Goal: Task Accomplishment & Management: Complete application form

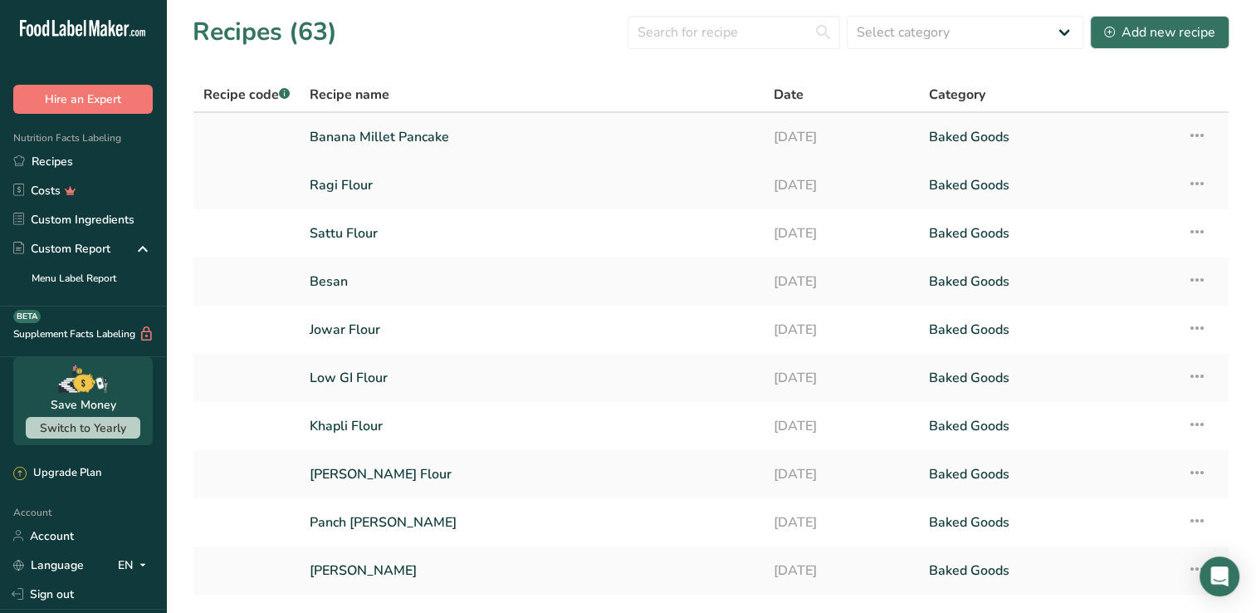
click at [491, 158] on td "Banana Millet Pancake" at bounding box center [532, 137] width 464 height 48
click at [467, 132] on link "Banana Millet Pancake" at bounding box center [532, 137] width 444 height 35
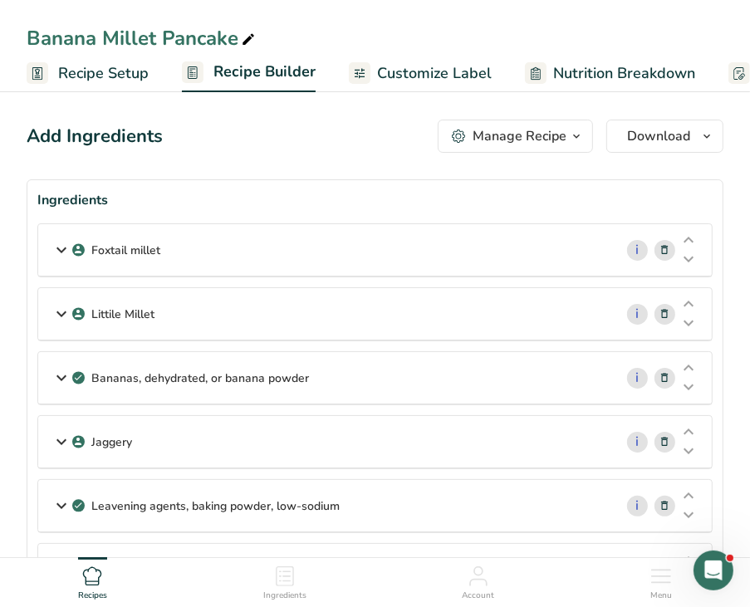
click at [358, 266] on div "Foxtail millet" at bounding box center [325, 249] width 575 height 51
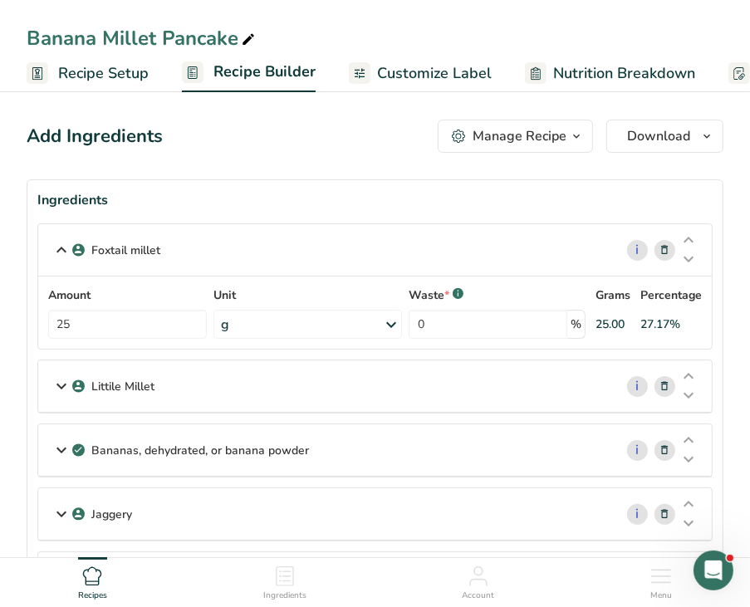
click at [193, 389] on div "Littile Millet" at bounding box center [325, 385] width 575 height 51
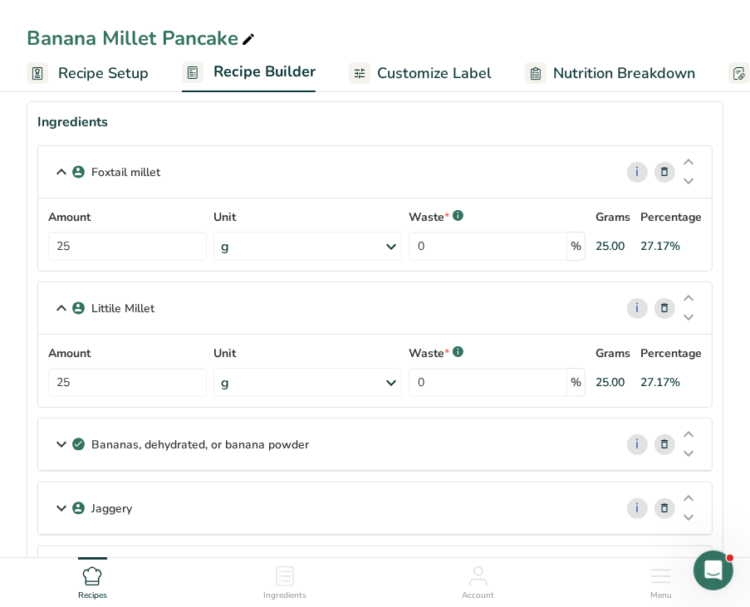
scroll to position [83, 0]
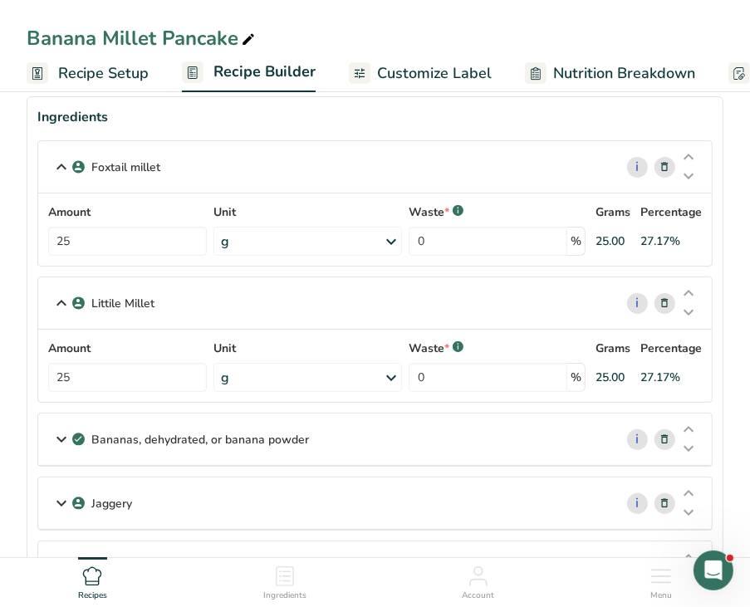
click at [169, 461] on div "Bananas, dehydrated, or banana powder" at bounding box center [325, 438] width 575 height 51
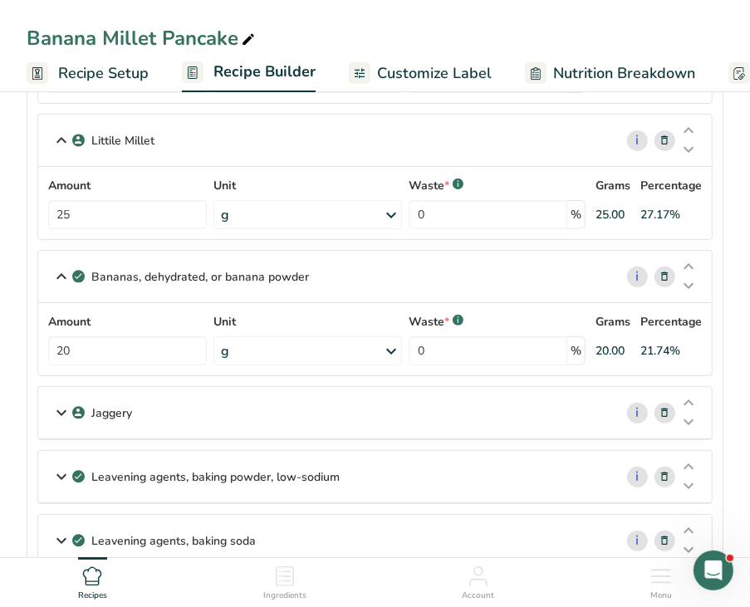
scroll to position [332, 0]
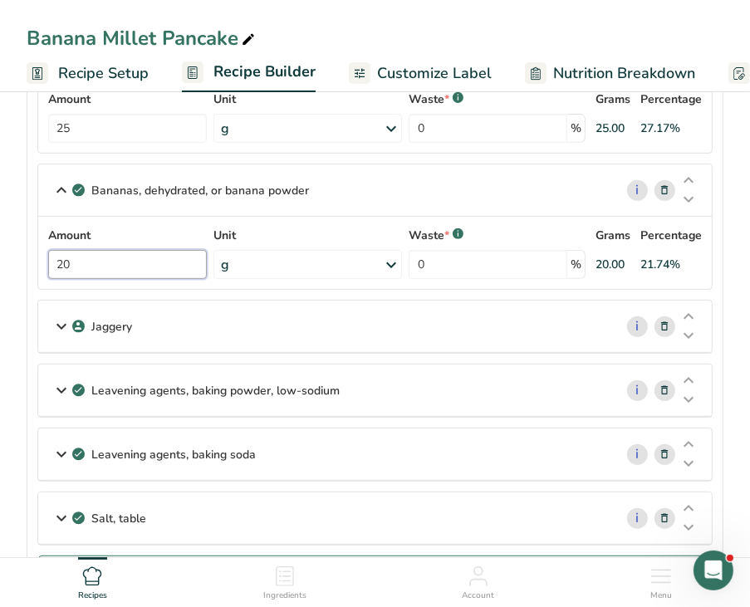
click at [95, 258] on input "20" at bounding box center [127, 264] width 159 height 29
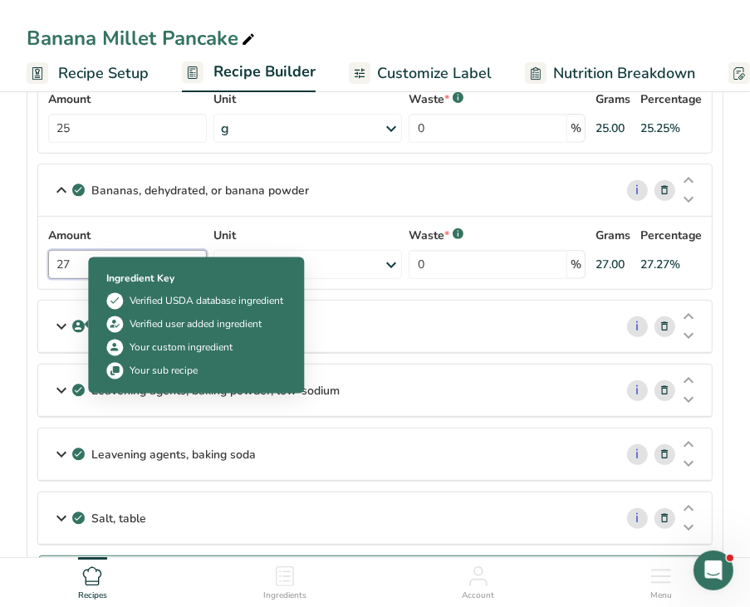
type input "27"
click at [74, 319] on icon at bounding box center [79, 326] width 10 height 15
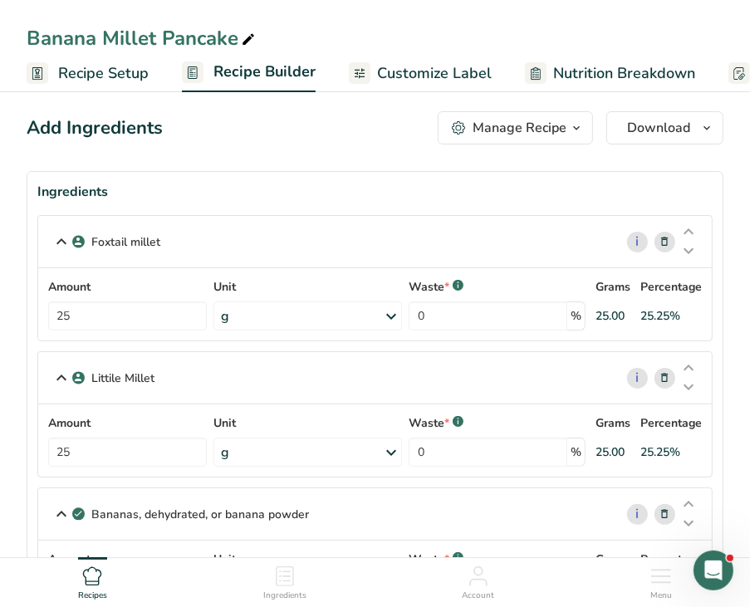
scroll to position [0, 0]
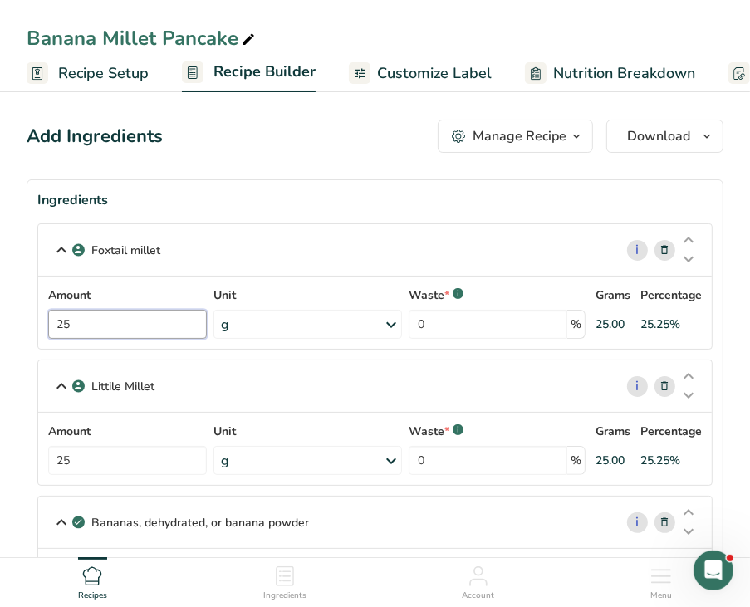
click at [76, 325] on input "25" at bounding box center [127, 324] width 159 height 29
type input "27"
click at [81, 471] on div "Amount 25 Unit g Weight Units g kg mg See more Volume Units l mL fl oz See more…" at bounding box center [374, 449] width 653 height 52
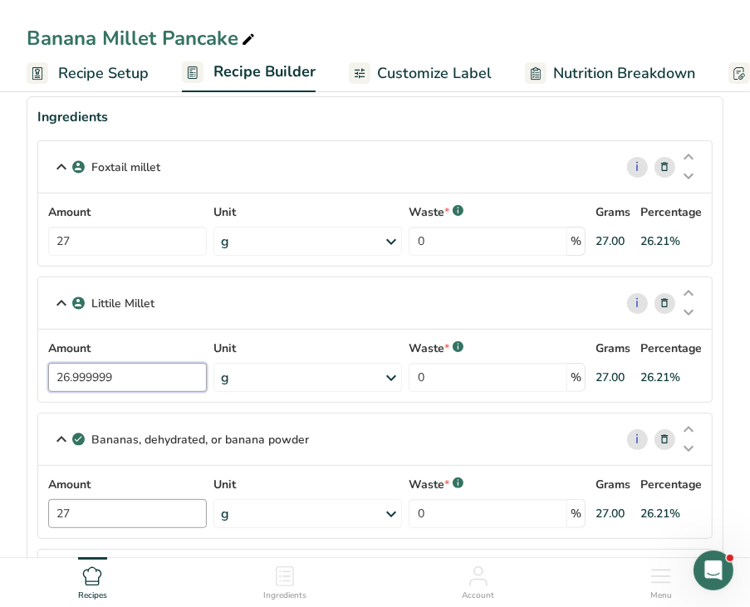
type input "26.999999"
click at [110, 506] on div "Amount 27 Unit g Portions 1 cup 1 tbsp Weight Units g kg mg See more Volume Uni…" at bounding box center [374, 502] width 653 height 52
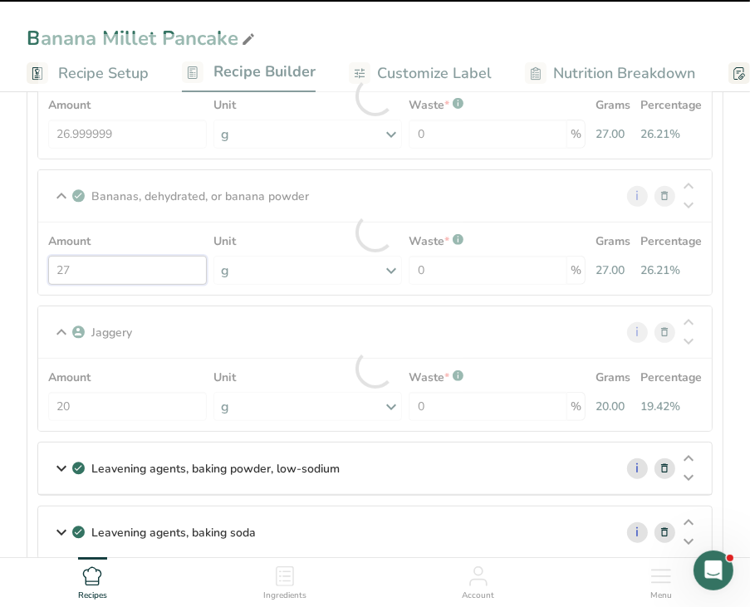
scroll to position [332, 0]
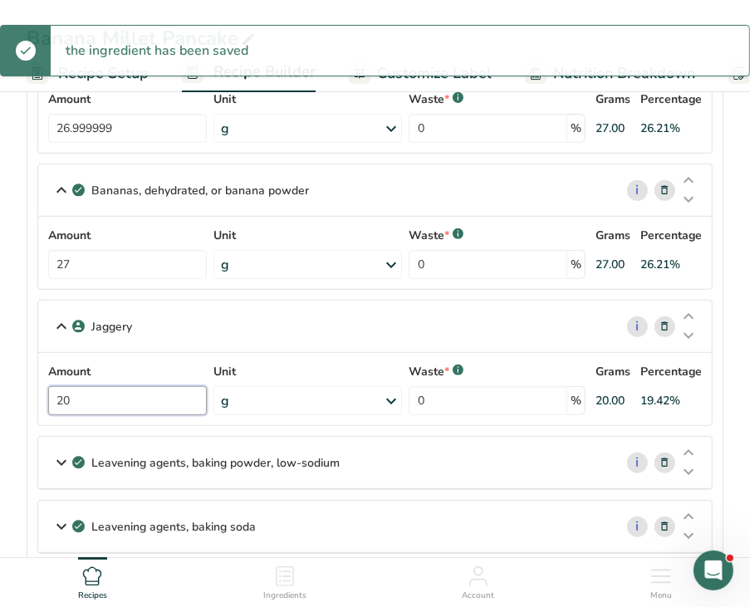
click at [82, 395] on div "Amount 20 Unit g Weight Units g kg mg See more Volume Units l mL fl oz See more…" at bounding box center [374, 389] width 653 height 52
type input "2"
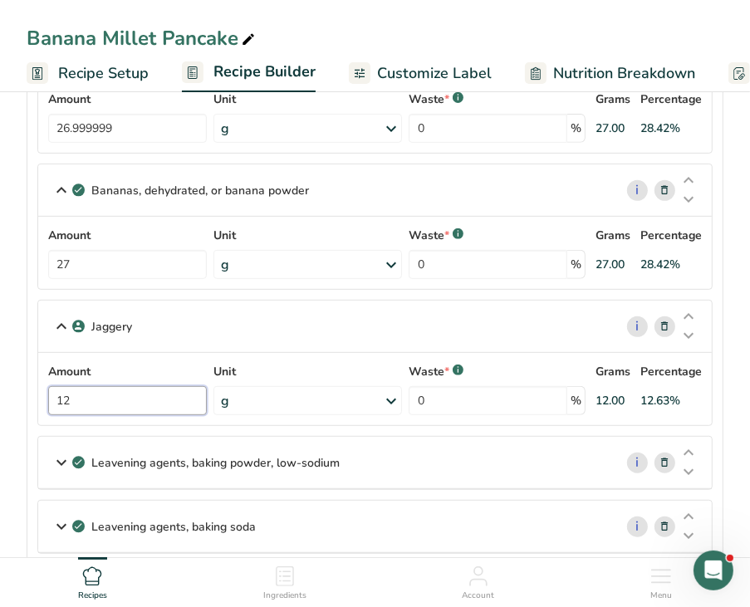
type input "12"
click at [68, 475] on div "Leavening agents, baking powder, low-sodium" at bounding box center [325, 462] width 575 height 51
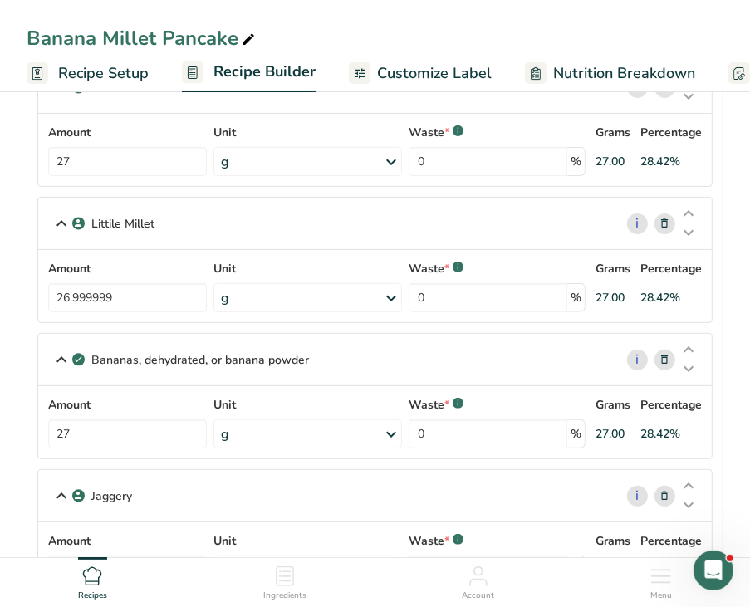
scroll to position [166, 0]
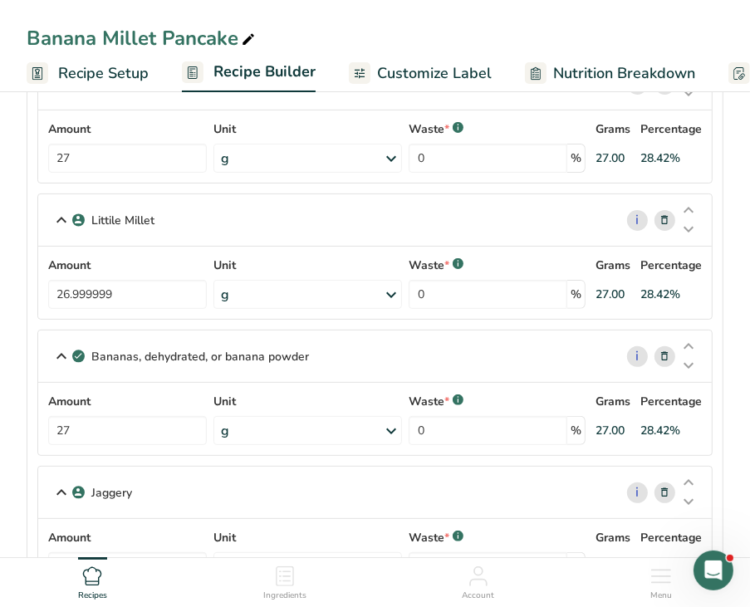
click at [112, 461] on div "Foxtail millet i Amount 27 Unit g Weight Units g kg mg See more Volume Units l …" at bounding box center [374, 461] width 675 height 809
click at [100, 434] on input "27" at bounding box center [127, 430] width 159 height 29
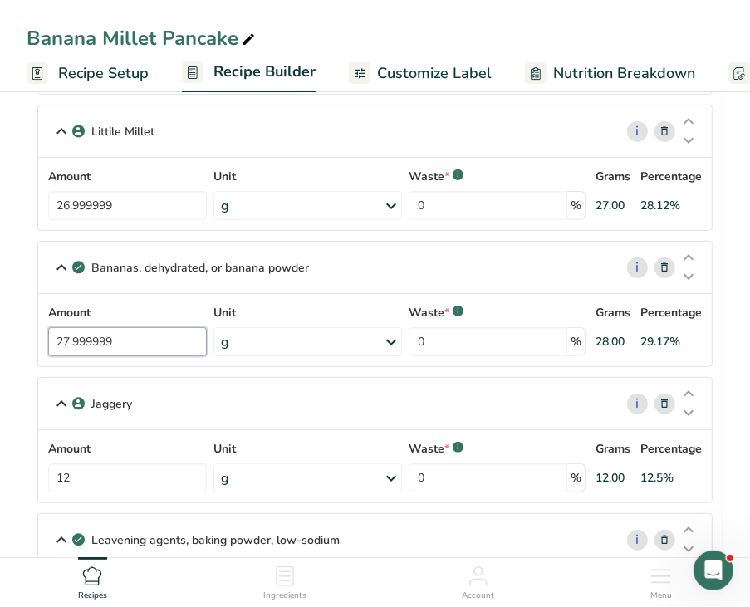
scroll to position [249, 0]
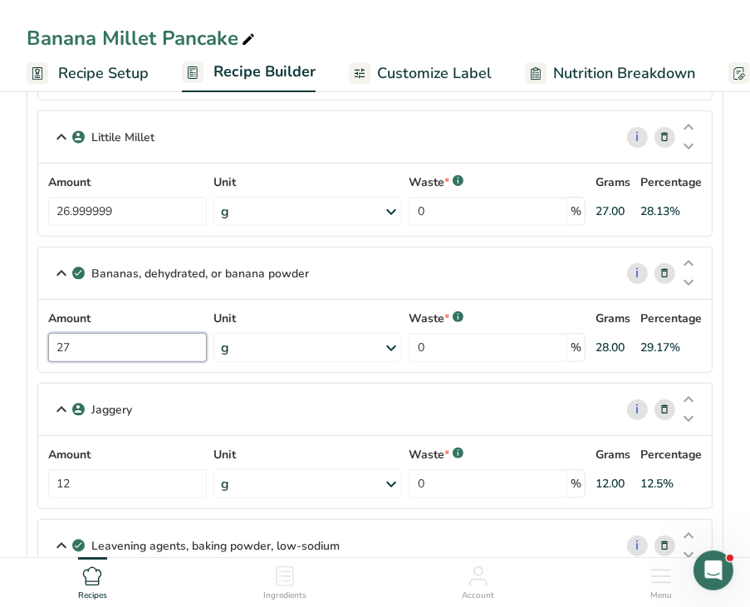
type input "2"
type input "28"
click at [144, 205] on div "Amount 26.999999 Unit g Weight Units g kg mg See more Volume Units l mL fl oz S…" at bounding box center [374, 200] width 653 height 52
type input "2"
type input "27"
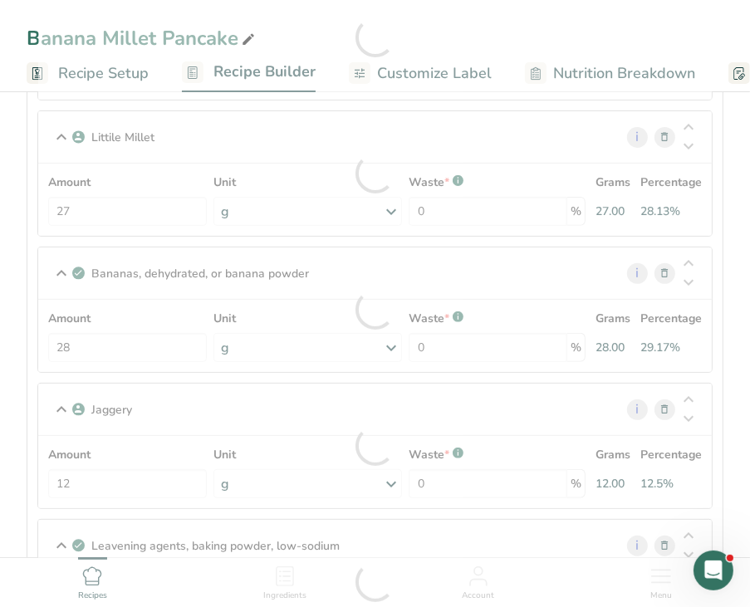
click at [157, 127] on div "Littile Millet i Amount 27 Unit g Weight Units g kg mg See more Volume Units l …" at bounding box center [374, 173] width 675 height 126
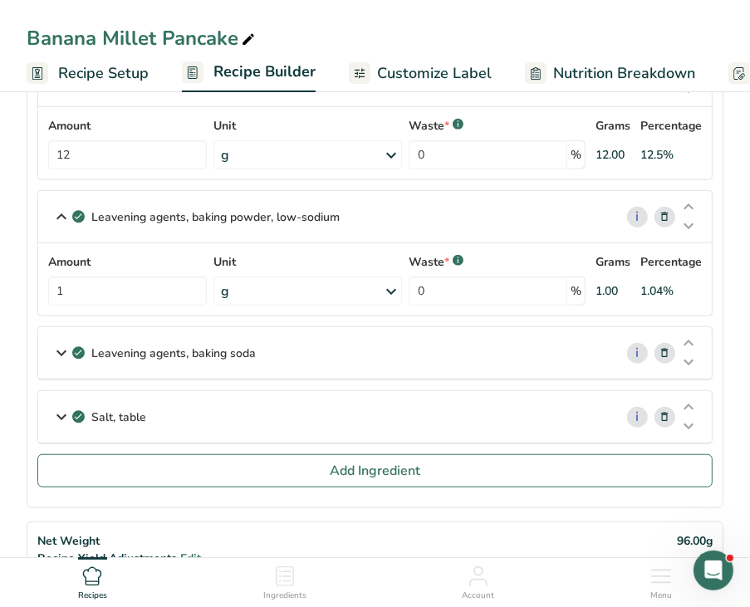
scroll to position [581, 0]
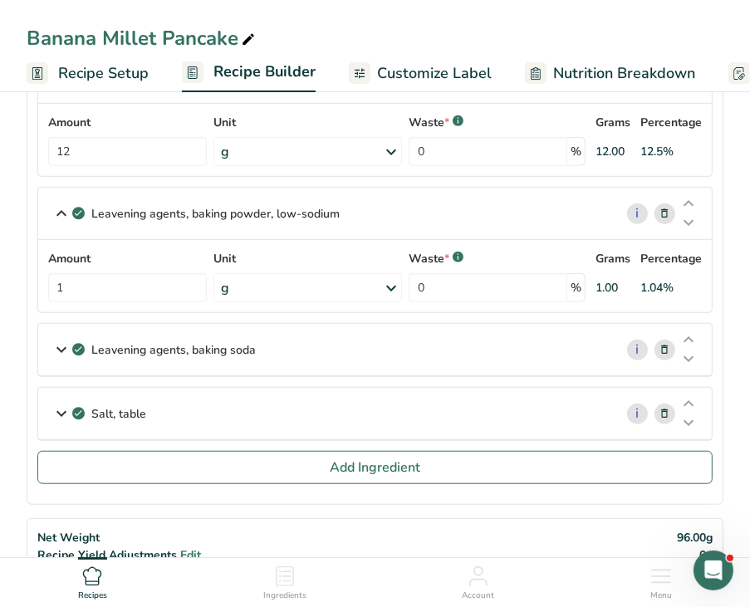
click at [91, 333] on div "Leavening agents, baking soda" at bounding box center [325, 349] width 575 height 51
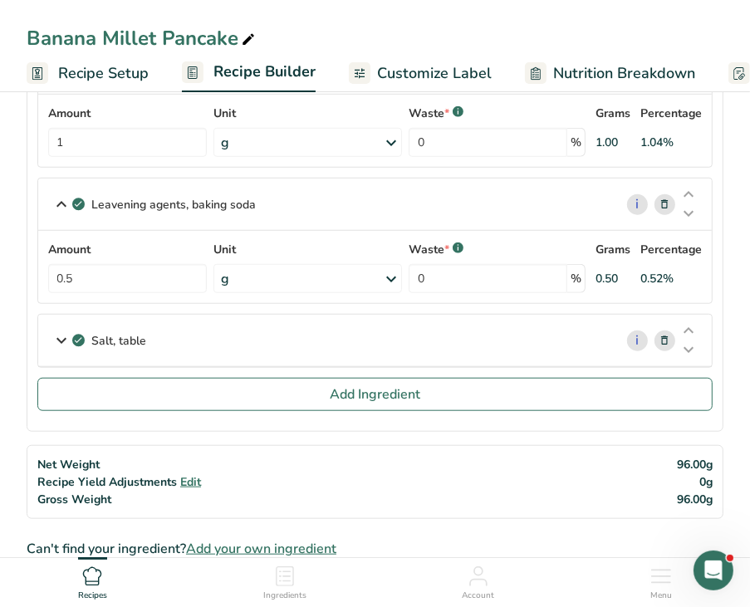
scroll to position [747, 0]
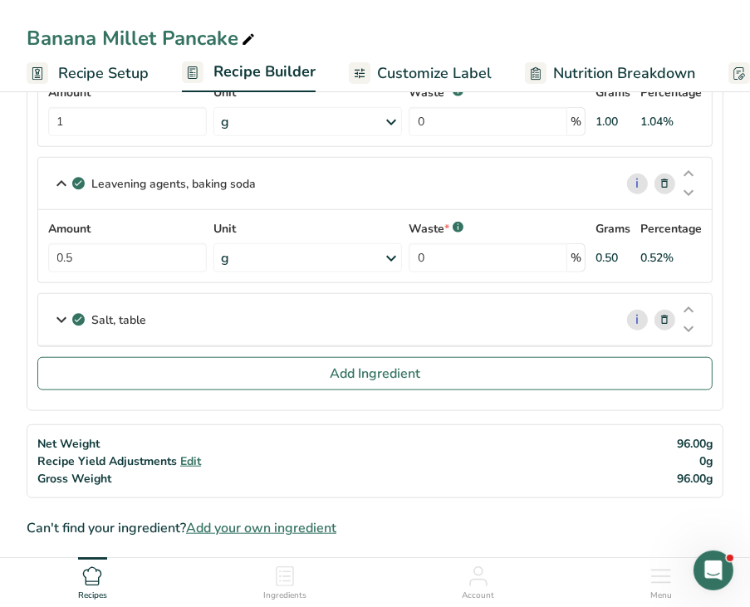
click at [86, 322] on div "Salt, table" at bounding box center [325, 319] width 575 height 51
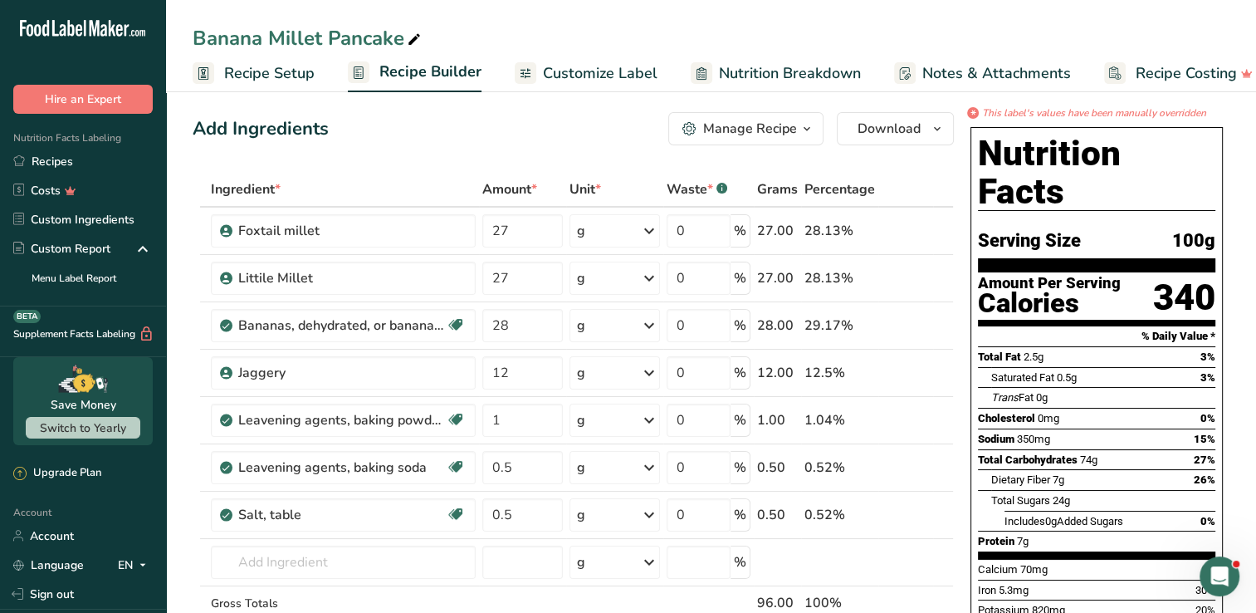
scroll to position [0, 0]
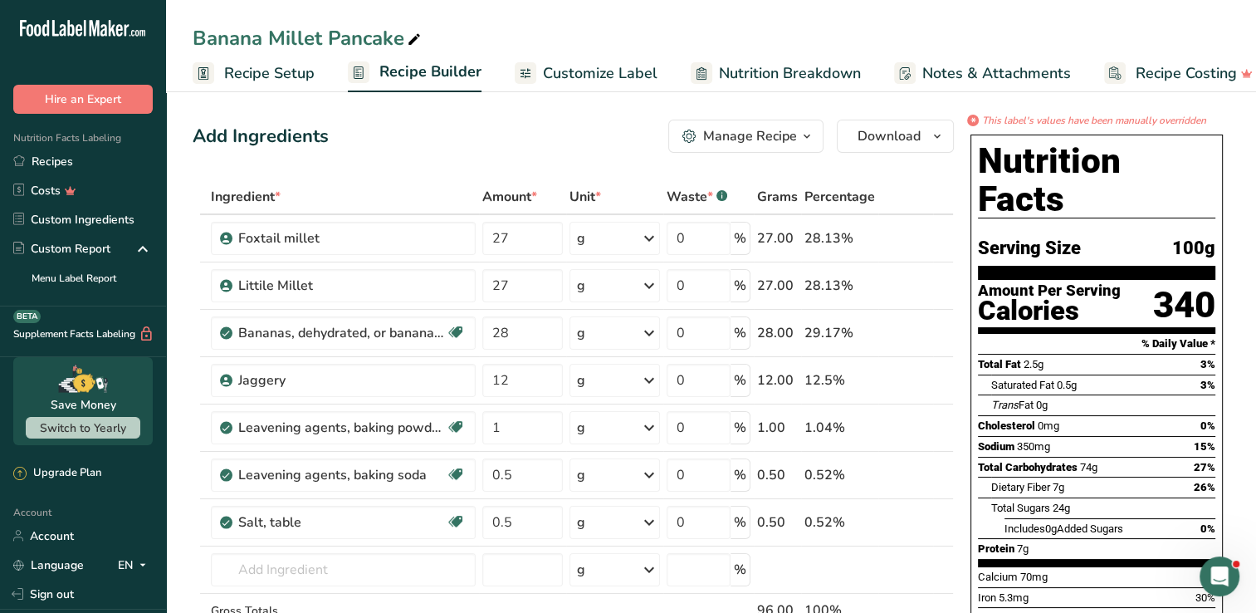
click at [904, 139] on span "Download" at bounding box center [889, 136] width 63 height 20
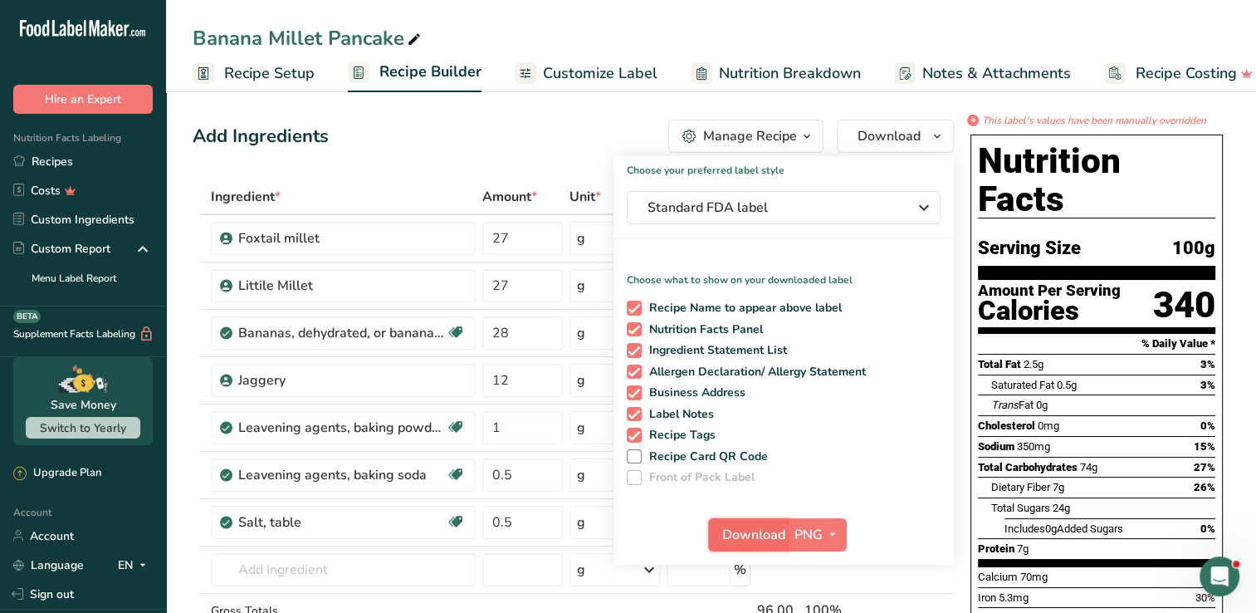
click at [760, 540] on span "Download" at bounding box center [753, 535] width 63 height 20
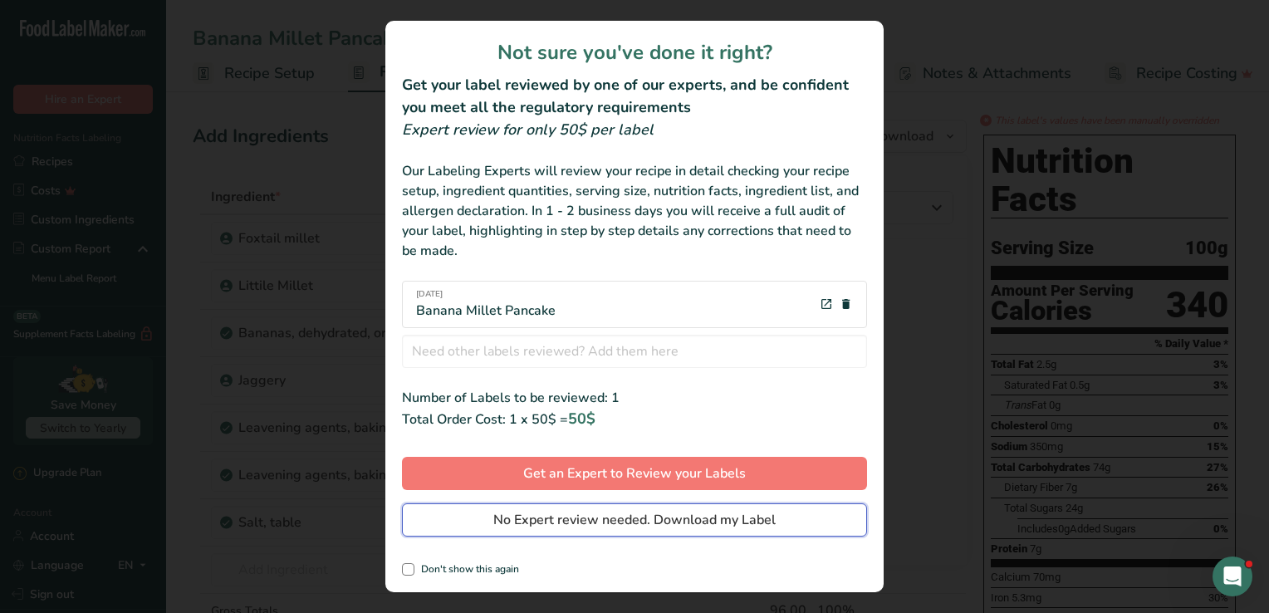
click at [600, 518] on span "No Expert review needed. Download my Label" at bounding box center [634, 520] width 282 height 20
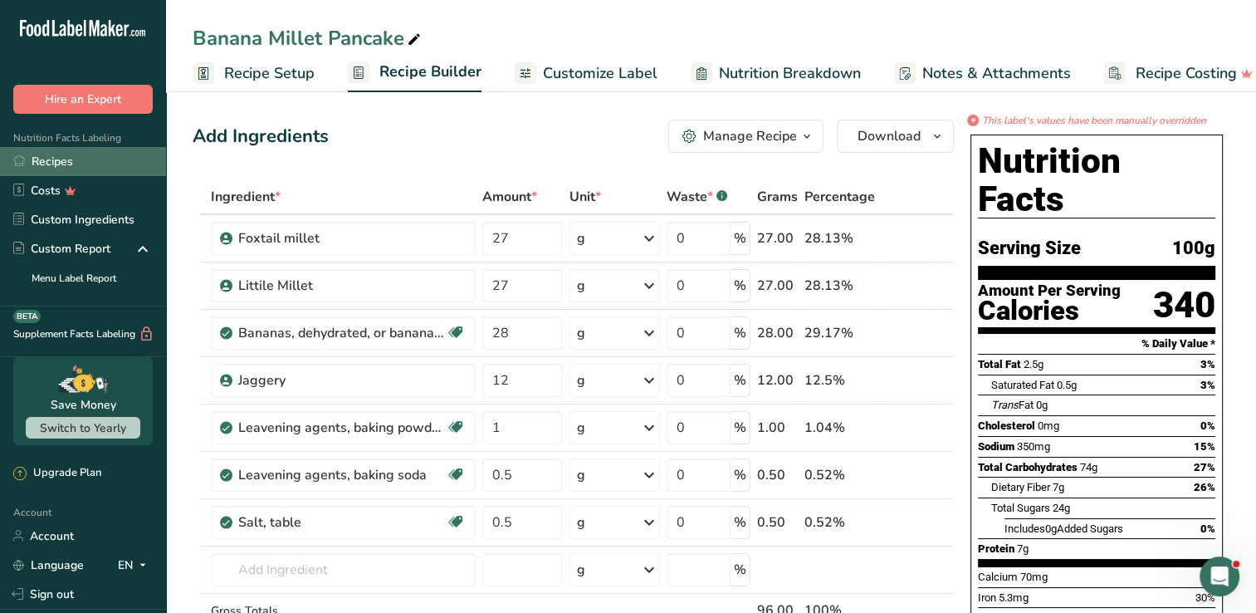
click at [118, 158] on link "Recipes" at bounding box center [83, 161] width 166 height 29
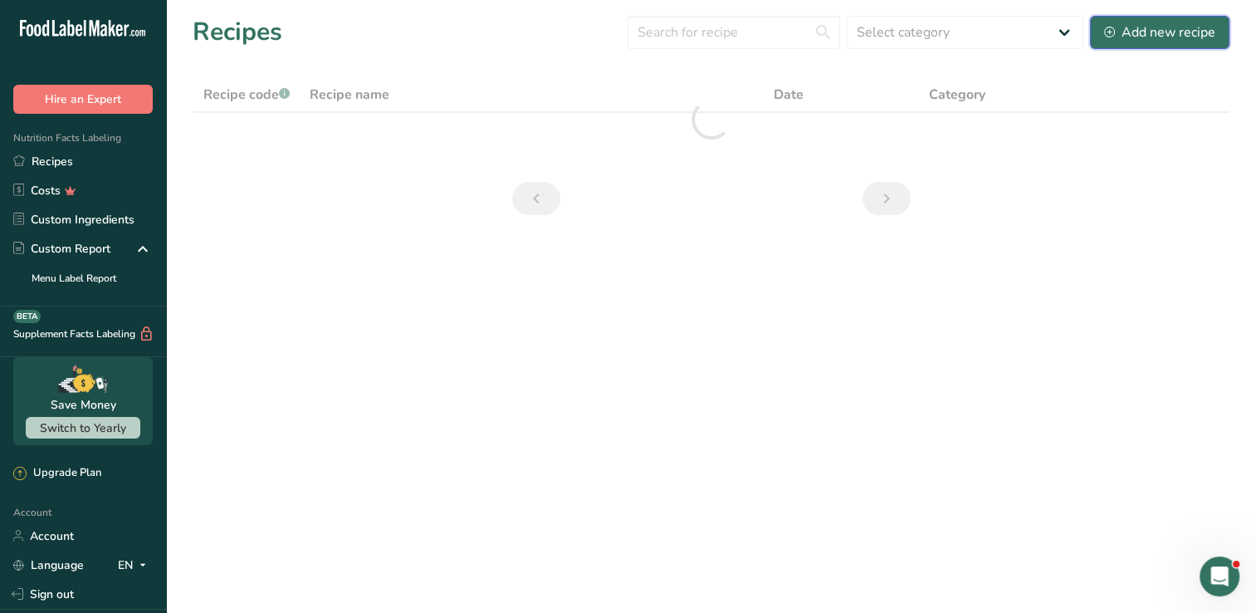
click at [1141, 22] on div "Add new recipe" at bounding box center [1159, 32] width 111 height 20
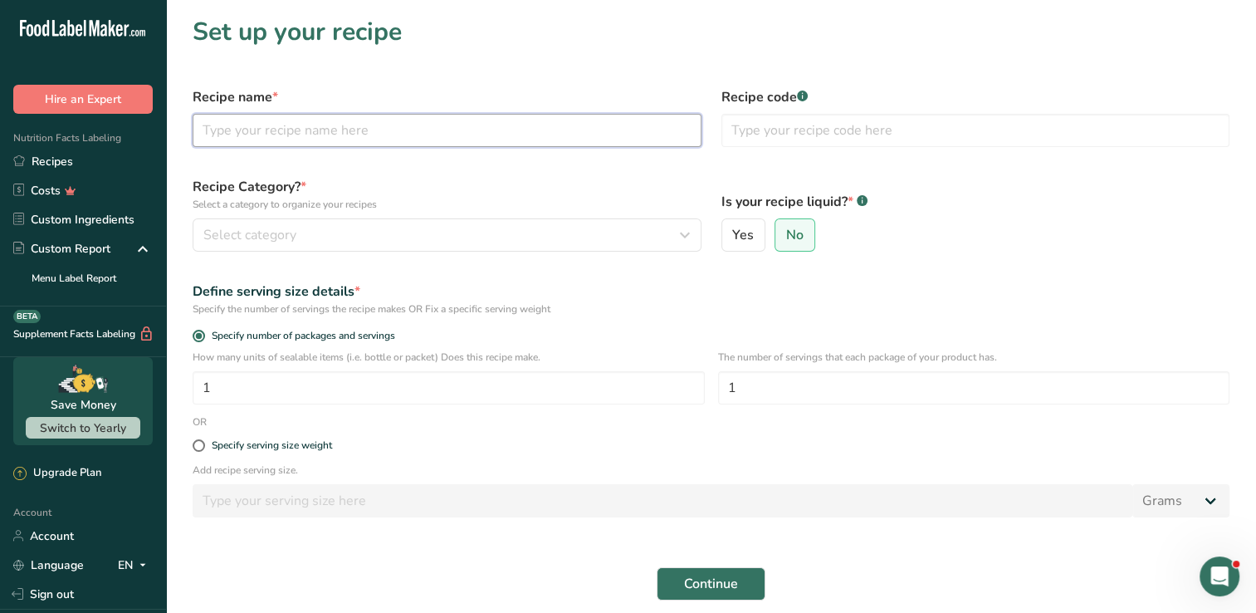
click at [306, 121] on input "text" at bounding box center [447, 130] width 509 height 33
click at [308, 120] on input "Buckwheat Chocolate Pancake" at bounding box center [447, 130] width 509 height 33
type input "Buckwheat Chocolate Pancake"
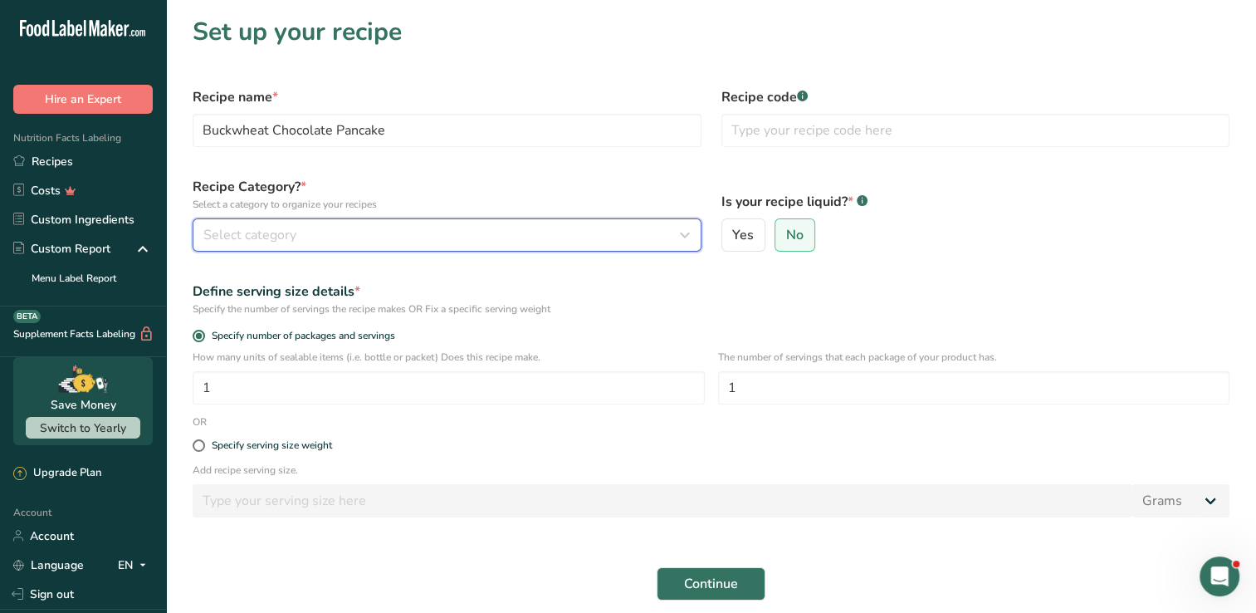
click at [306, 234] on div "Select category" at bounding box center [441, 235] width 477 height 20
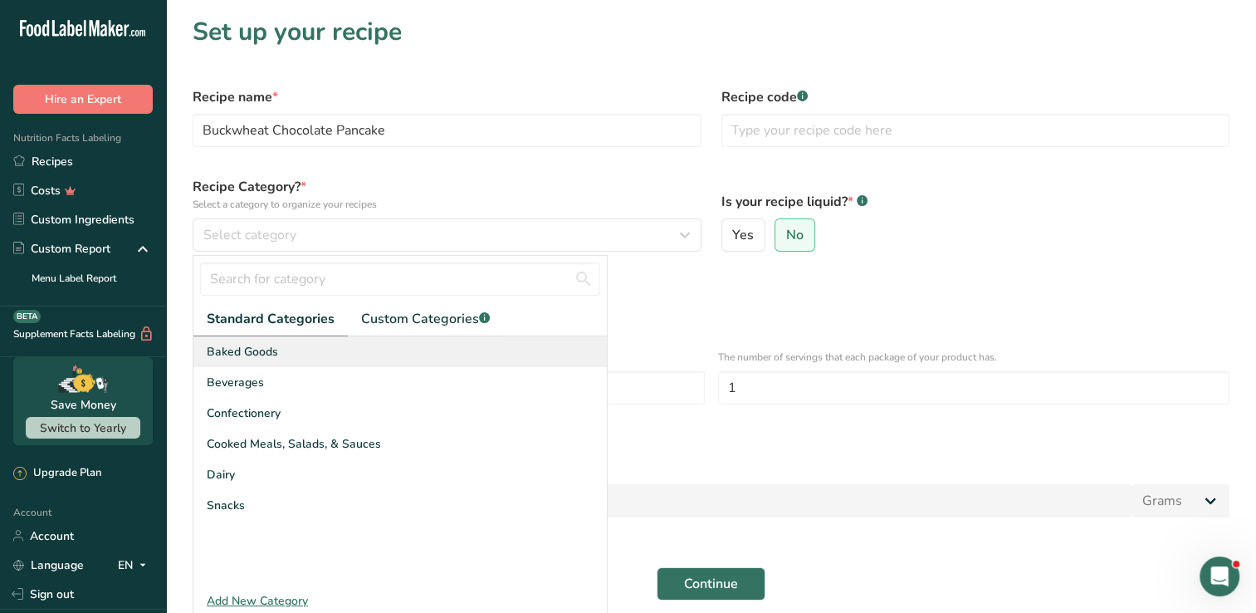
click at [259, 352] on span "Baked Goods" at bounding box center [242, 351] width 71 height 17
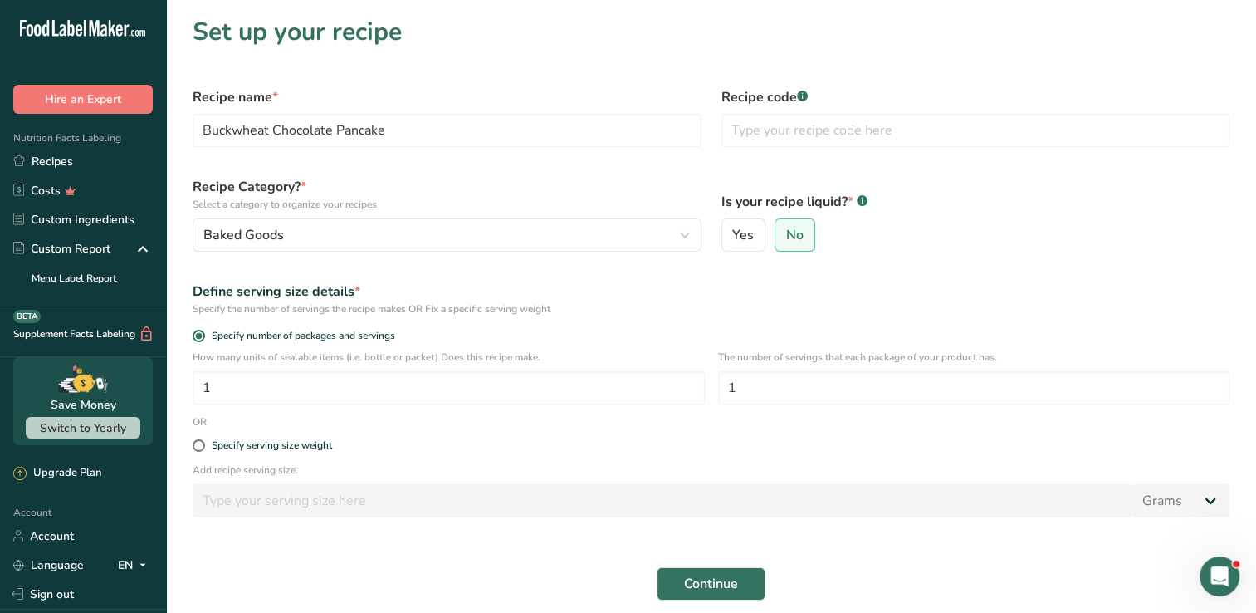
click at [232, 452] on div "Specify serving size weight" at bounding box center [711, 445] width 1057 height 33
click at [231, 437] on div "Specify serving size weight" at bounding box center [711, 445] width 1057 height 33
click at [232, 441] on div "Specify serving size weight" at bounding box center [272, 445] width 120 height 12
click at [203, 441] on input "Specify serving size weight" at bounding box center [198, 445] width 11 height 11
radio input "true"
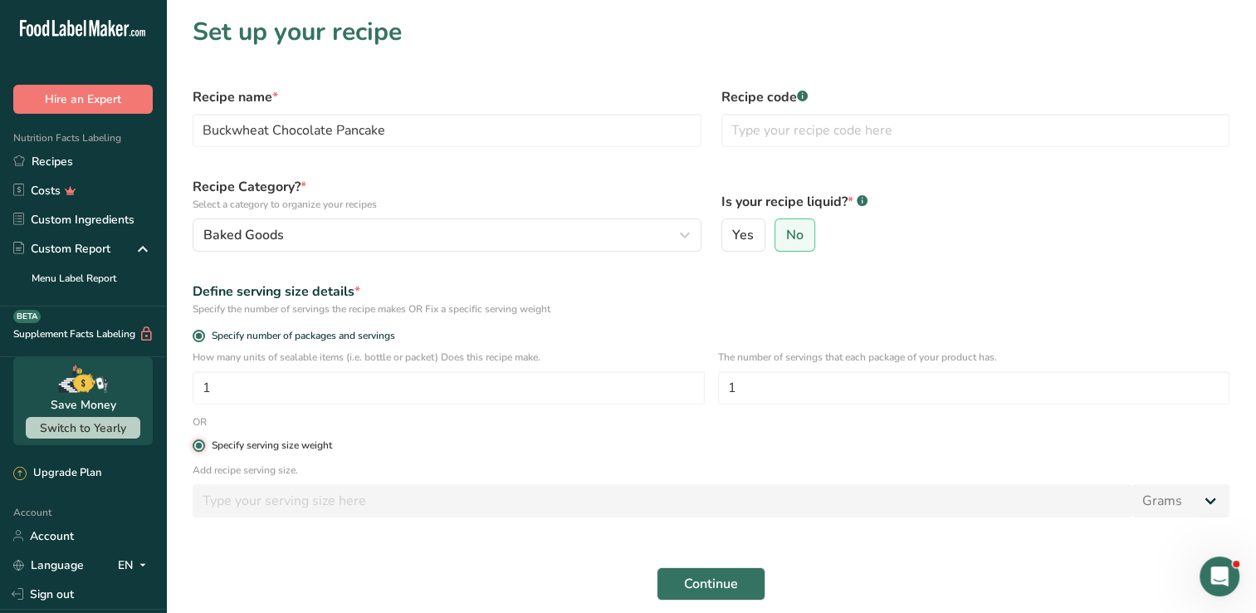
radio input "false"
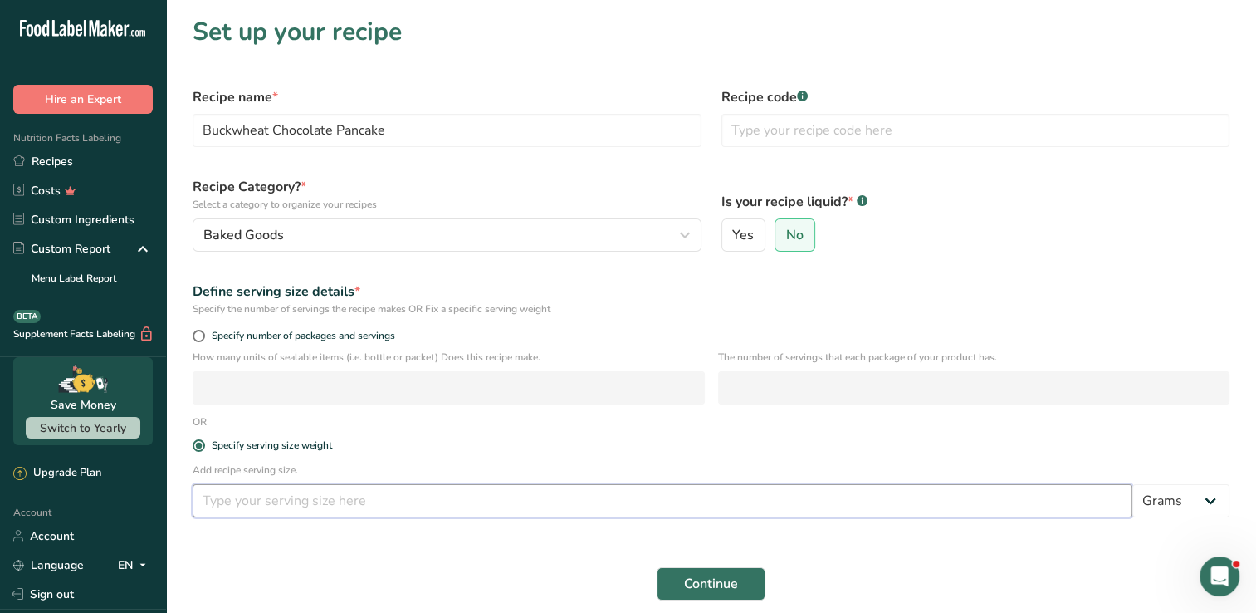
click at [253, 493] on input "number" at bounding box center [663, 500] width 940 height 33
type input "100"
click at [734, 575] on span "Continue" at bounding box center [711, 584] width 54 height 20
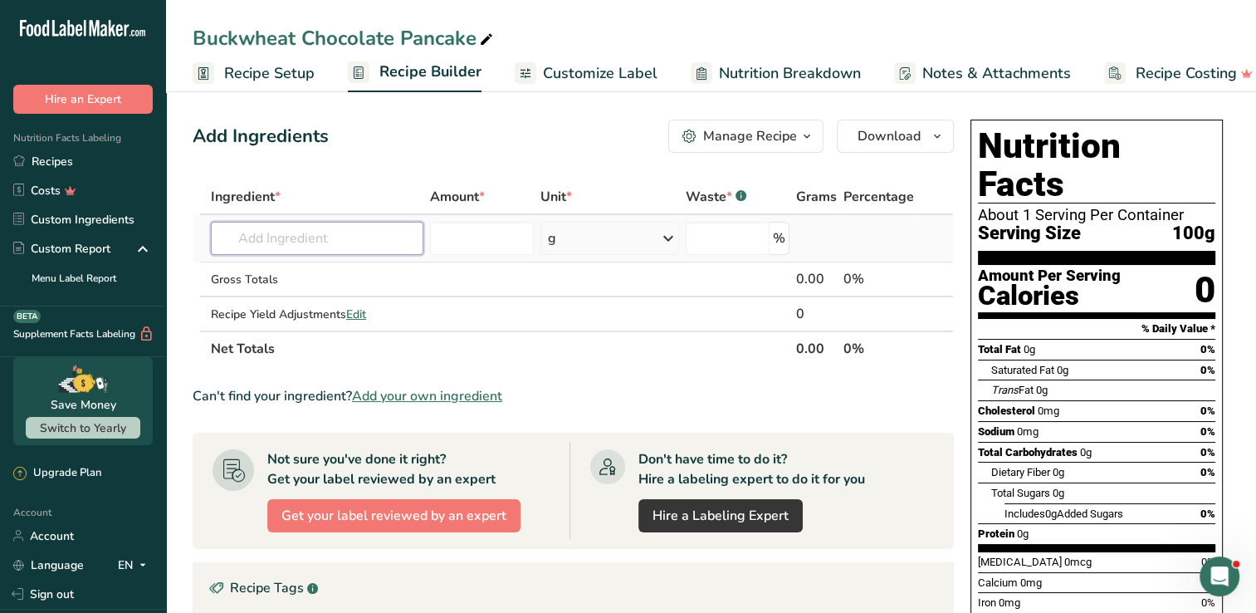
click at [354, 239] on input "text" at bounding box center [317, 238] width 213 height 33
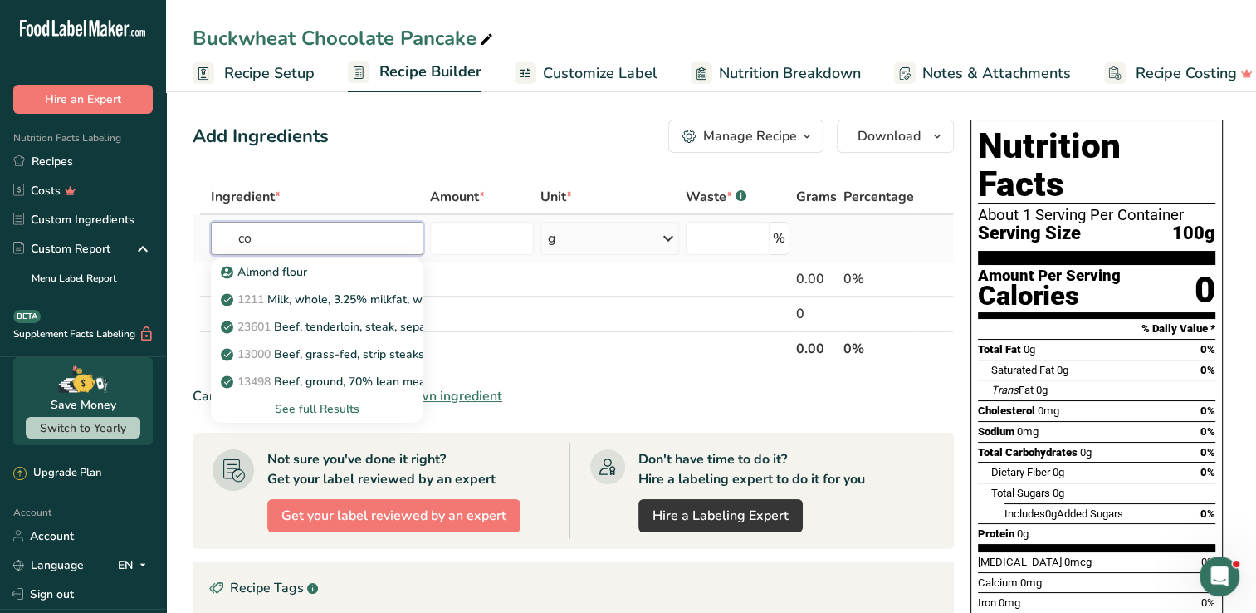
type input "c"
type input "buck"
click at [335, 261] on link "20008 Buckwheat" at bounding box center [317, 271] width 213 height 27
type input "Buckwheat"
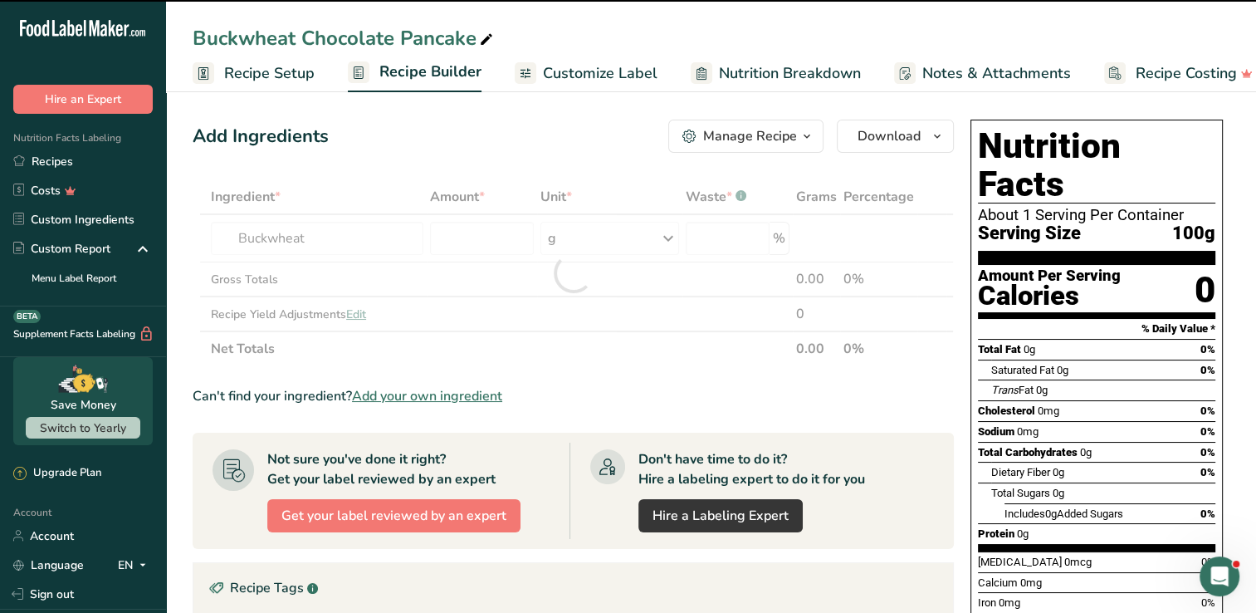
type input "0"
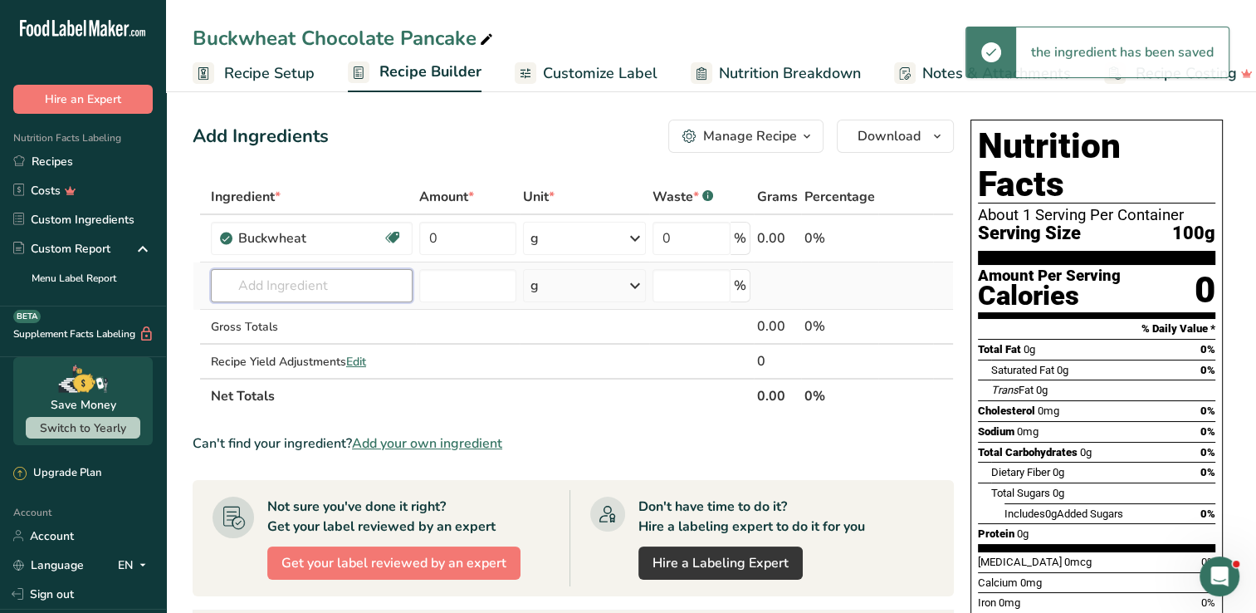
click at [345, 277] on input "text" at bounding box center [312, 285] width 202 height 33
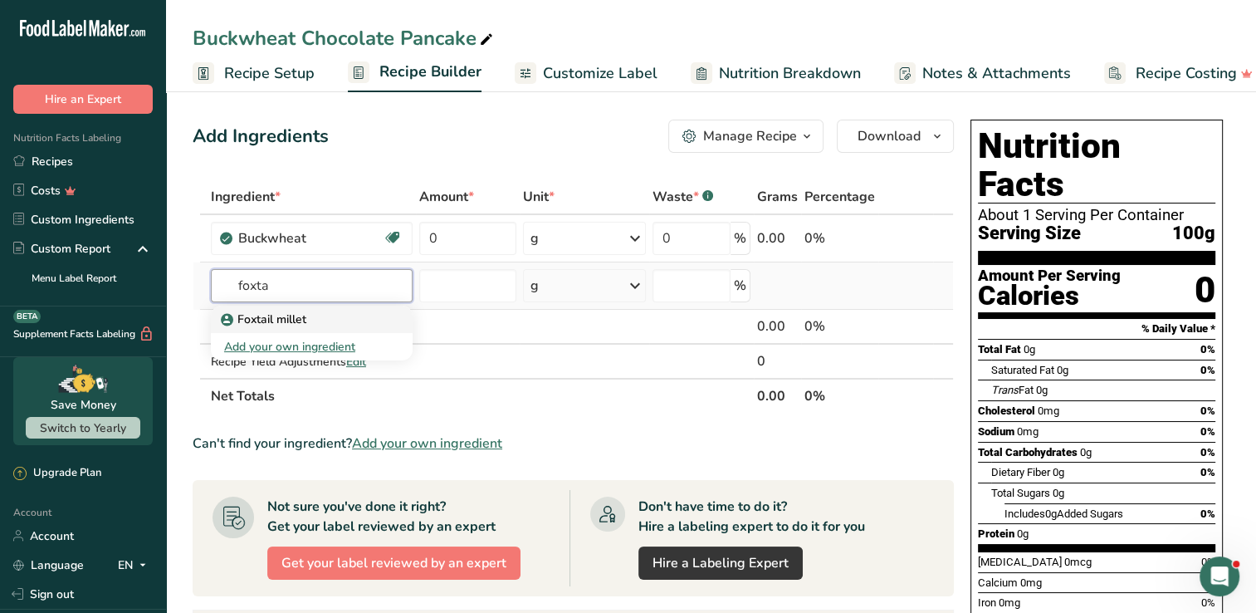
type input "foxta"
click at [325, 311] on div "Foxtail millet" at bounding box center [298, 318] width 149 height 17
type input "Foxtail millet"
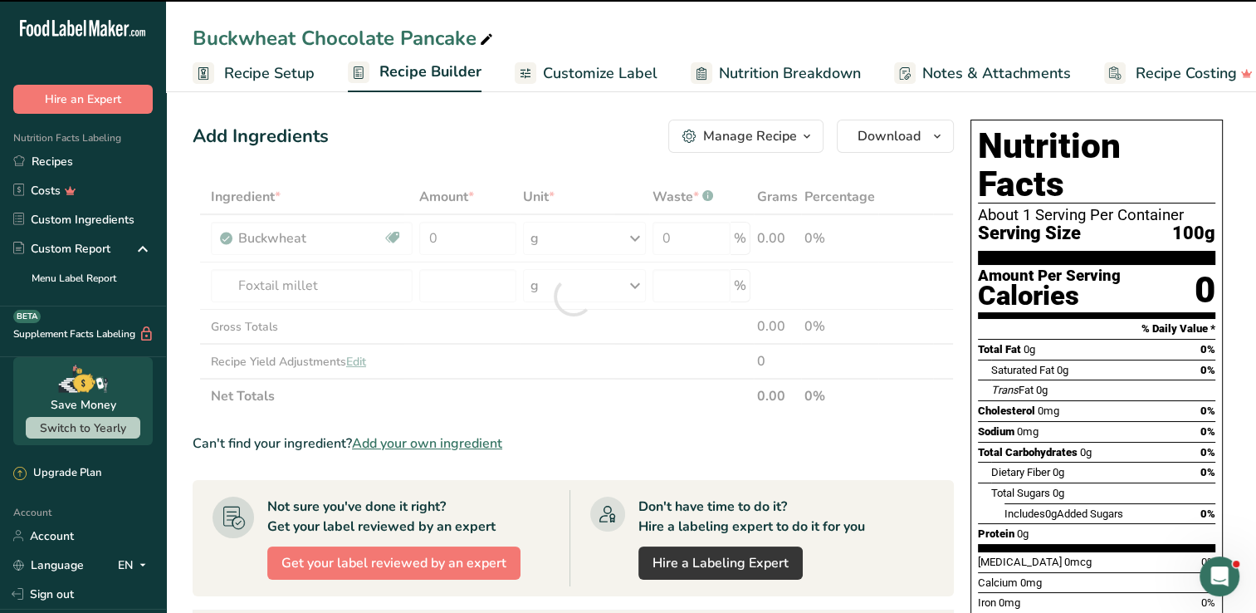
type input "0"
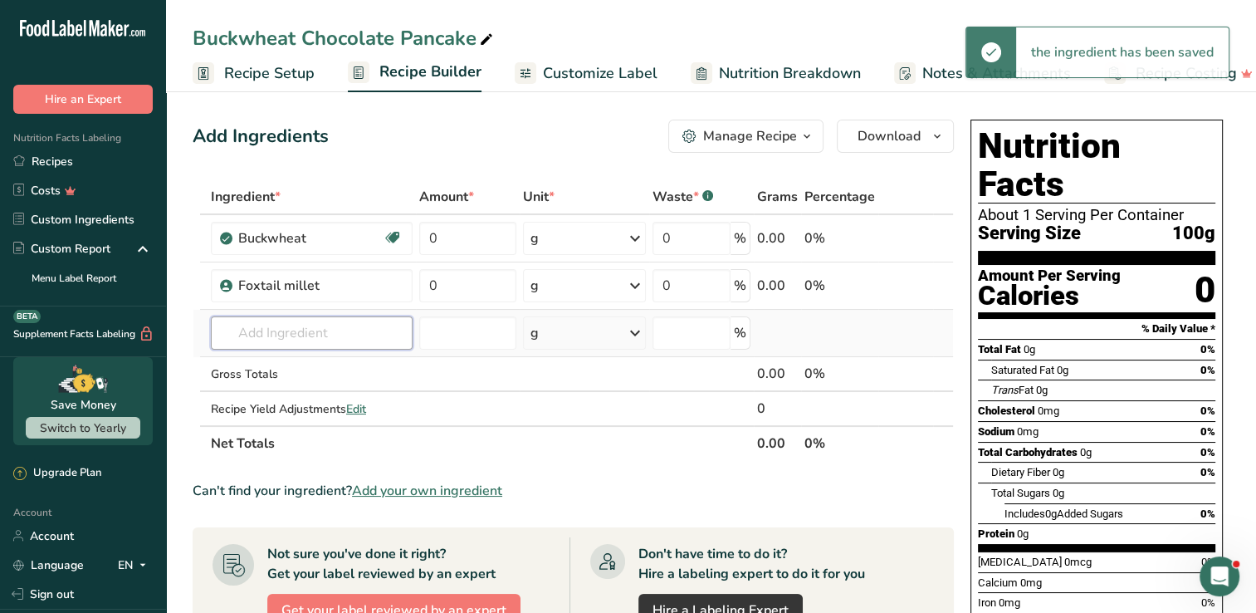
click at [295, 340] on input "text" at bounding box center [312, 332] width 202 height 33
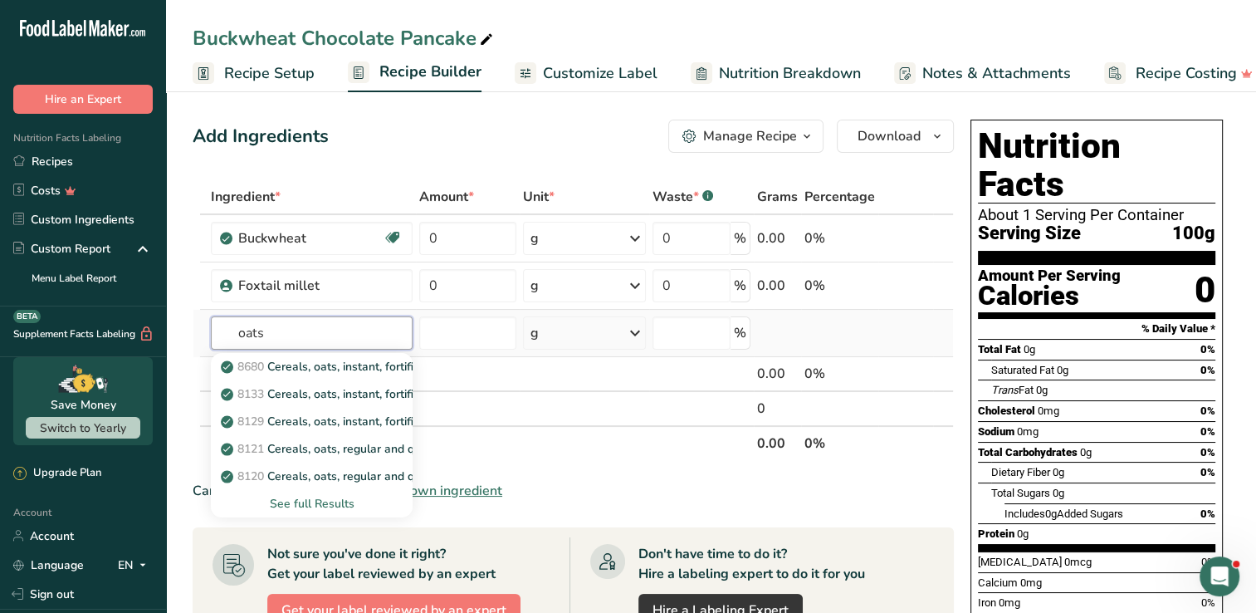
type input "oats"
click at [313, 496] on div "See full Results" at bounding box center [311, 503] width 175 height 17
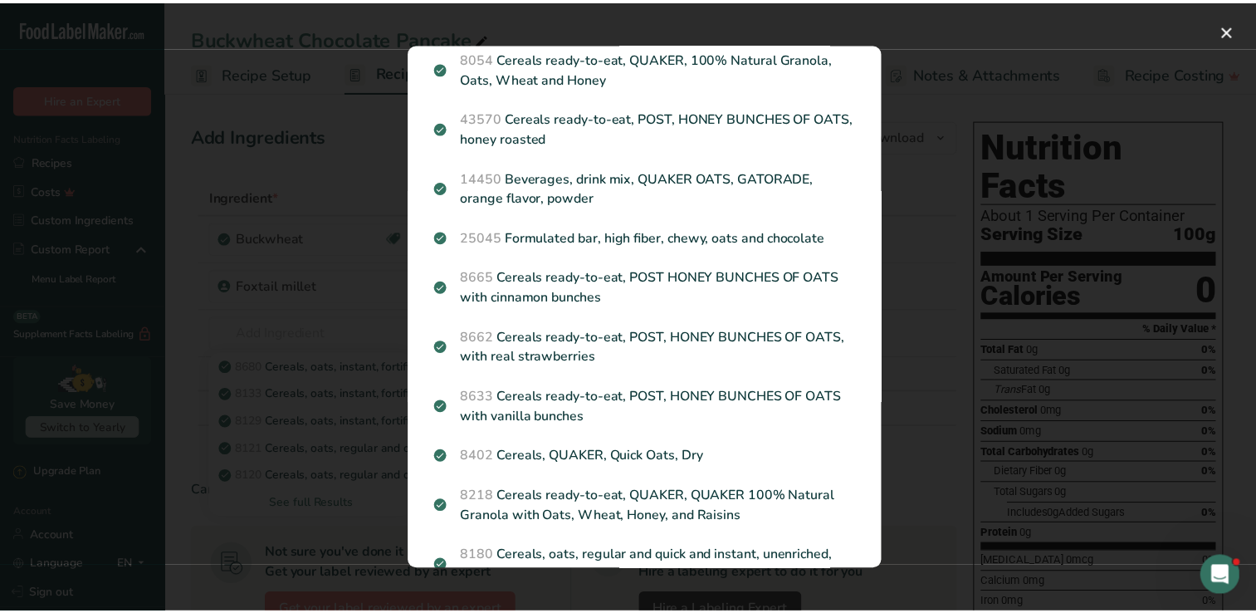
scroll to position [498, 0]
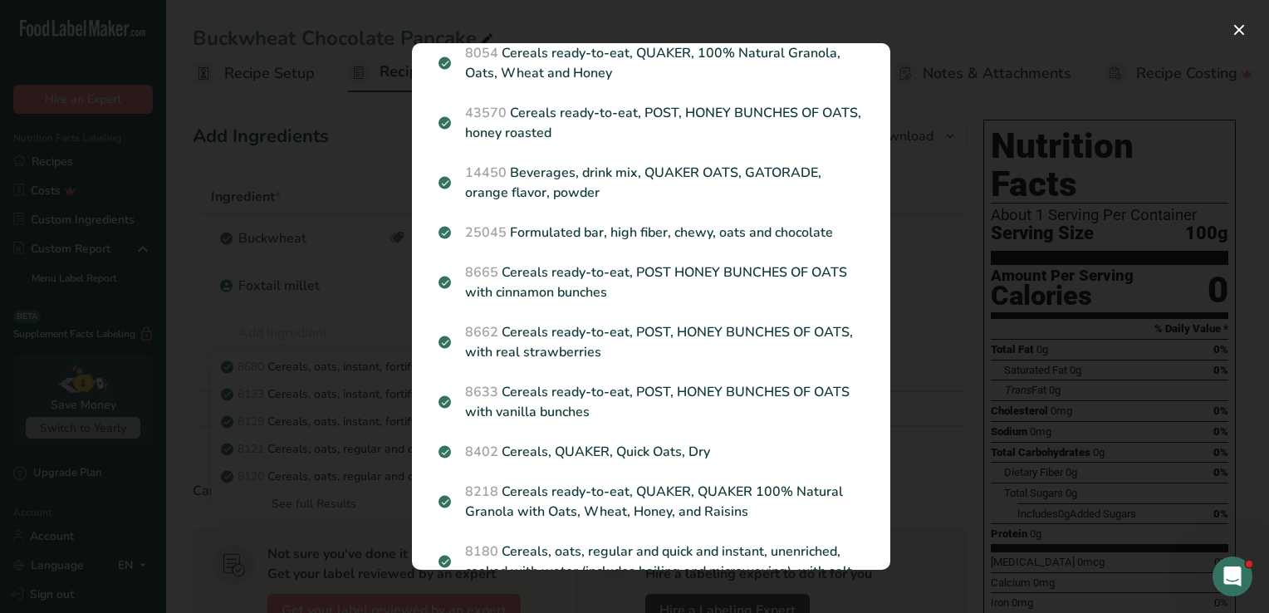
click at [352, 393] on div "Search results modal" at bounding box center [634, 306] width 1269 height 613
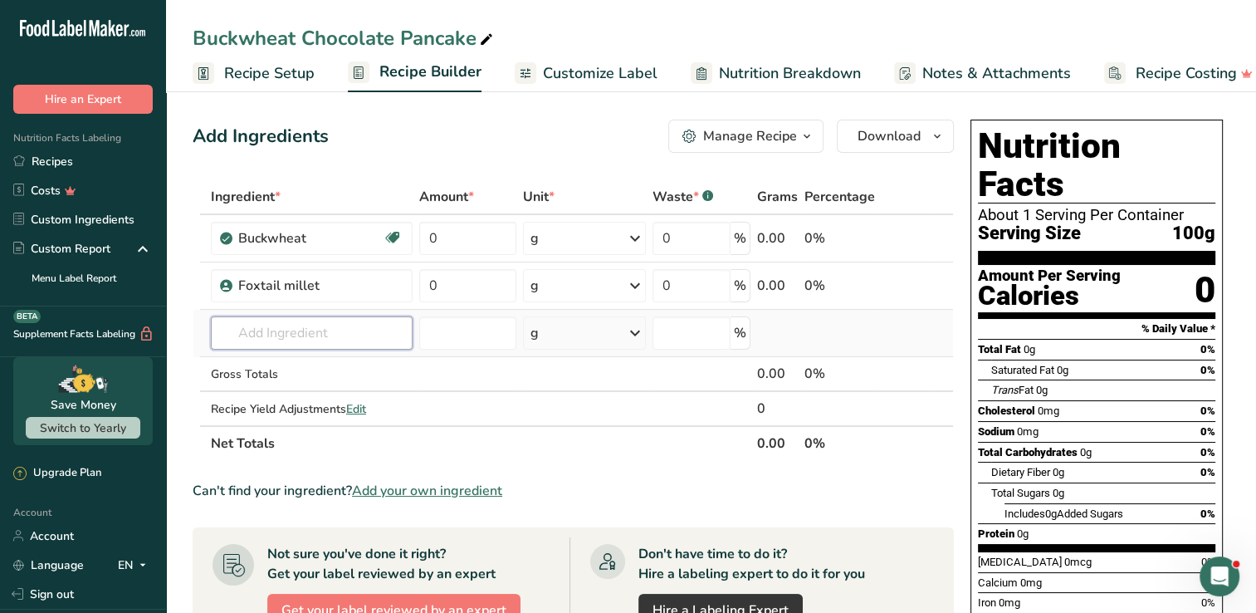
click at [300, 326] on input "text" at bounding box center [312, 332] width 202 height 33
type input "oats rolled"
click at [315, 394] on div "Add your own ingredient" at bounding box center [311, 393] width 175 height 17
click at [266, 343] on input "text" at bounding box center [312, 332] width 202 height 33
type input "oats rolled"
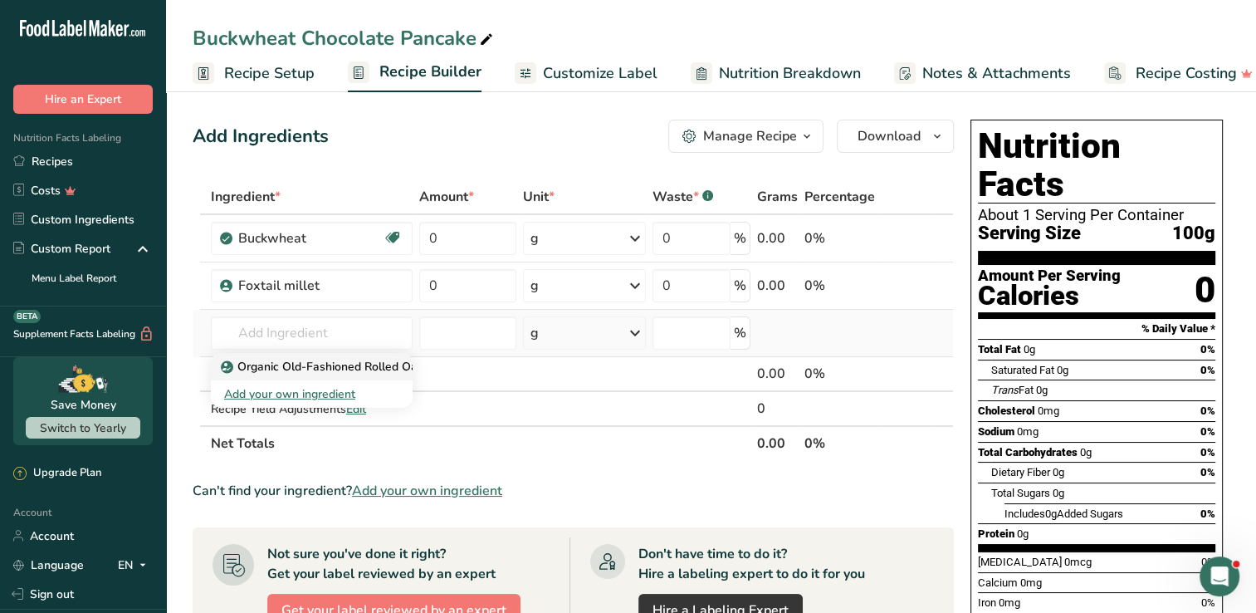
click at [264, 369] on p "Organic Old-Fashioned Rolled Oats" at bounding box center [325, 366] width 203 height 17
type input "Organic Old-Fashioned Rolled Oats"
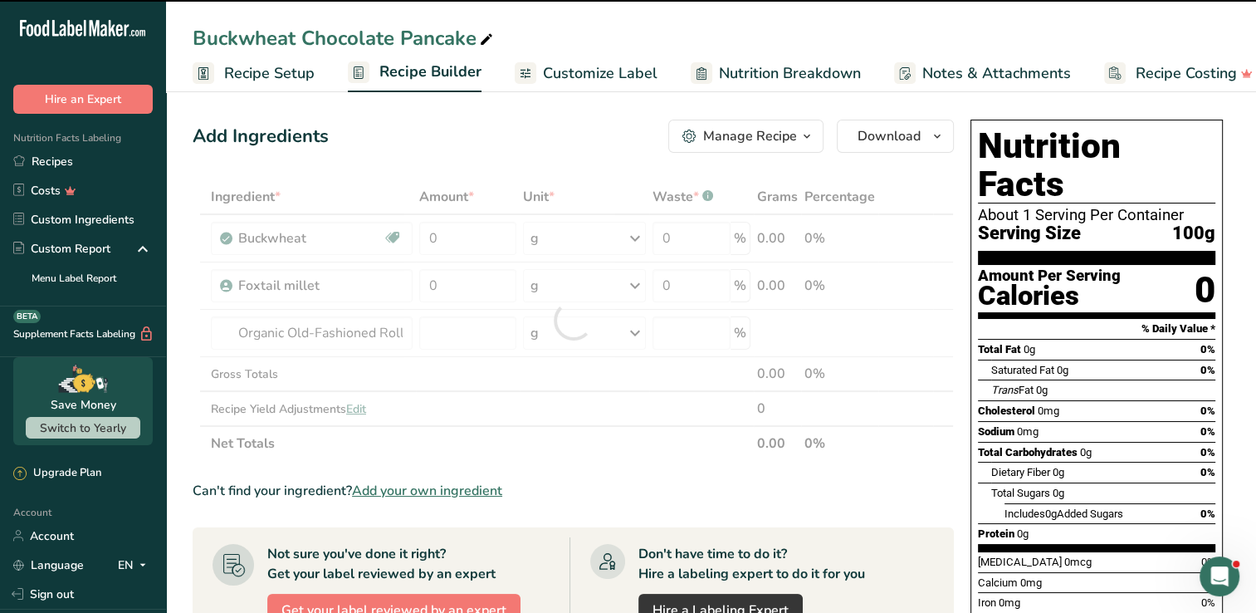
type input "0"
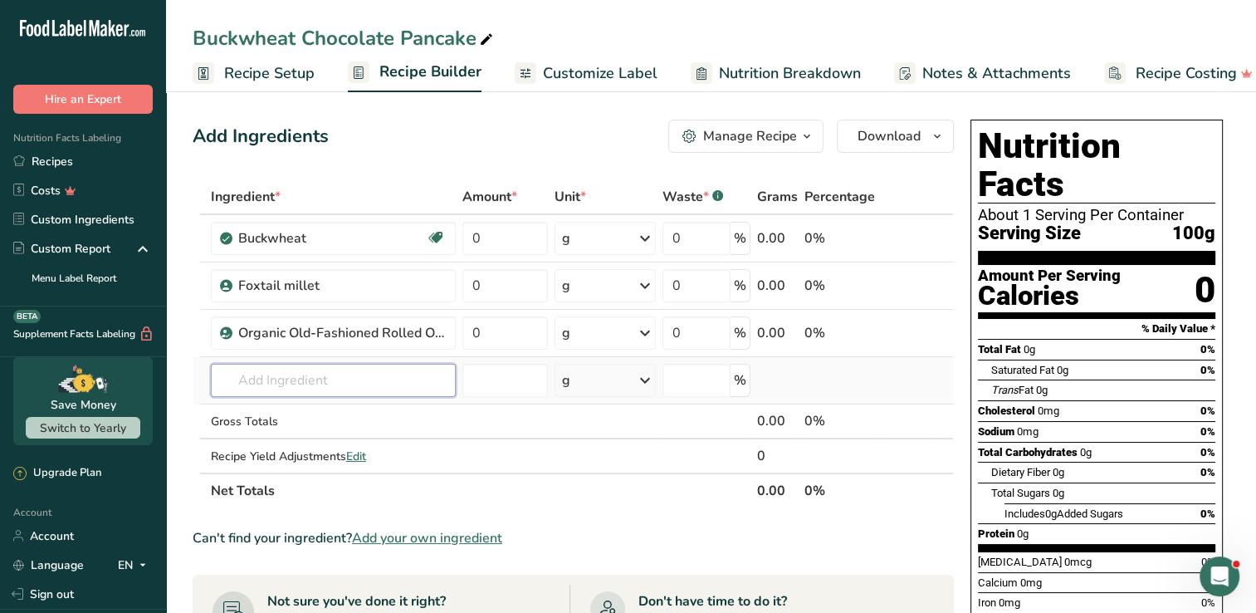
click at [330, 365] on input "text" at bounding box center [333, 380] width 245 height 33
click at [389, 320] on div "Organic Old-Fashioned Rolled Oats" at bounding box center [333, 332] width 245 height 33
click at [909, 333] on span at bounding box center [919, 333] width 20 height 20
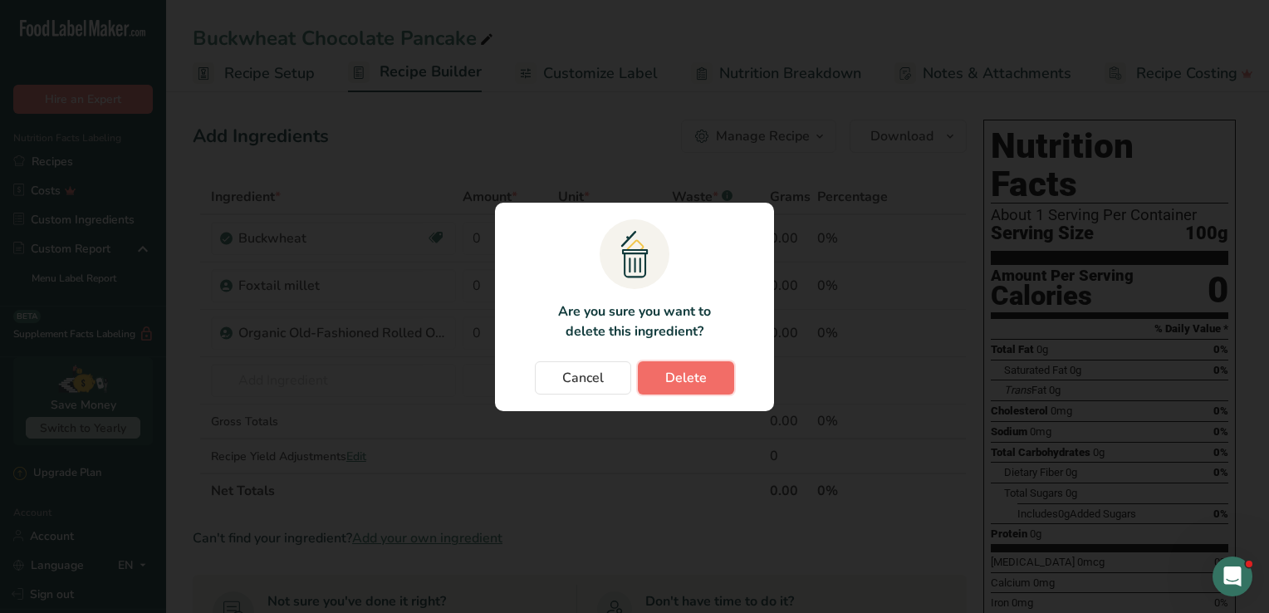
click at [653, 374] on button "Delete" at bounding box center [686, 377] width 96 height 33
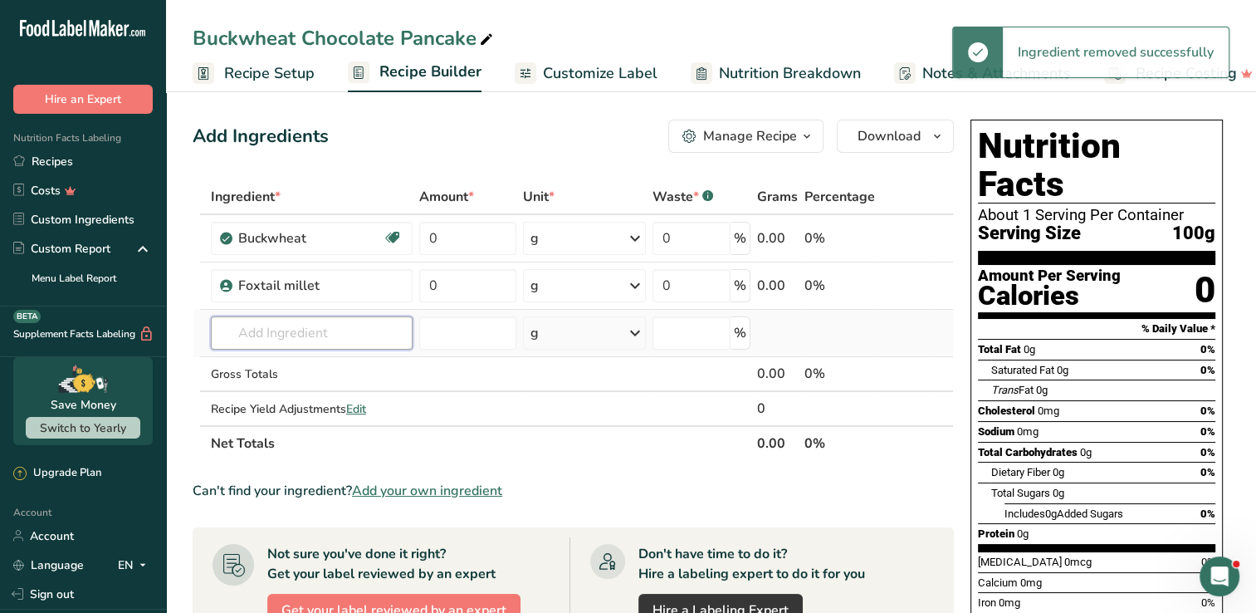
click at [363, 334] on input "text" at bounding box center [312, 332] width 202 height 33
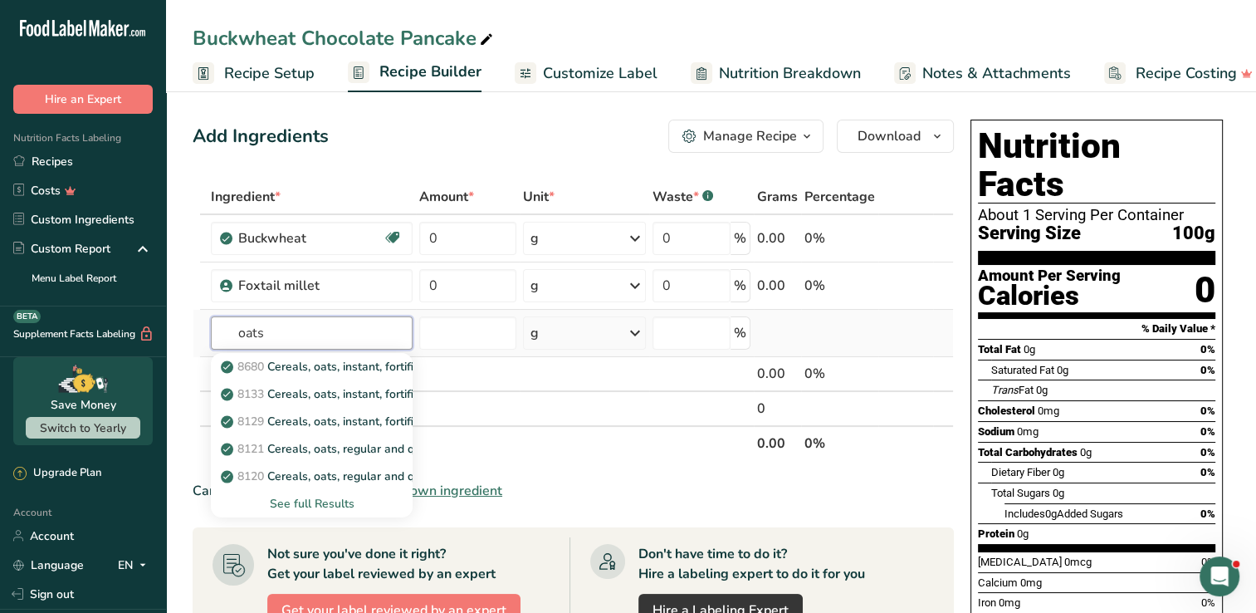
type input "oats"
click at [319, 500] on div "See full Results" at bounding box center [311, 503] width 175 height 17
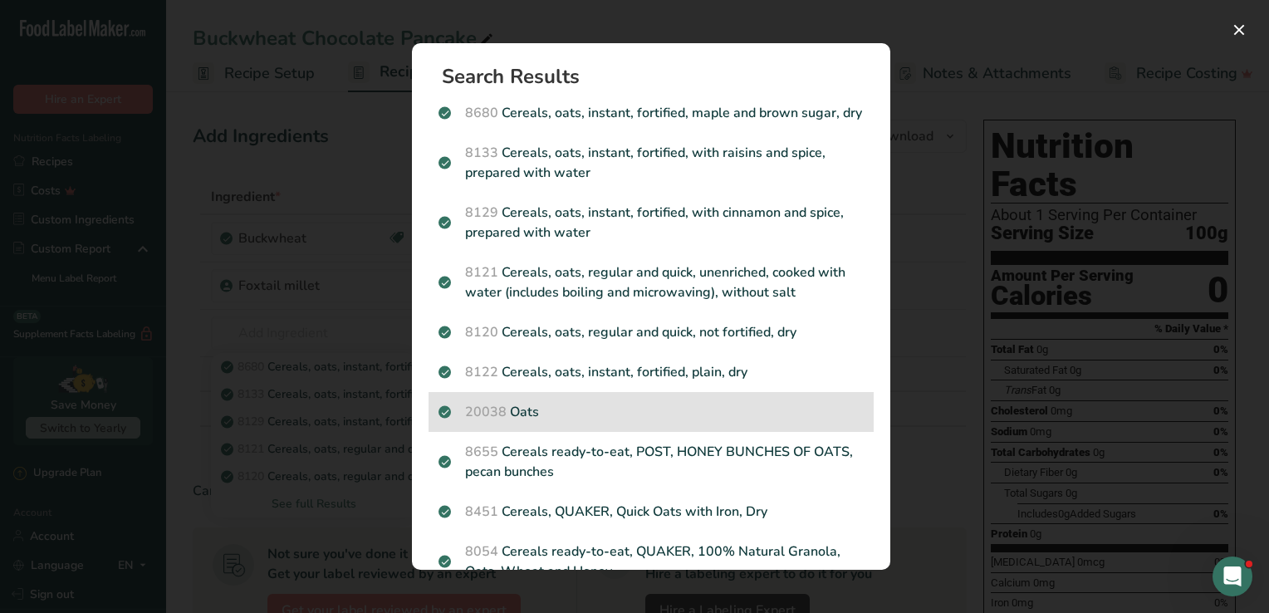
click at [535, 432] on div "20038 Oats" at bounding box center [650, 412] width 445 height 40
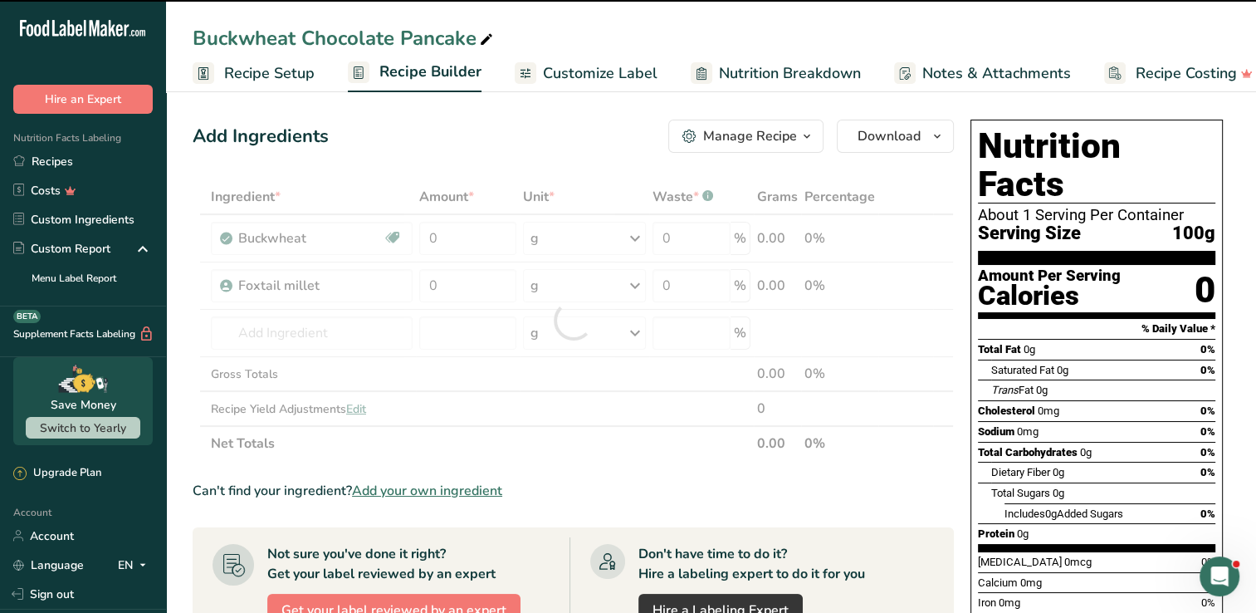
type input "0"
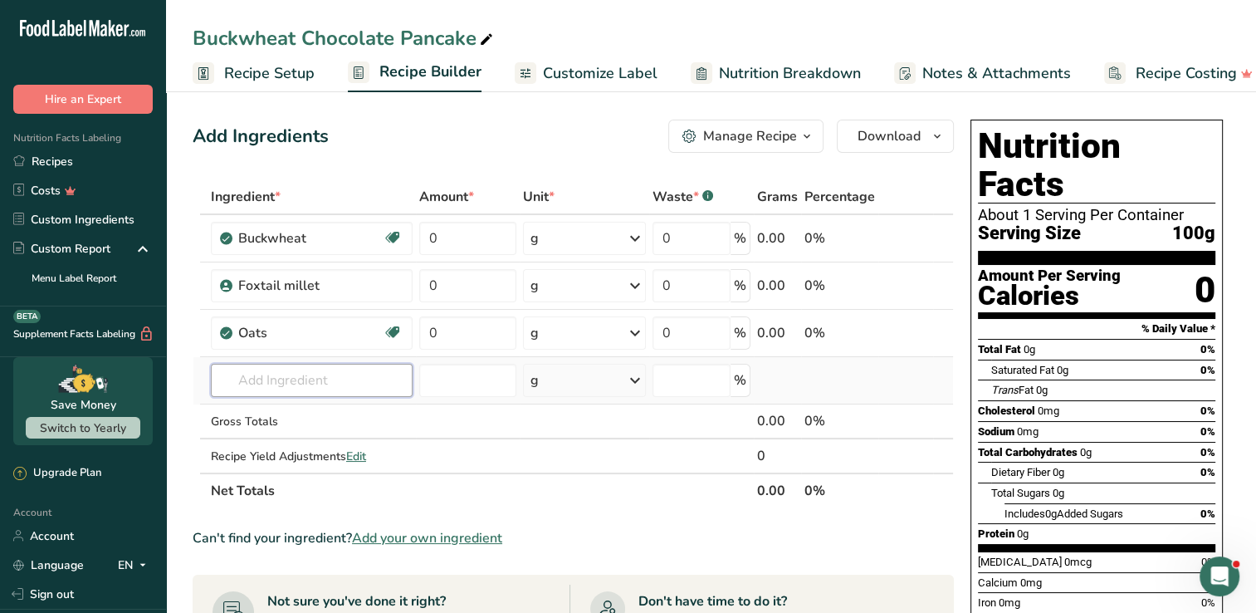
click at [238, 366] on input "text" at bounding box center [312, 380] width 202 height 33
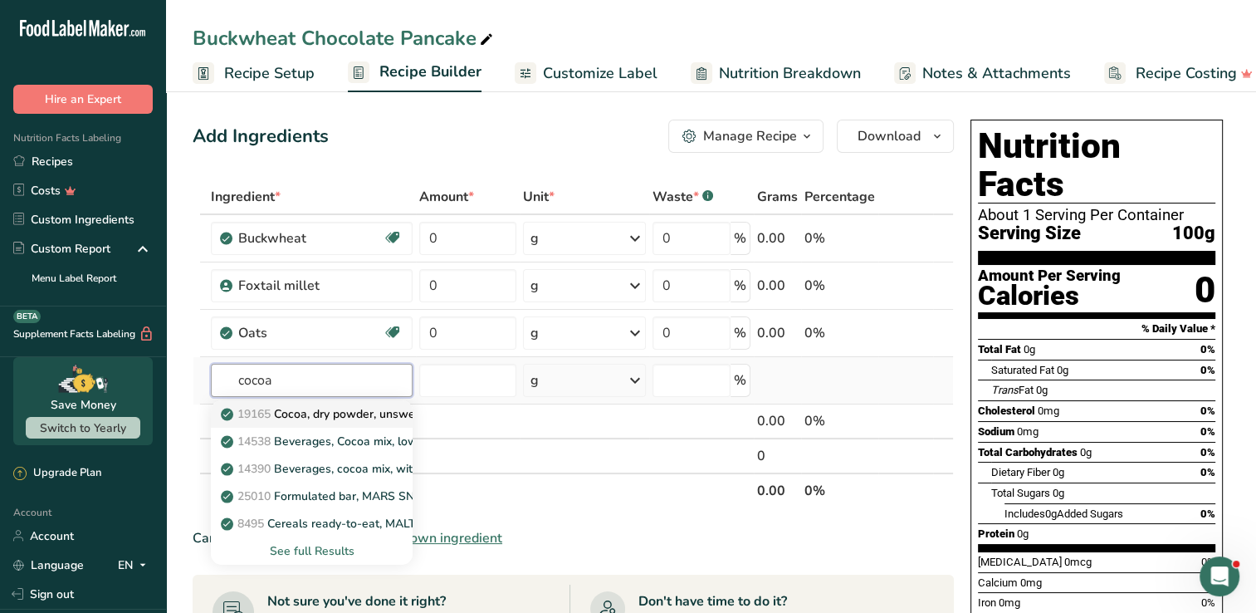
type input "cocoa"
click at [248, 410] on span "19165" at bounding box center [253, 414] width 33 height 16
type input "Cocoa, dry powder, unsweetened"
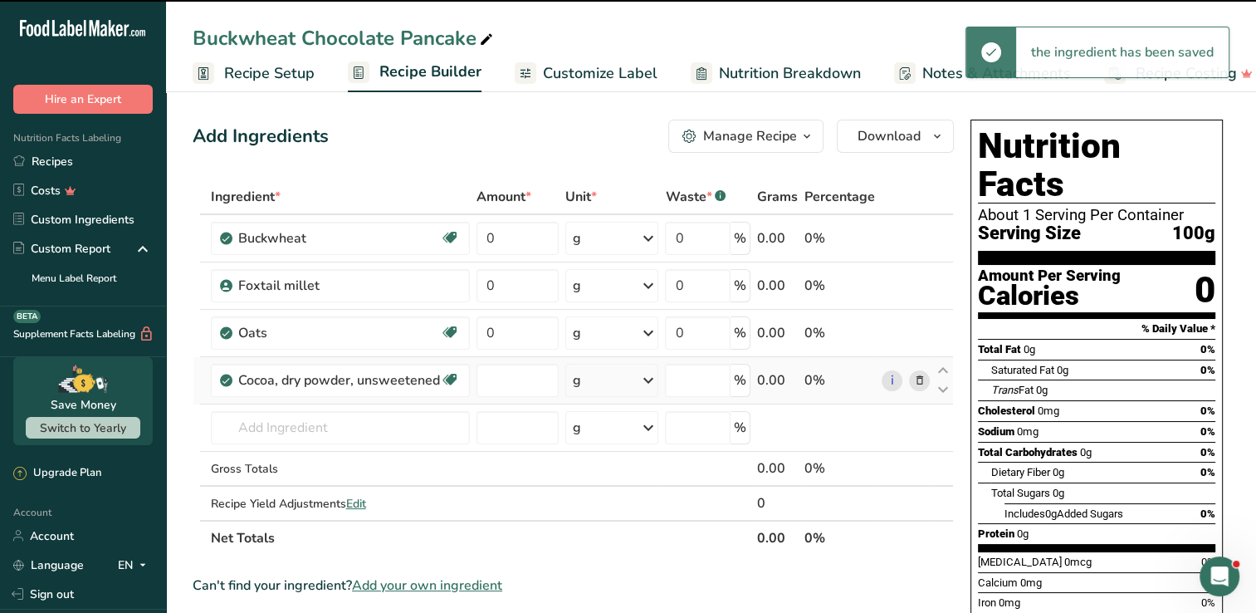
type input "0"
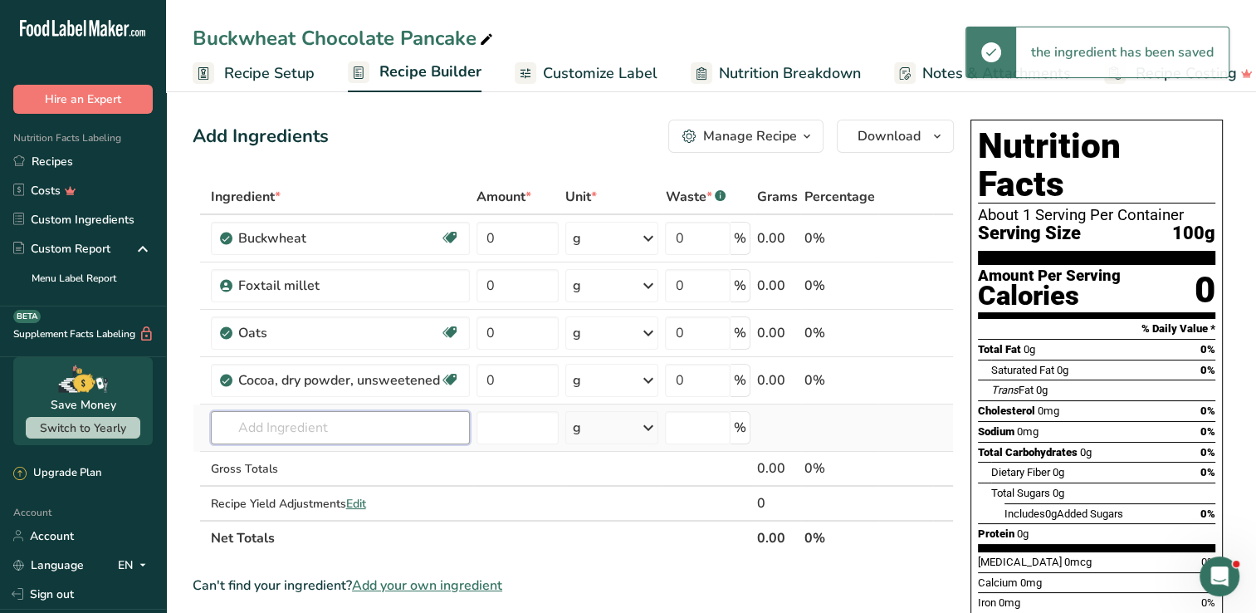
click at [276, 413] on input "text" at bounding box center [340, 427] width 259 height 33
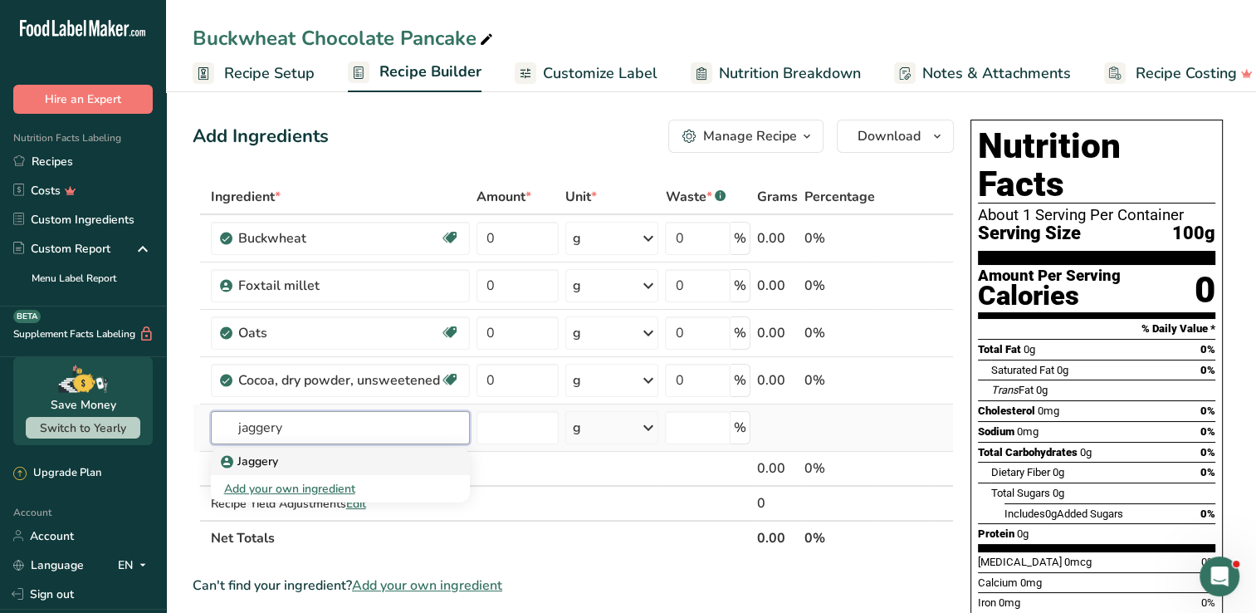
type input "jaggery"
click at [262, 457] on p "Jaggery" at bounding box center [251, 460] width 54 height 17
type input "Jaggery"
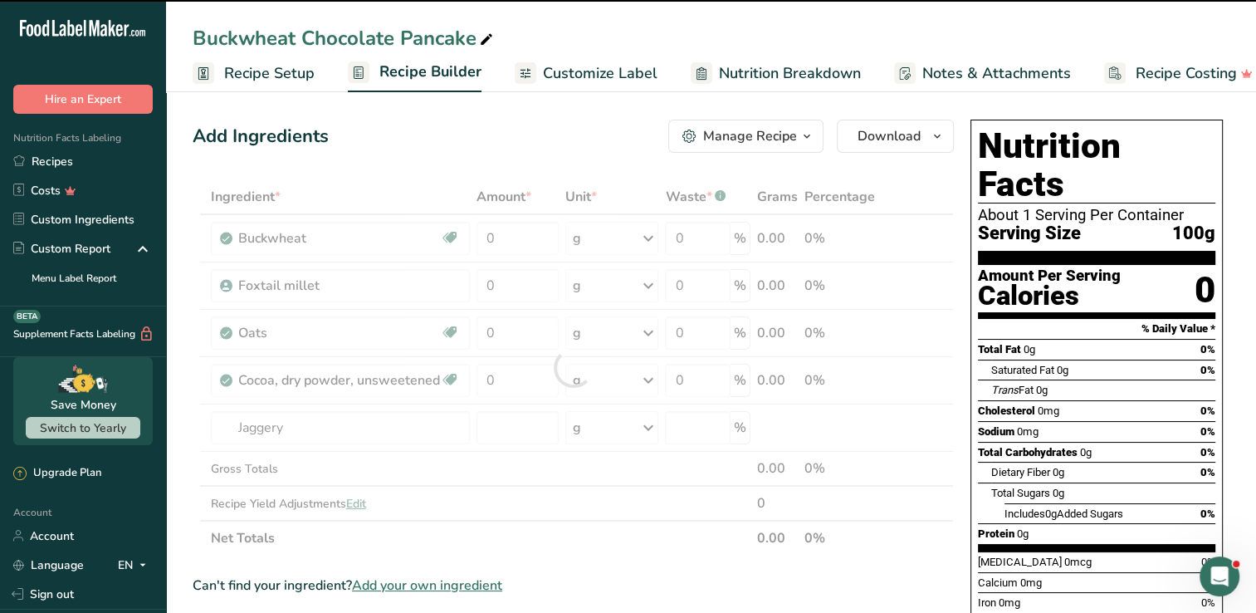
type input "0"
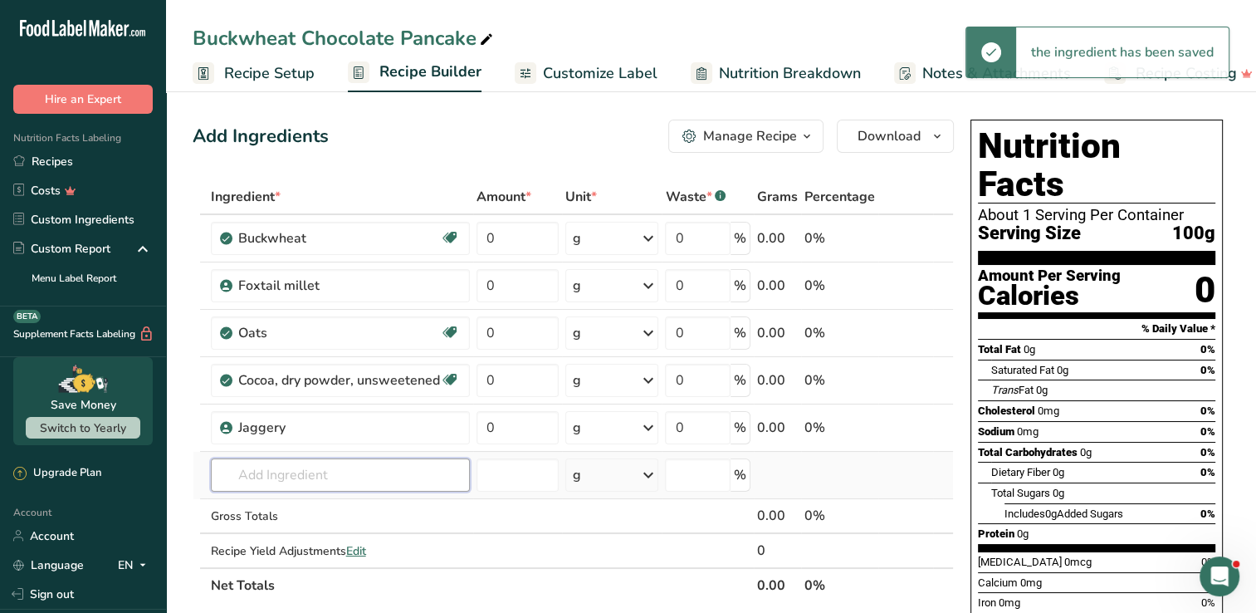
click at [283, 470] on input "text" at bounding box center [340, 474] width 259 height 33
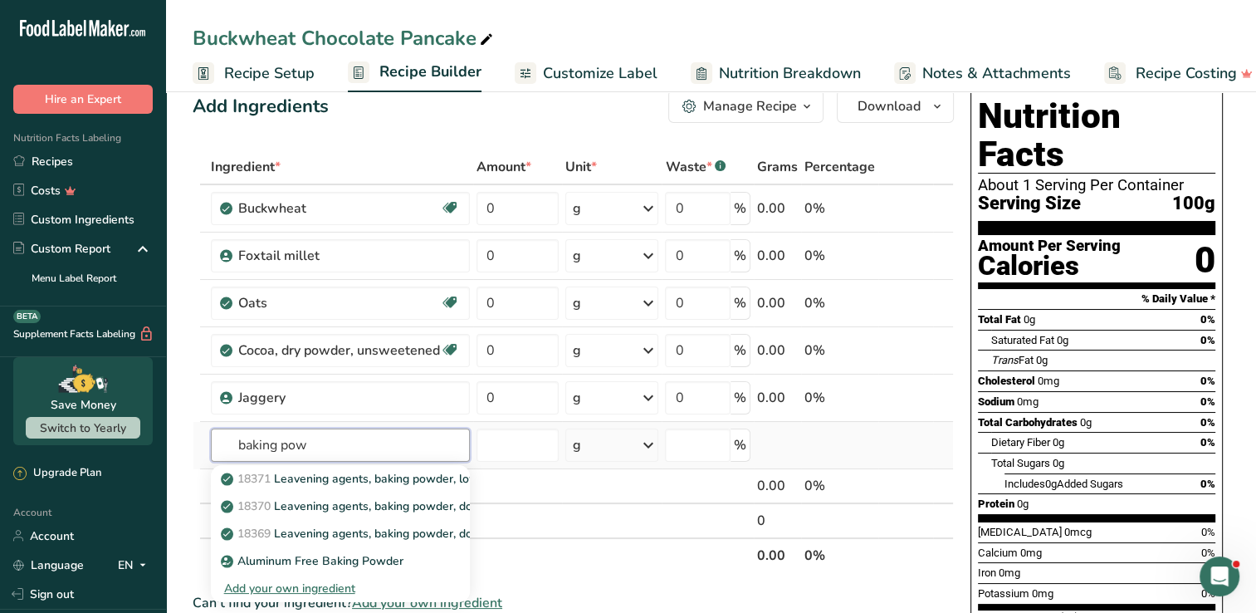
scroll to position [83, 0]
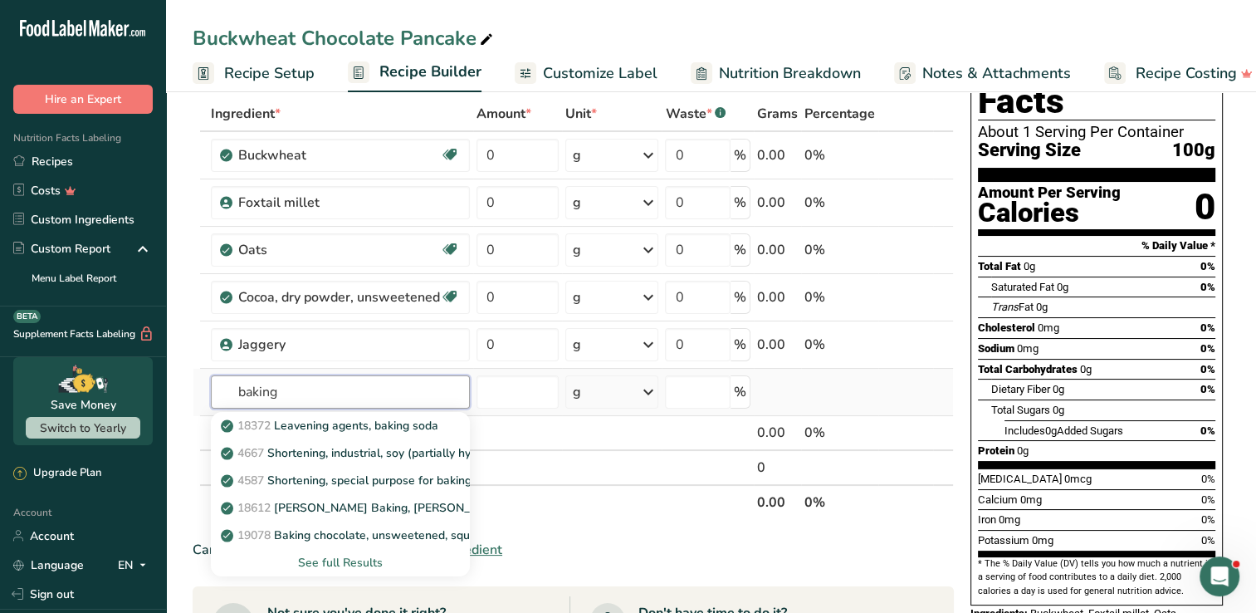
type input "baking"
click at [310, 560] on div "See full Results" at bounding box center [340, 562] width 232 height 17
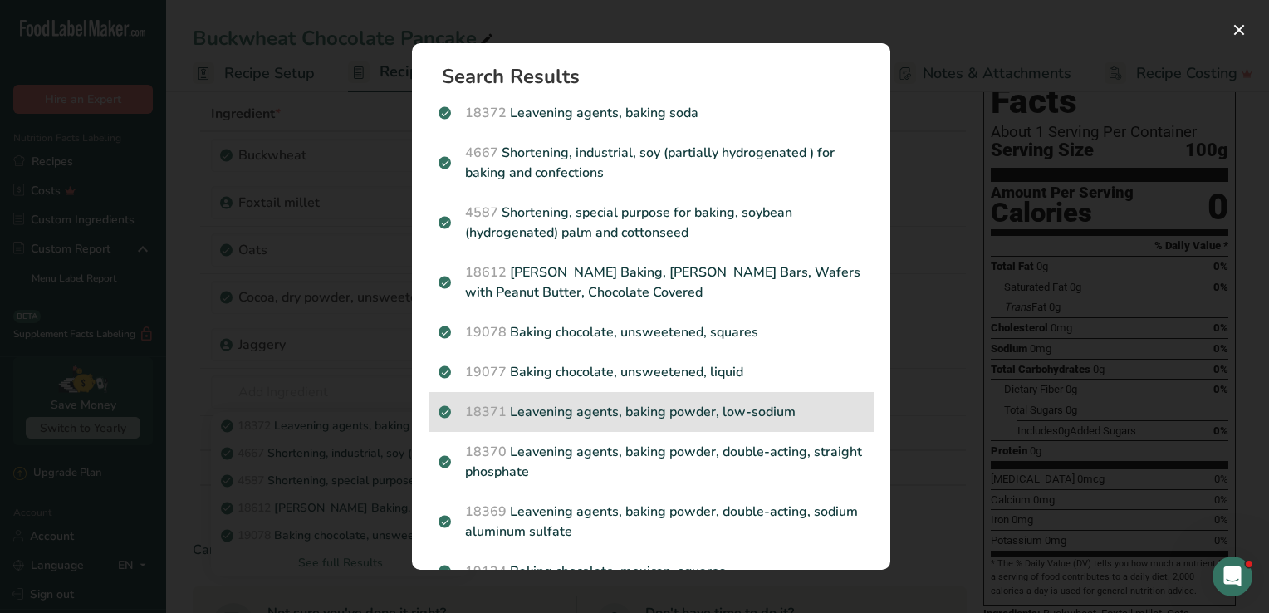
click at [634, 413] on p "18371 Leavening agents, baking powder, low-sodium" at bounding box center [650, 412] width 425 height 20
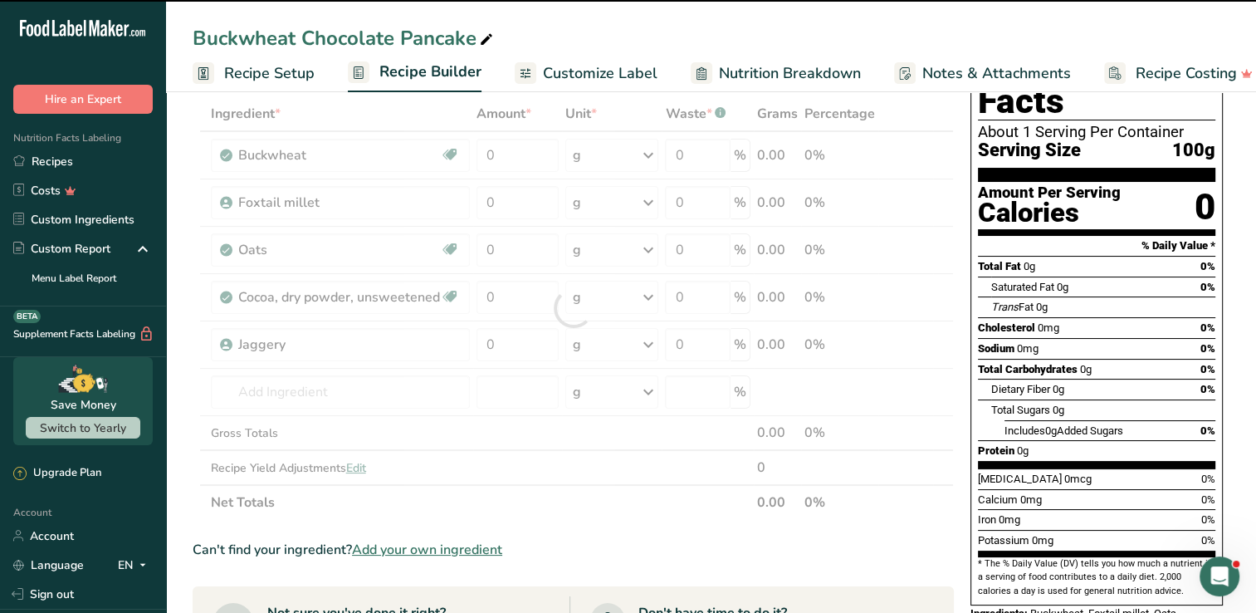
type input "0"
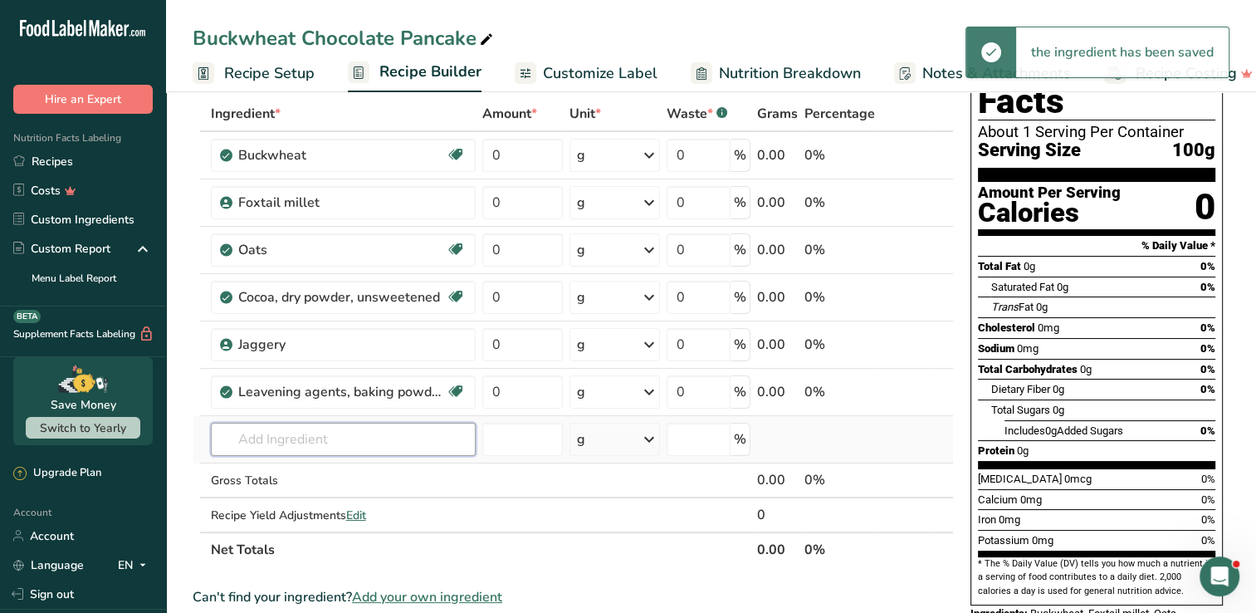
click at [317, 451] on input "text" at bounding box center [343, 439] width 265 height 33
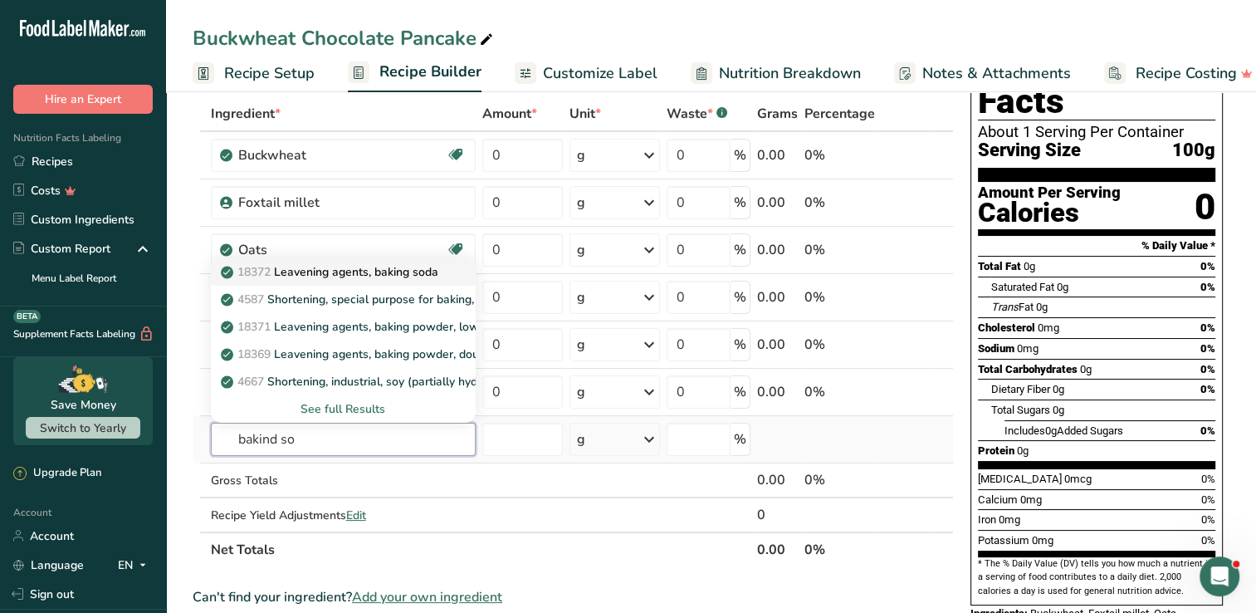
type input "bakind so"
click at [321, 272] on p "18372 Leavening agents, baking soda" at bounding box center [331, 271] width 214 height 17
type input "Leavening agents, baking soda"
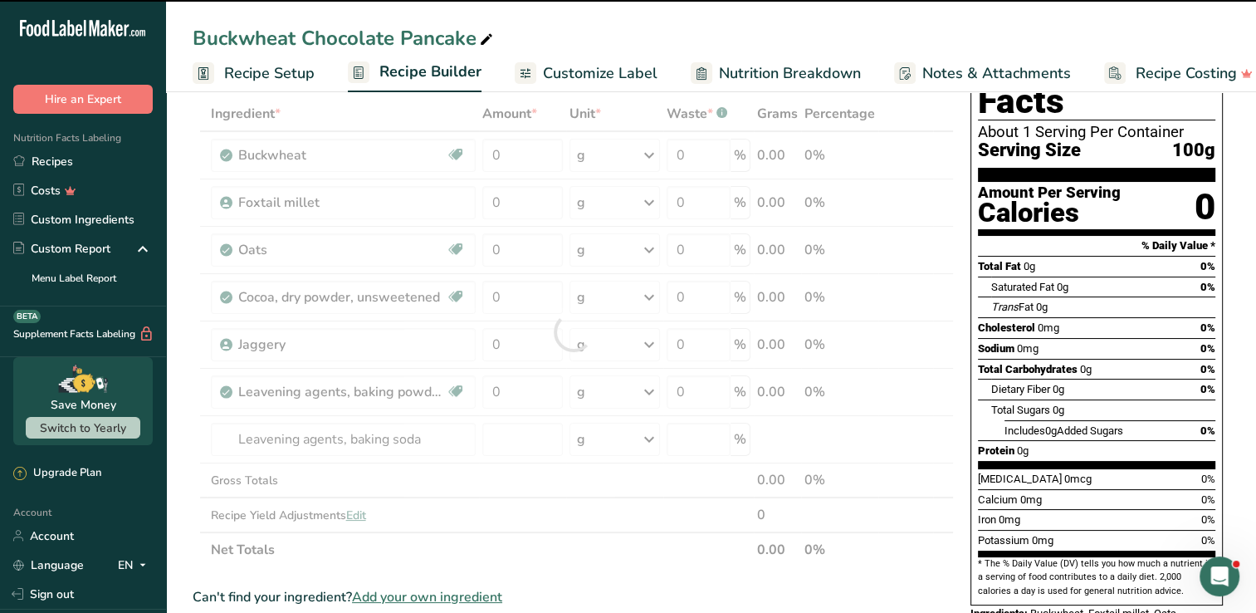
type input "0"
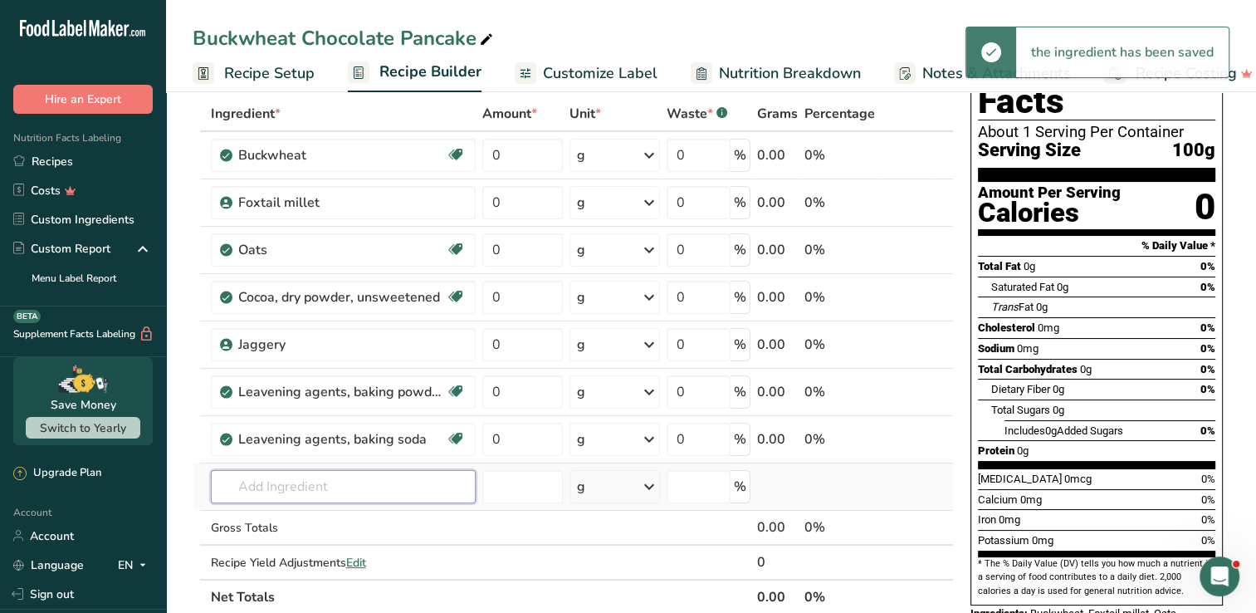
click at [303, 483] on input "text" at bounding box center [343, 486] width 265 height 33
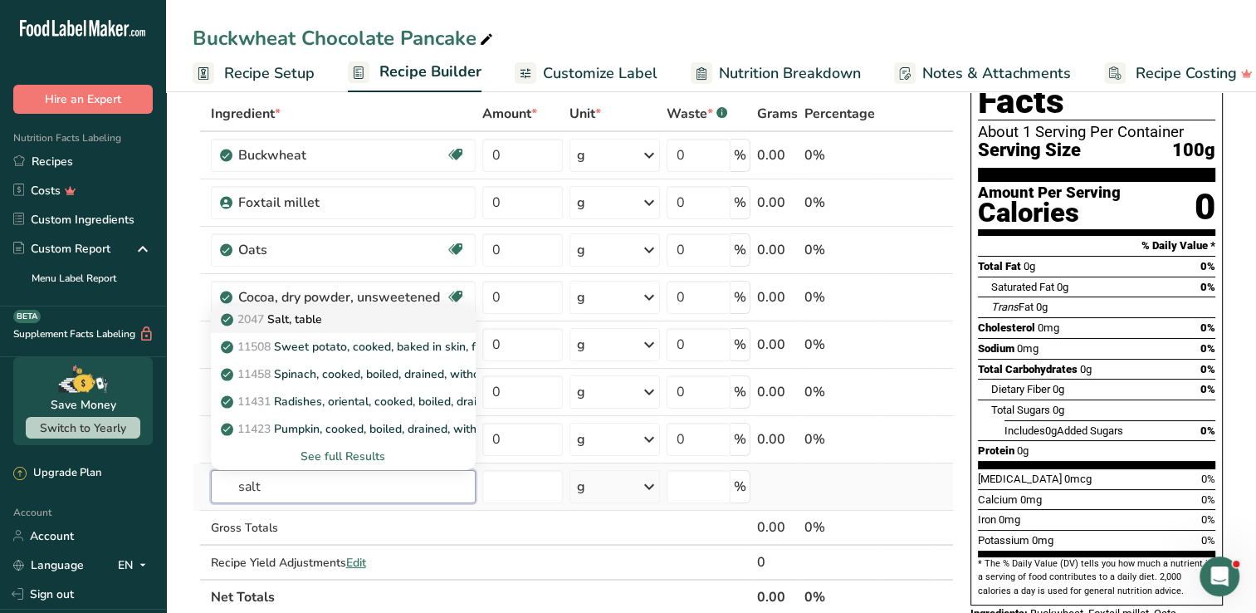
type input "salt"
click at [319, 324] on p "2047 Salt, table" at bounding box center [273, 318] width 98 height 17
type input "Salt, table"
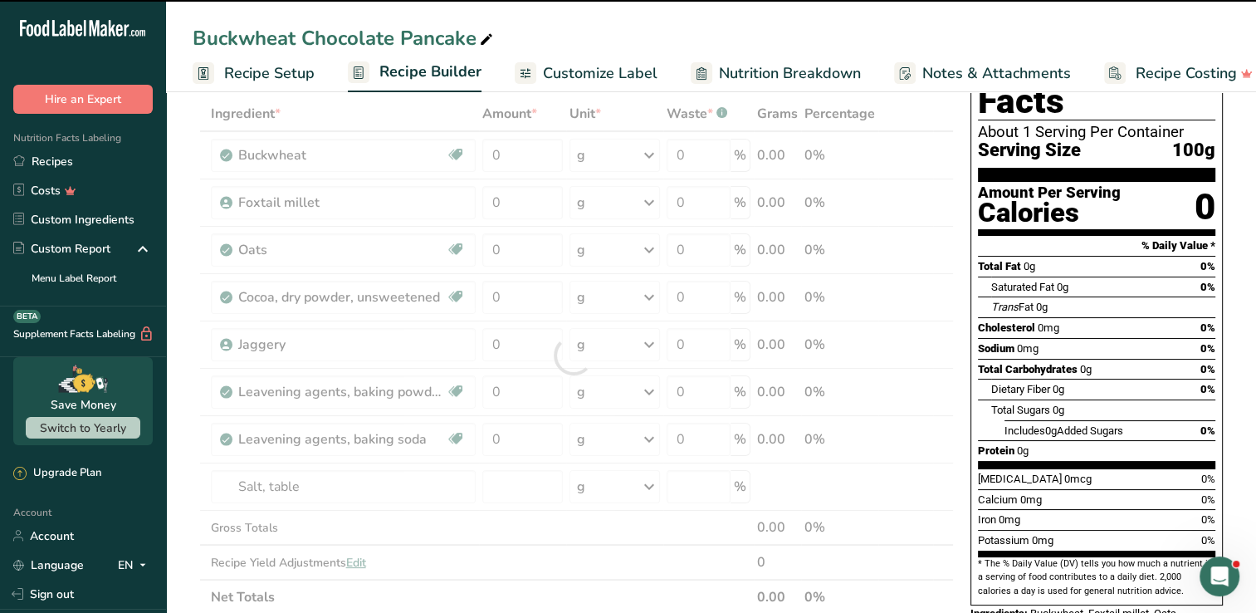
type input "0"
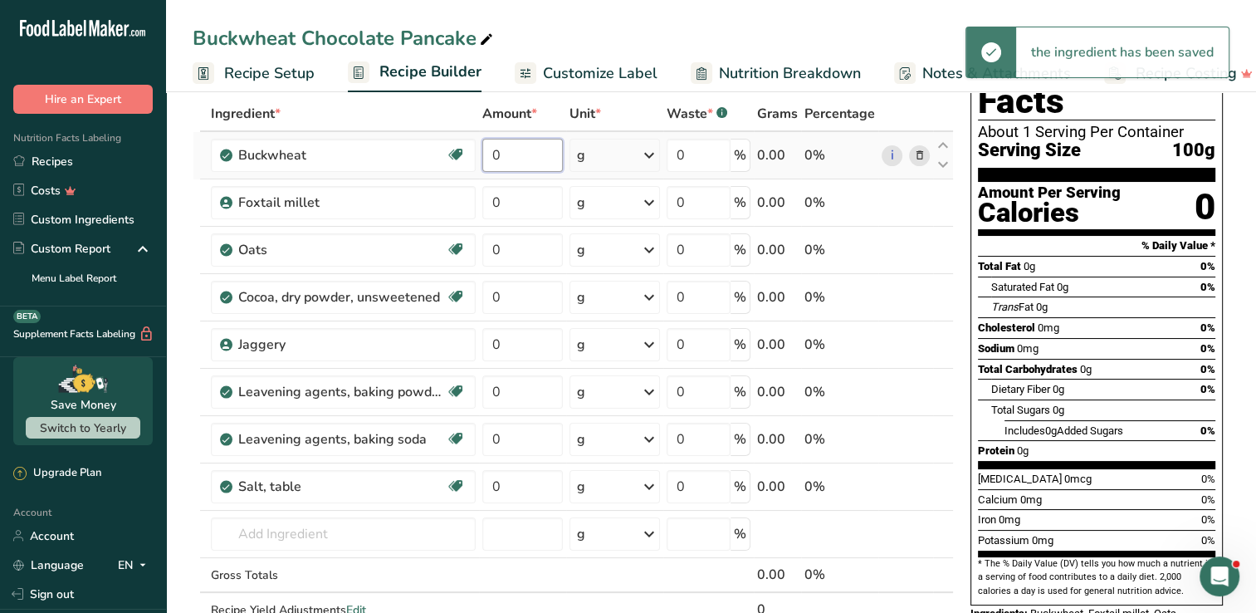
click at [545, 160] on input "0" at bounding box center [522, 155] width 81 height 33
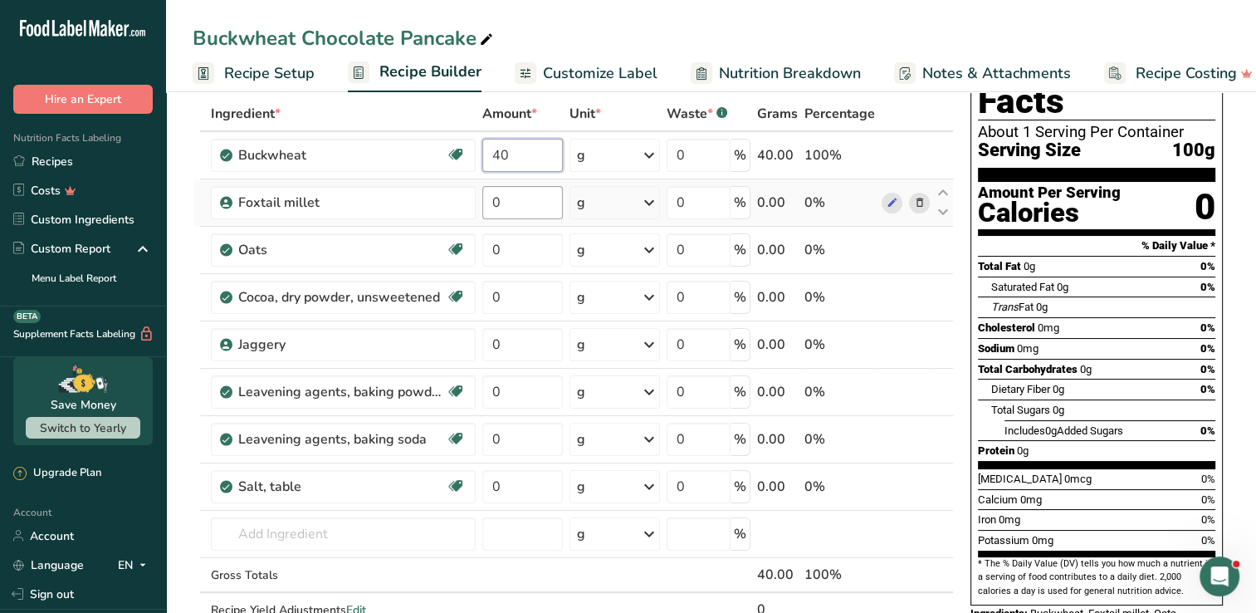
type input "40"
click at [527, 190] on div "Ingredient * Amount * Unit * Waste * .a-a{fill:#347362;}.b-a{fill:#fff;} Grams …" at bounding box center [573, 378] width 761 height 565
type input "20"
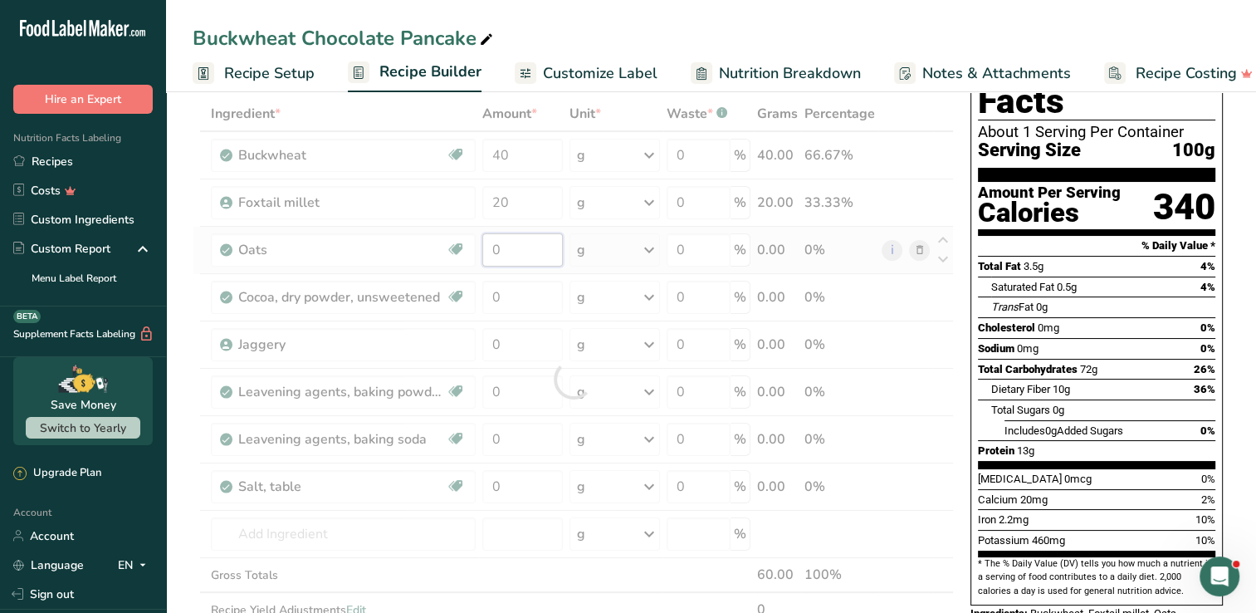
click at [515, 237] on div "Ingredient * Amount * Unit * Waste * .a-a{fill:#347362;}.b-a{fill:#fff;} Grams …" at bounding box center [573, 378] width 761 height 565
click at [550, 294] on div "Ingredient * Amount * Unit * Waste * .a-a{fill:#347362;}.b-a{fill:#fff;} Grams …" at bounding box center [573, 378] width 761 height 565
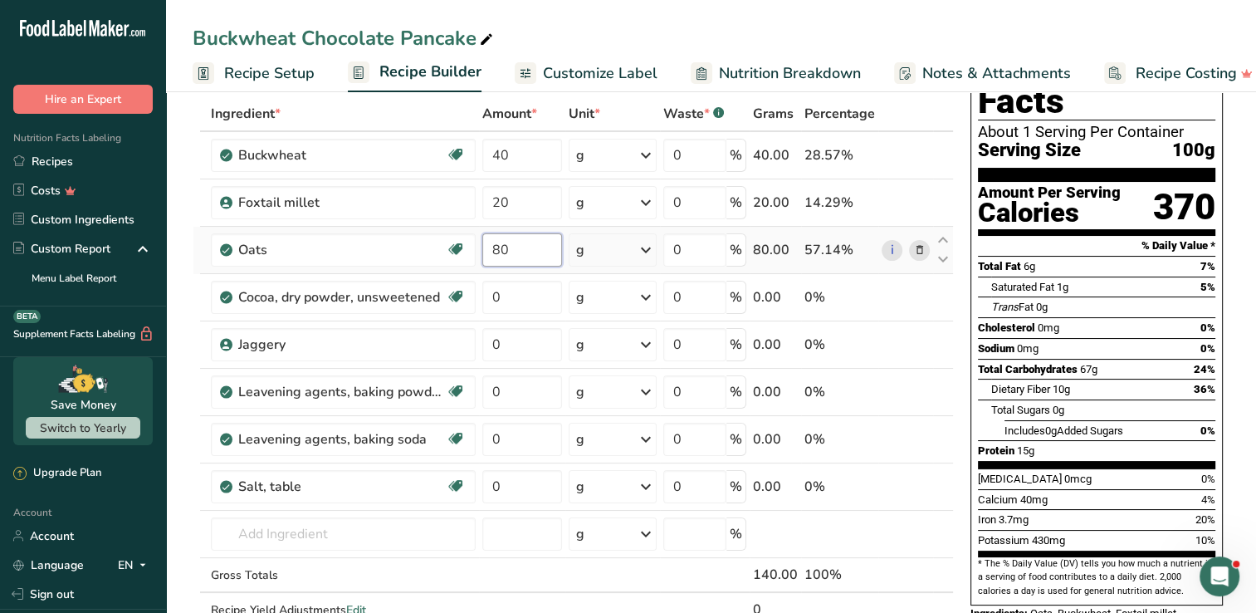
click at [538, 258] on div "Ingredient * Amount * Unit * Waste * .a-a{fill:#347362;}.b-a{fill:#fff;} Grams …" at bounding box center [573, 378] width 761 height 565
type input "8"
click at [513, 312] on div "Ingredient * Amount * Unit * Waste * .a-a{fill:#347362;}.b-a{fill:#fff;} Grams …" at bounding box center [573, 378] width 761 height 565
click at [522, 257] on div "Ingredient * Amount * Unit * Waste * .a-a{fill:#347362;}.b-a{fill:#fff;} Grams …" at bounding box center [573, 378] width 761 height 565
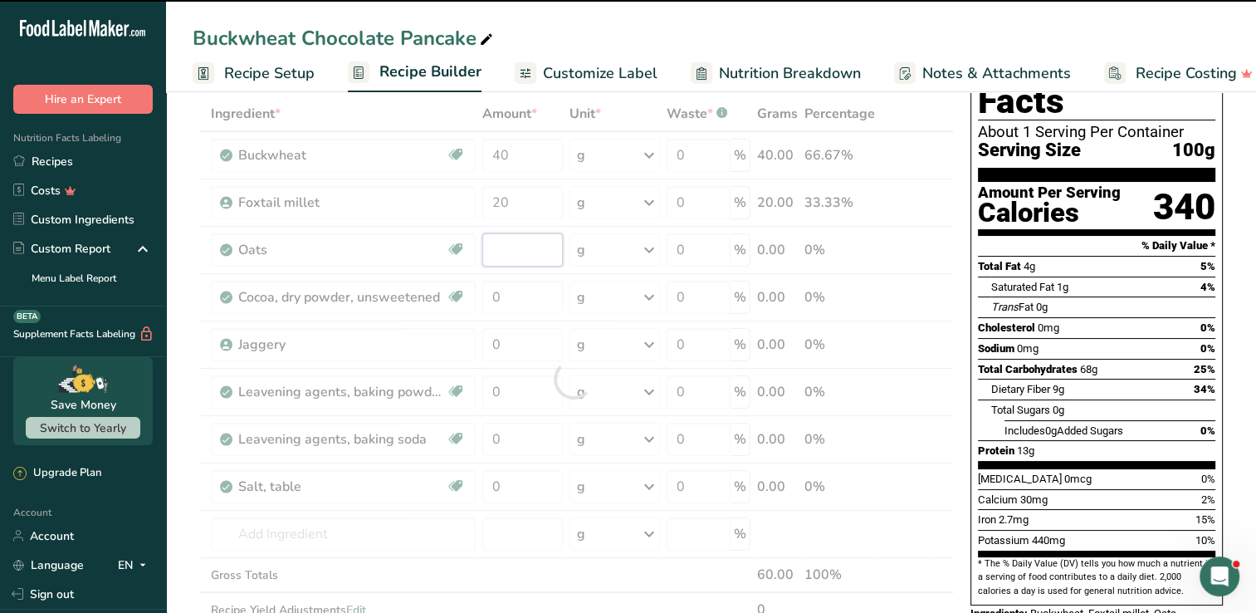
type input "8"
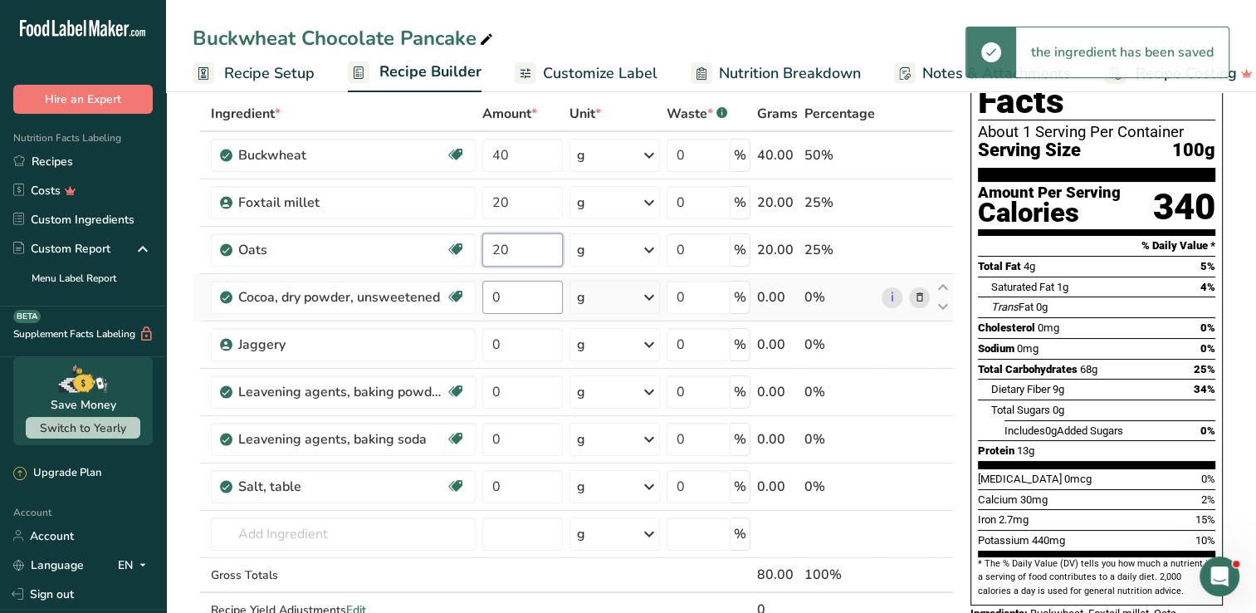
type input "20"
click at [514, 294] on div "Ingredient * Amount * Unit * Waste * .a-a{fill:#347362;}.b-a{fill:#fff;} Grams …" at bounding box center [573, 378] width 761 height 565
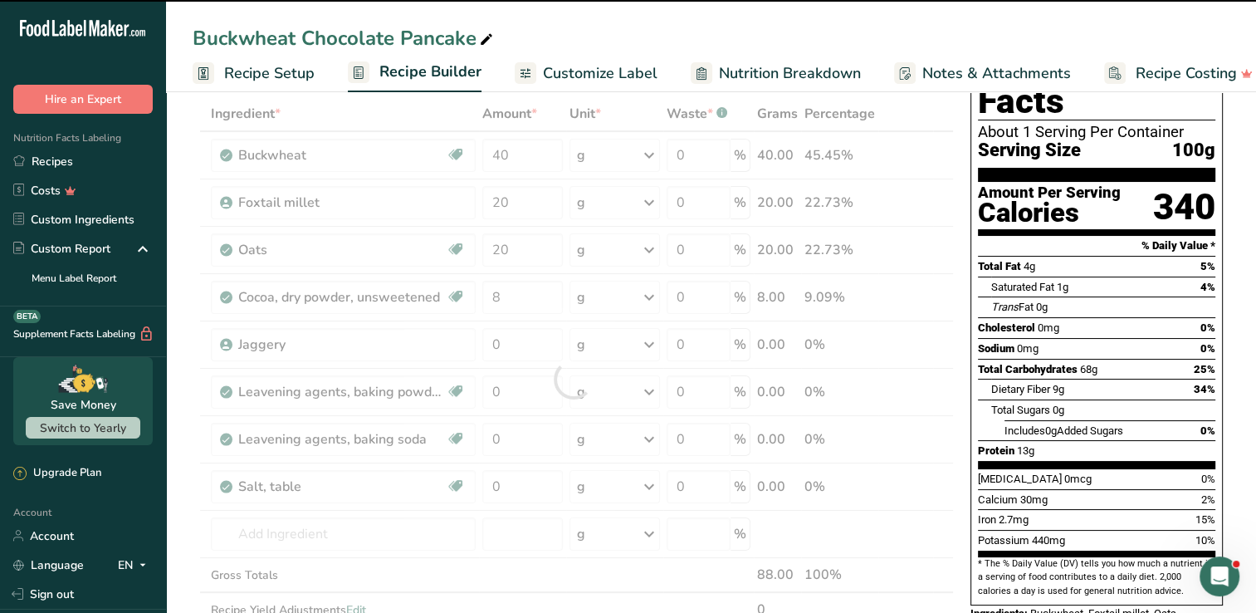
click at [511, 345] on div at bounding box center [573, 378] width 761 height 565
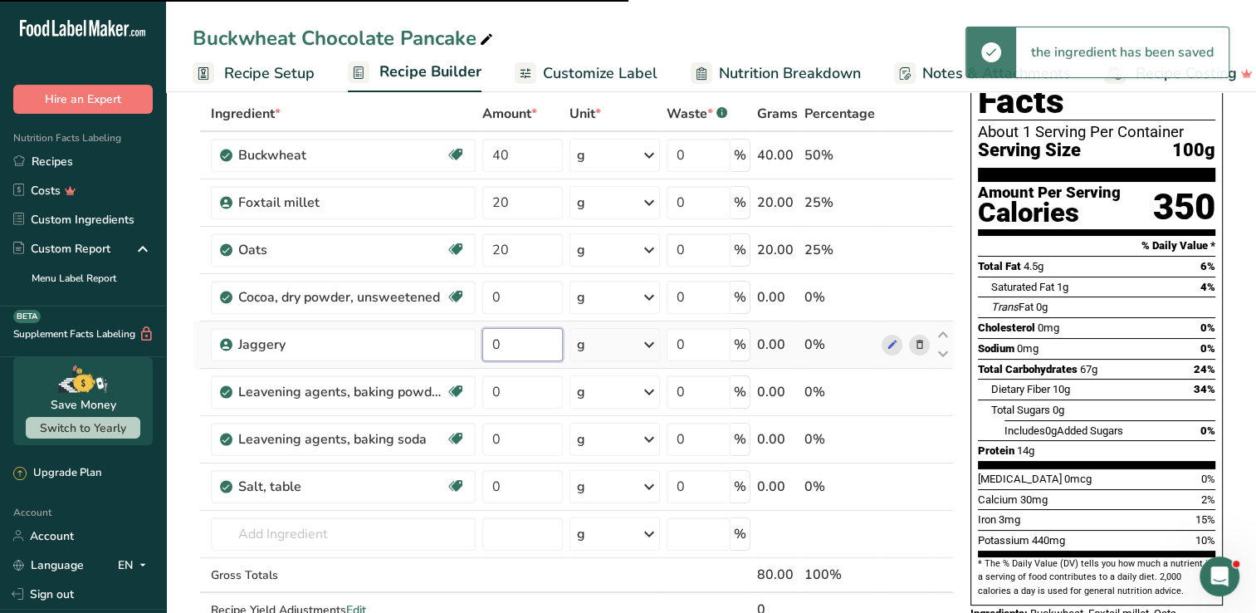
click at [512, 345] on input "0" at bounding box center [522, 344] width 81 height 33
type input "8"
click at [525, 350] on input "0" at bounding box center [522, 344] width 81 height 33
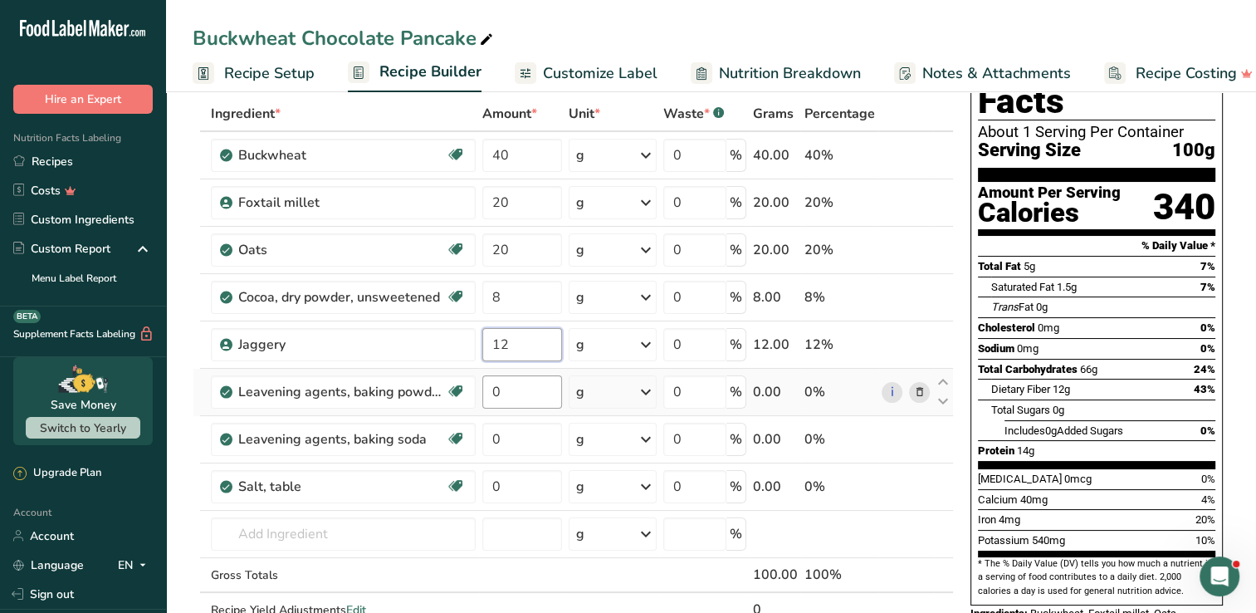
type input "12"
click at [516, 400] on div "Ingredient * Amount * Unit * Waste * .a-a{fill:#347362;}.b-a{fill:#fff;} Grams …" at bounding box center [573, 378] width 761 height 565
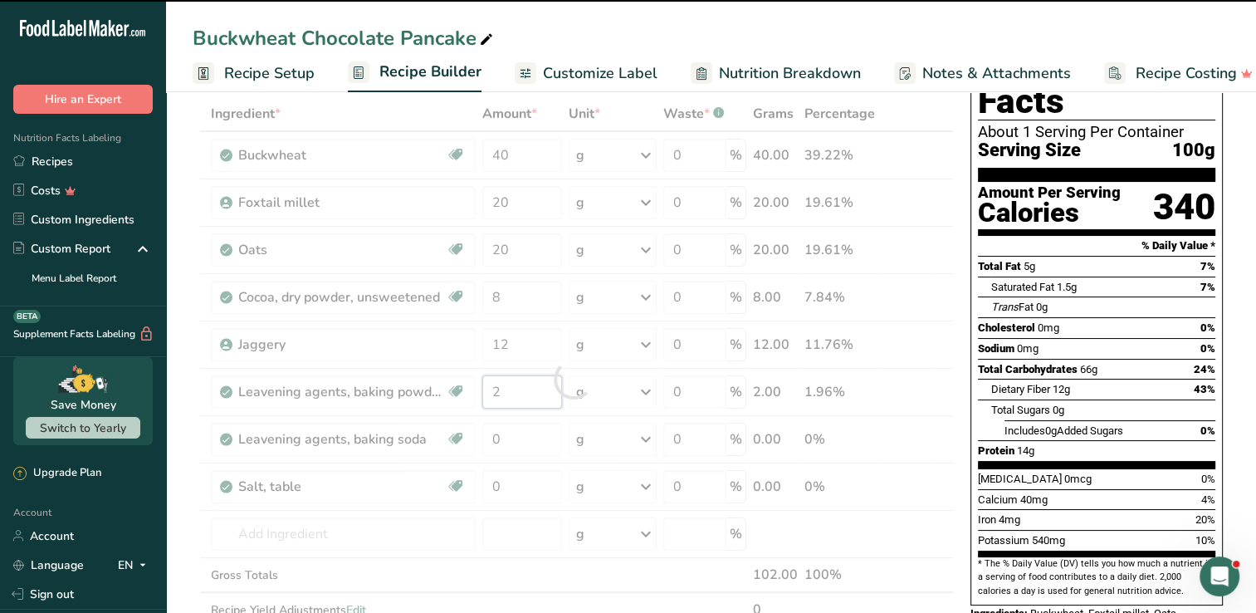
type input "0"
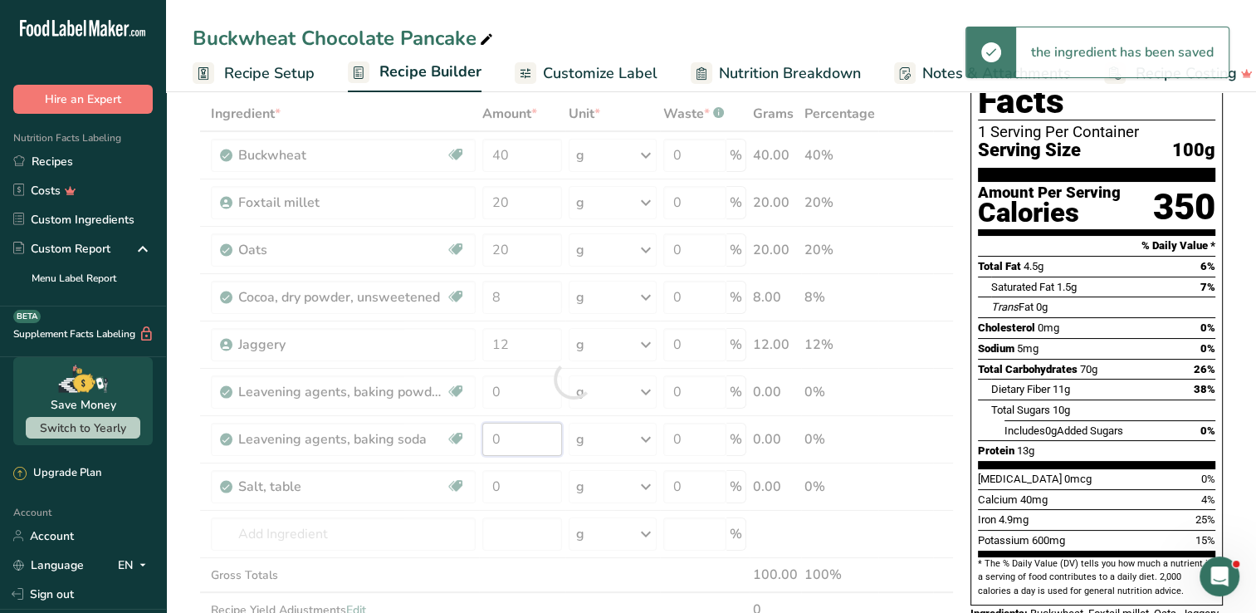
click at [505, 443] on div "Ingredient * Amount * Unit * Waste * .a-a{fill:#347362;}.b-a{fill:#fff;} Grams …" at bounding box center [573, 378] width 761 height 565
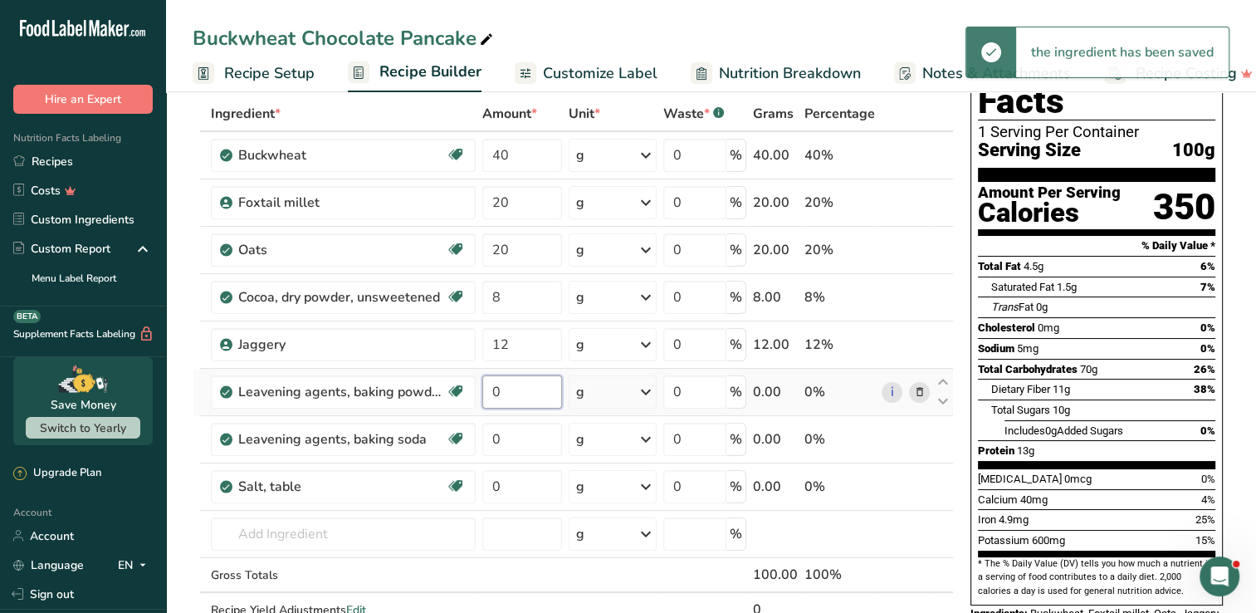
click at [526, 397] on div "Ingredient * Amount * Unit * Waste * .a-a{fill:#347362;}.b-a{fill:#fff;} Grams …" at bounding box center [573, 378] width 761 height 565
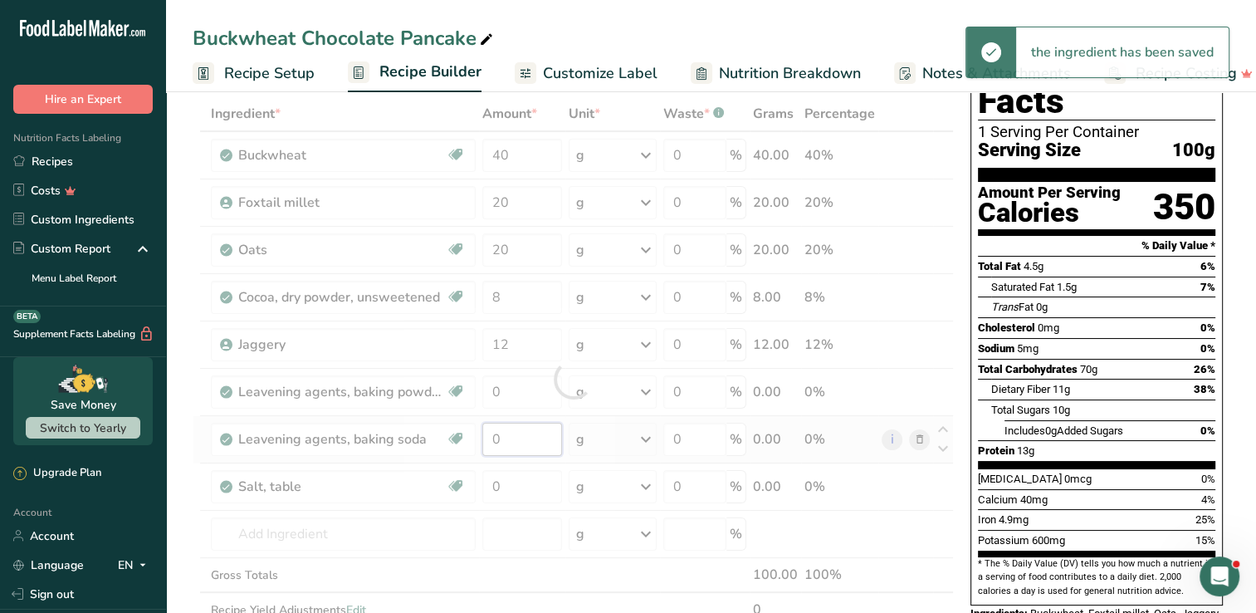
click at [528, 436] on div "Ingredient * Amount * Unit * Waste * .a-a{fill:#347362;}.b-a{fill:#fff;} Grams …" at bounding box center [573, 378] width 761 height 565
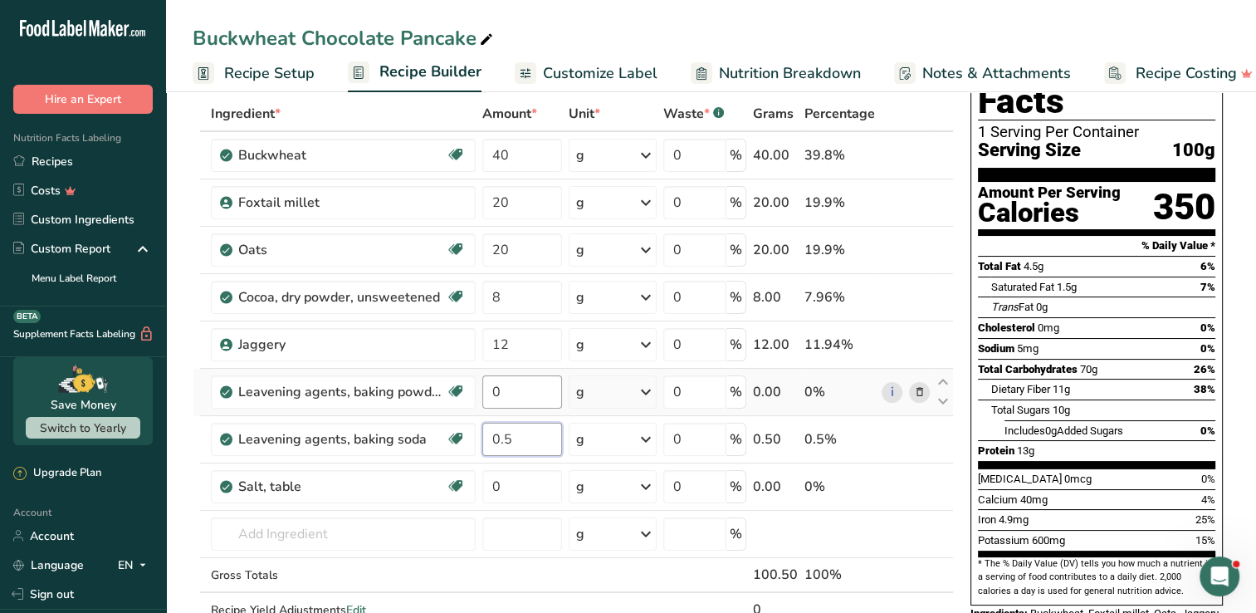
type input "0.5"
click at [515, 389] on div "Ingredient * Amount * Unit * Waste * .a-a{fill:#347362;}.b-a{fill:#fff;} Grams …" at bounding box center [573, 378] width 761 height 565
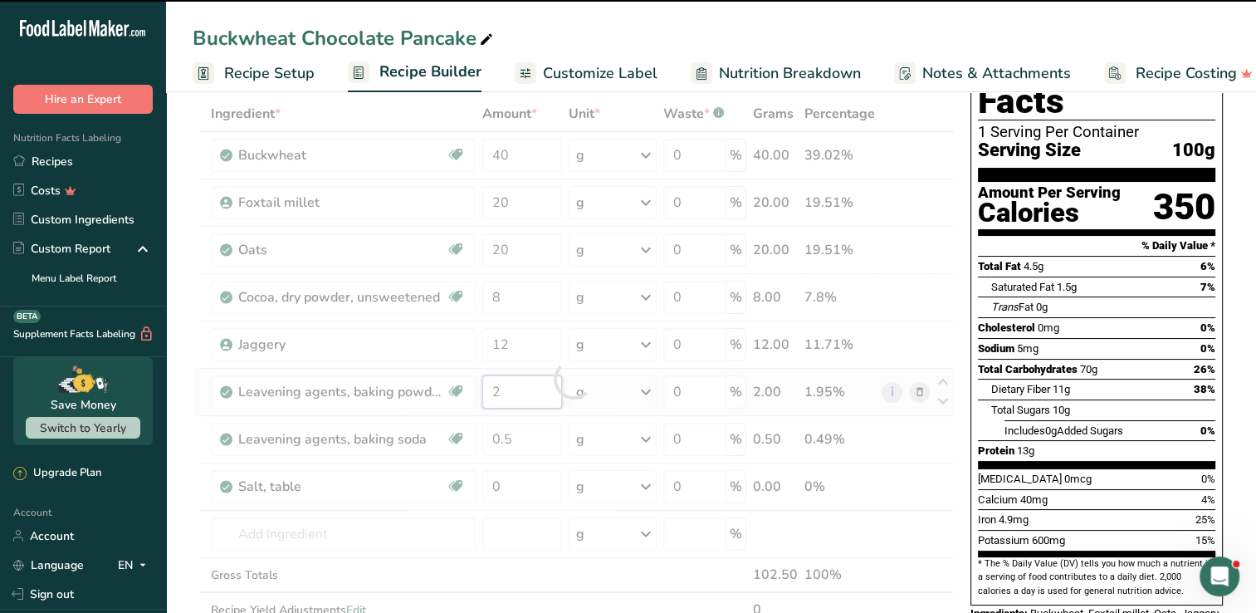
type input "0"
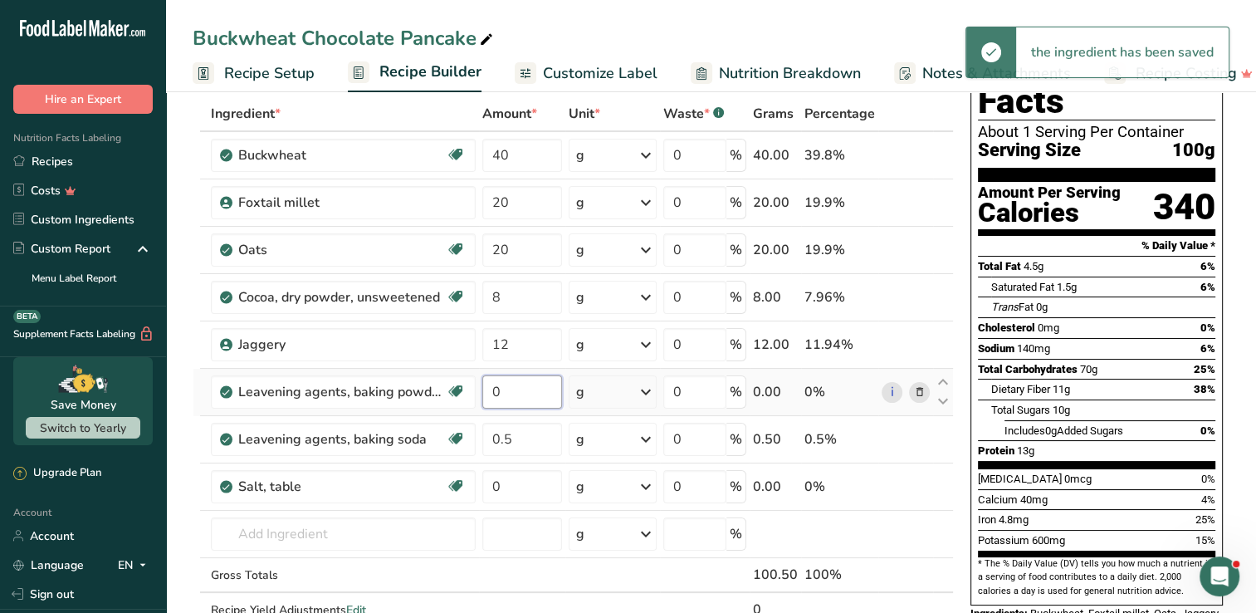
click at [516, 394] on input "0" at bounding box center [522, 391] width 80 height 33
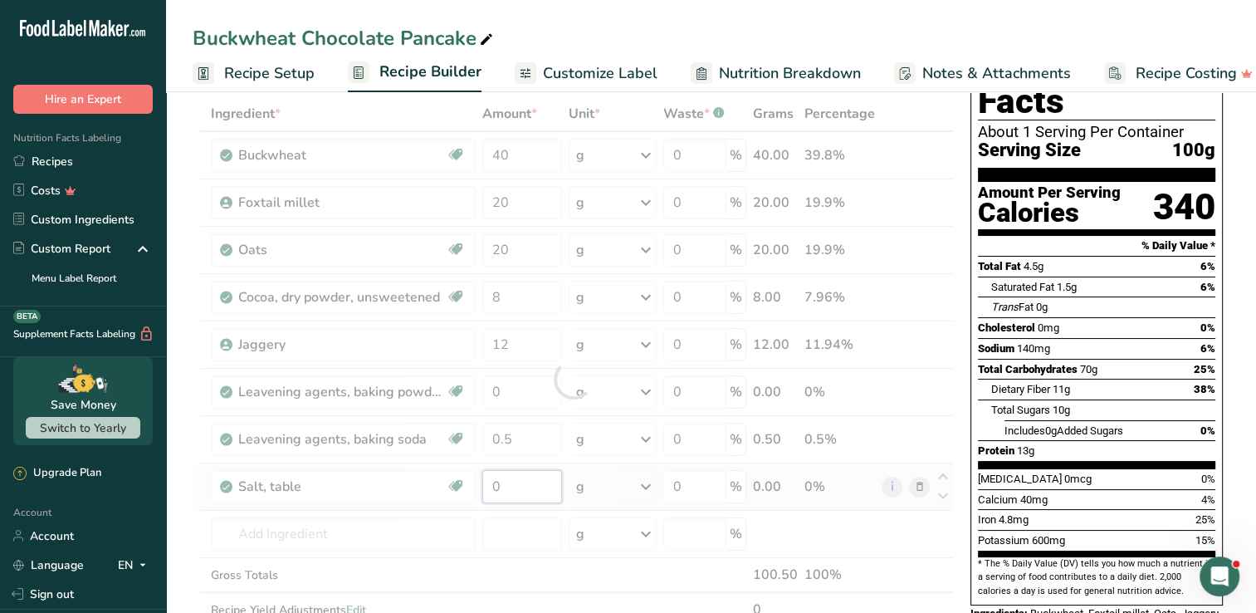
click at [517, 475] on div "Ingredient * Amount * Unit * Waste * .a-a{fill:#347362;}.b-a{fill:#fff;} Grams …" at bounding box center [573, 378] width 761 height 565
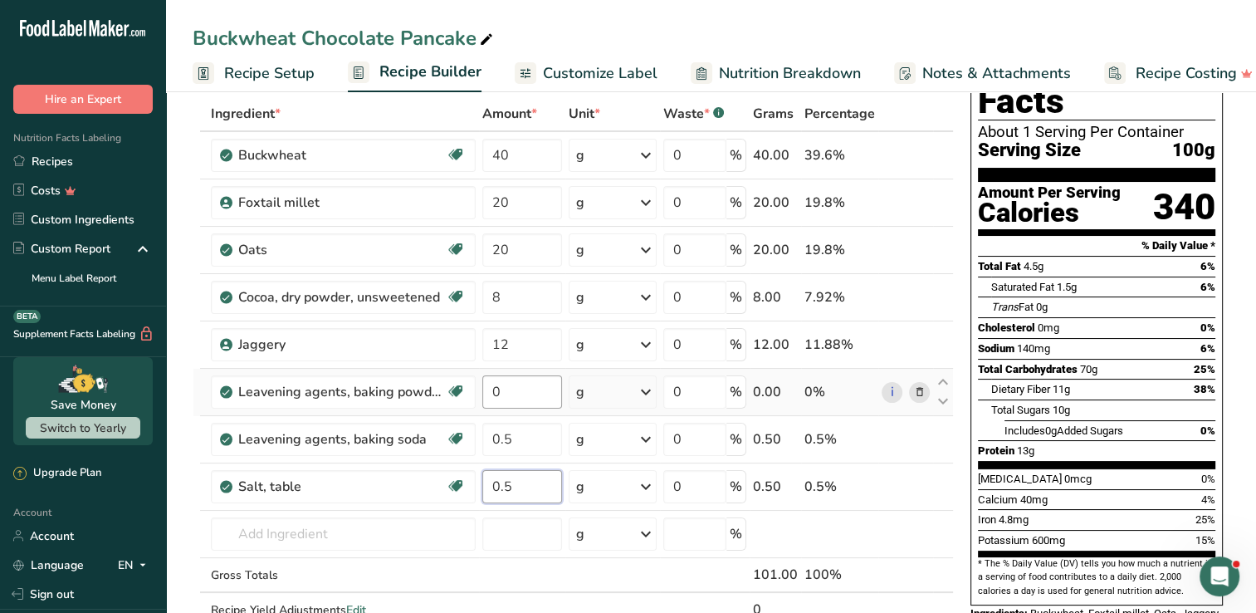
type input "0.5"
click at [525, 397] on div "Ingredient * Amount * Unit * Waste * .a-a{fill:#347362;}.b-a{fill:#fff;} Grams …" at bounding box center [573, 378] width 761 height 565
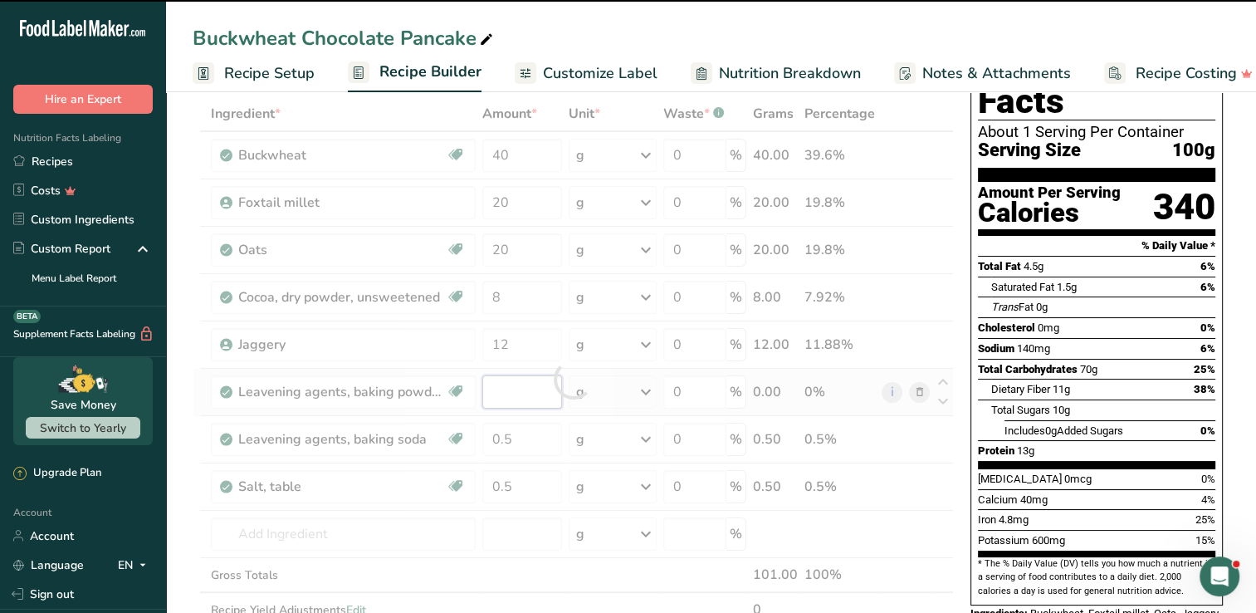
type input "0"
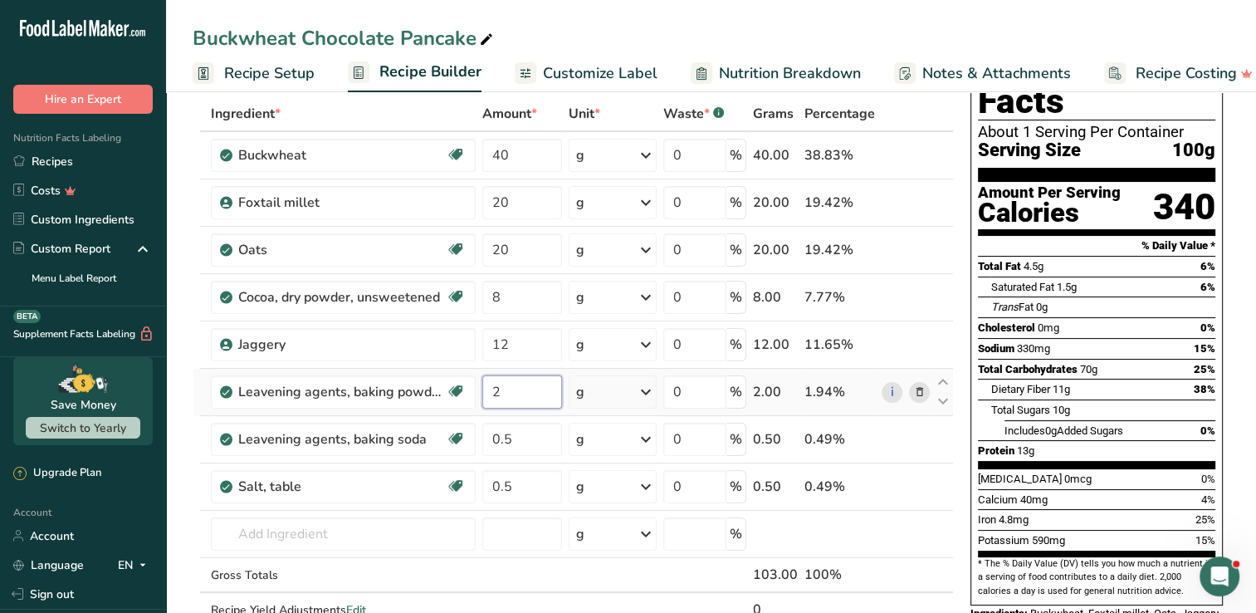
type input "2"
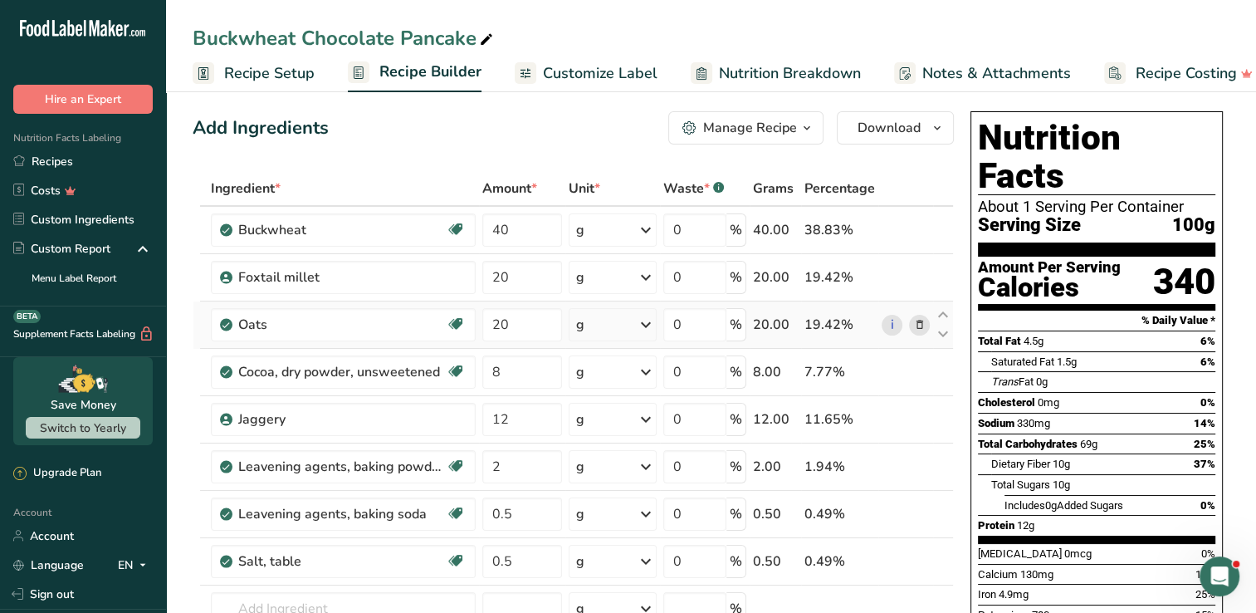
scroll to position [0, 0]
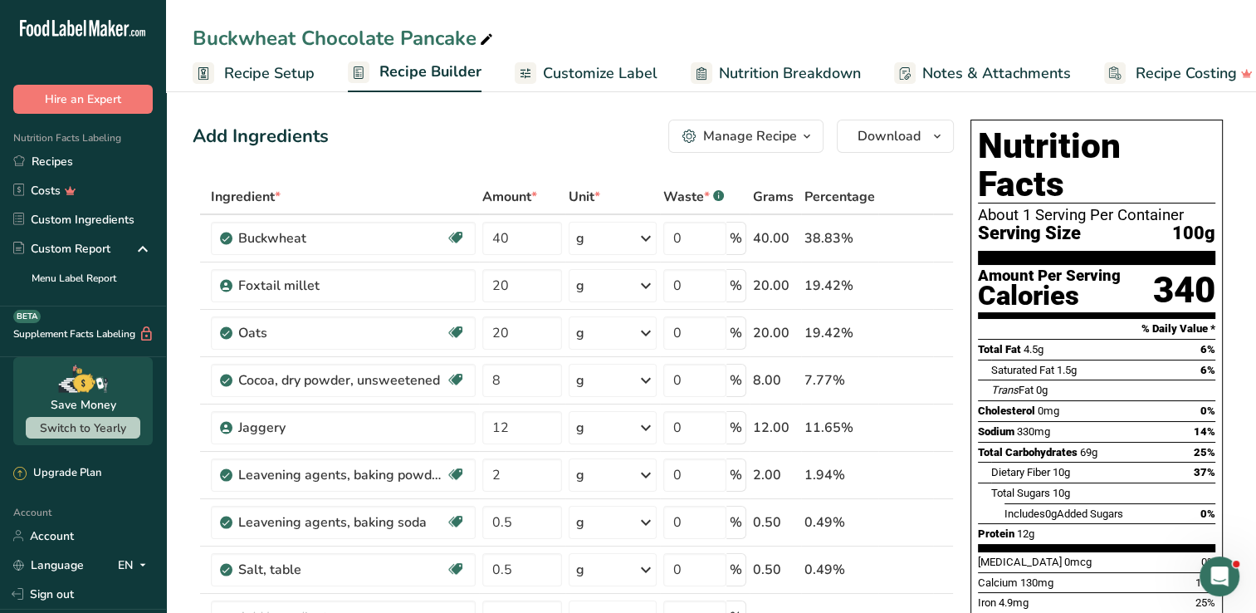
click at [545, 76] on span "Customize Label" at bounding box center [600, 73] width 115 height 22
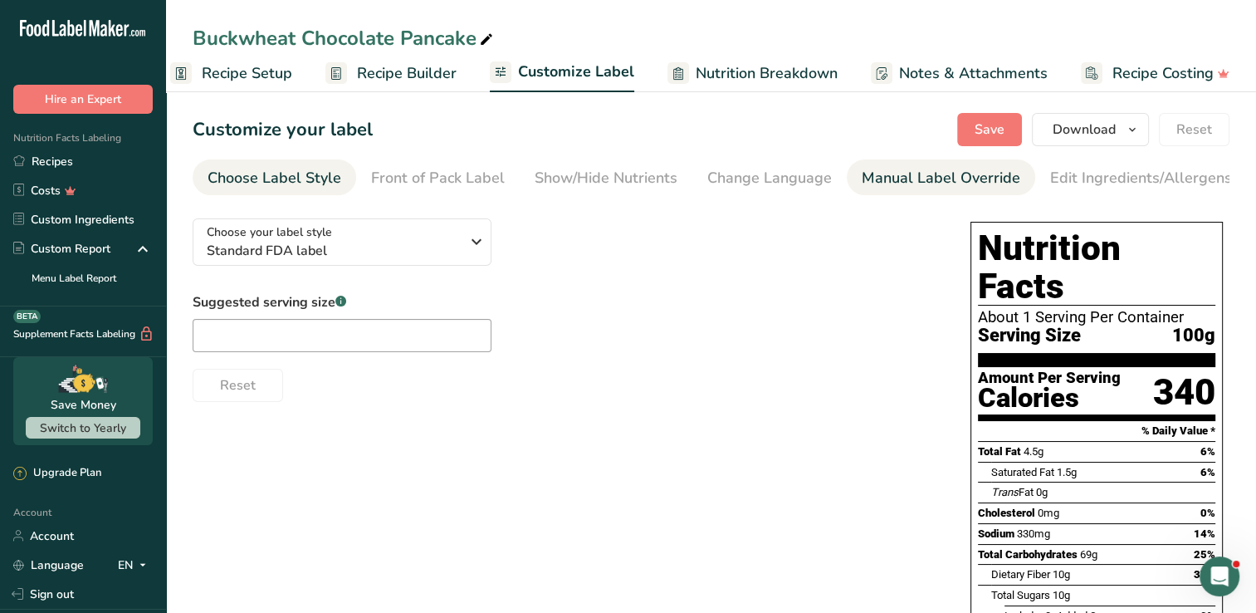
click at [863, 169] on div "Manual Label Override" at bounding box center [941, 178] width 159 height 22
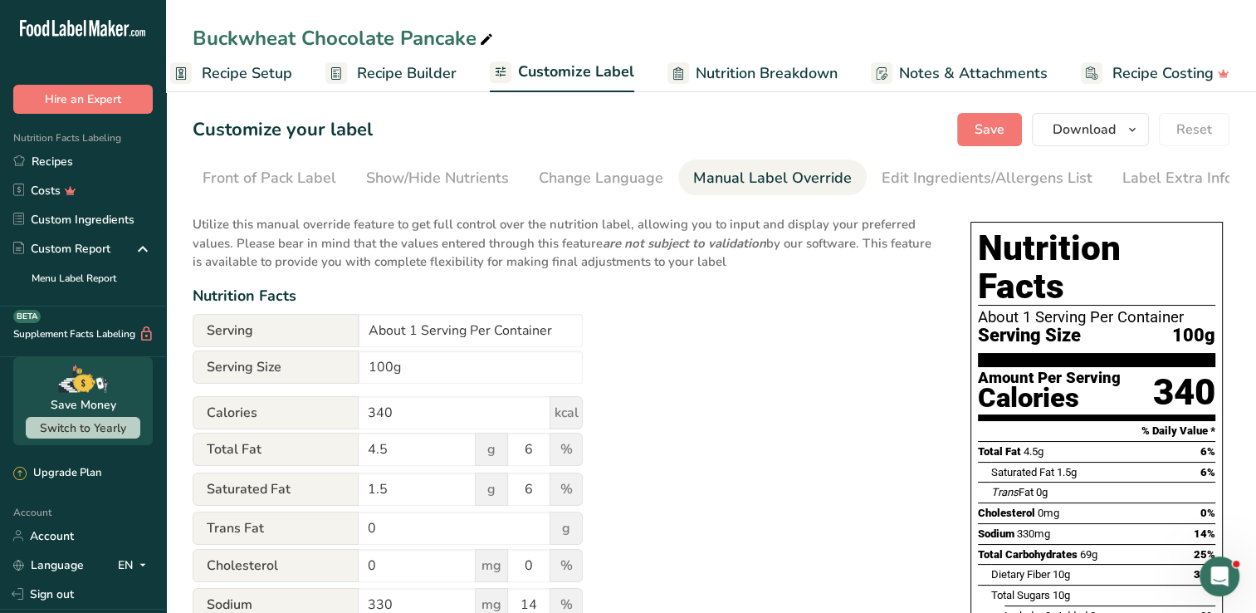
scroll to position [0, 169]
click at [485, 337] on input "About 1 Serving Per Container" at bounding box center [471, 330] width 224 height 33
paste input "‎"
click at [739, 278] on div "Utilize this manual override feature to get full control over the nutrition lab…" at bounding box center [565, 612] width 745 height 814
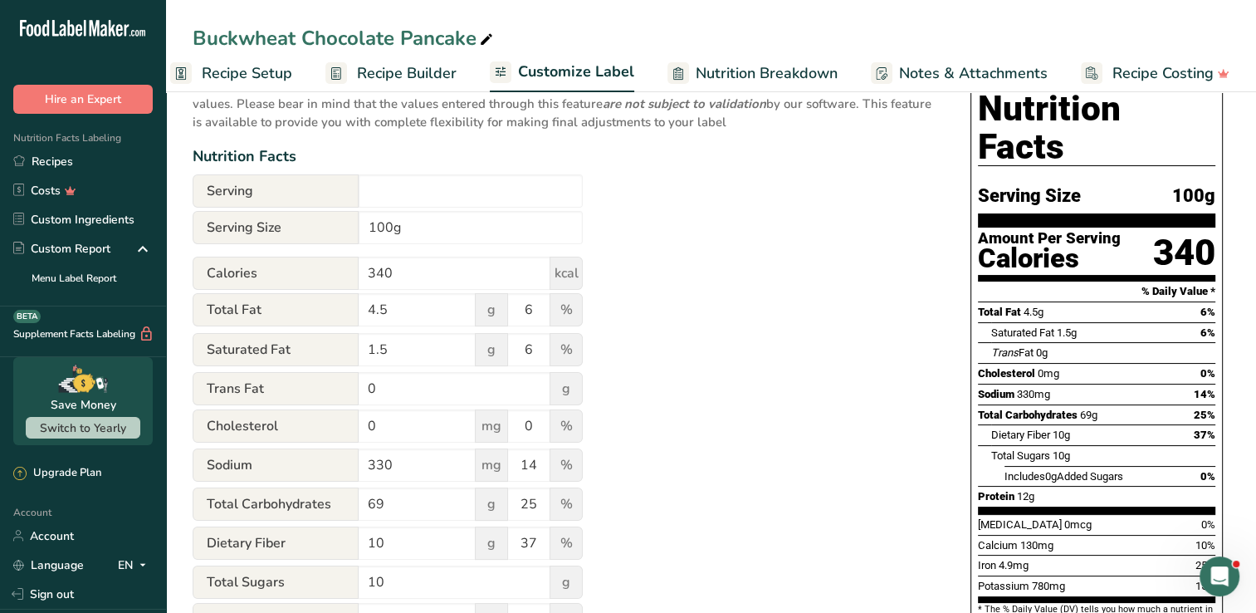
scroll to position [0, 0]
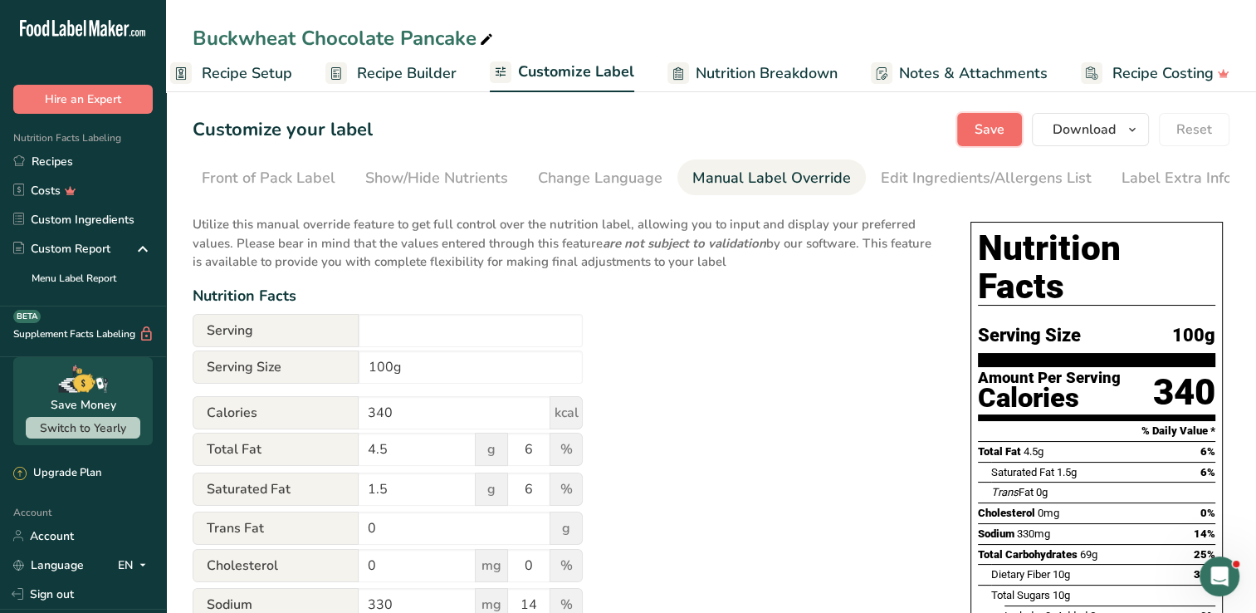
click at [1012, 117] on button "Save" at bounding box center [989, 129] width 65 height 33
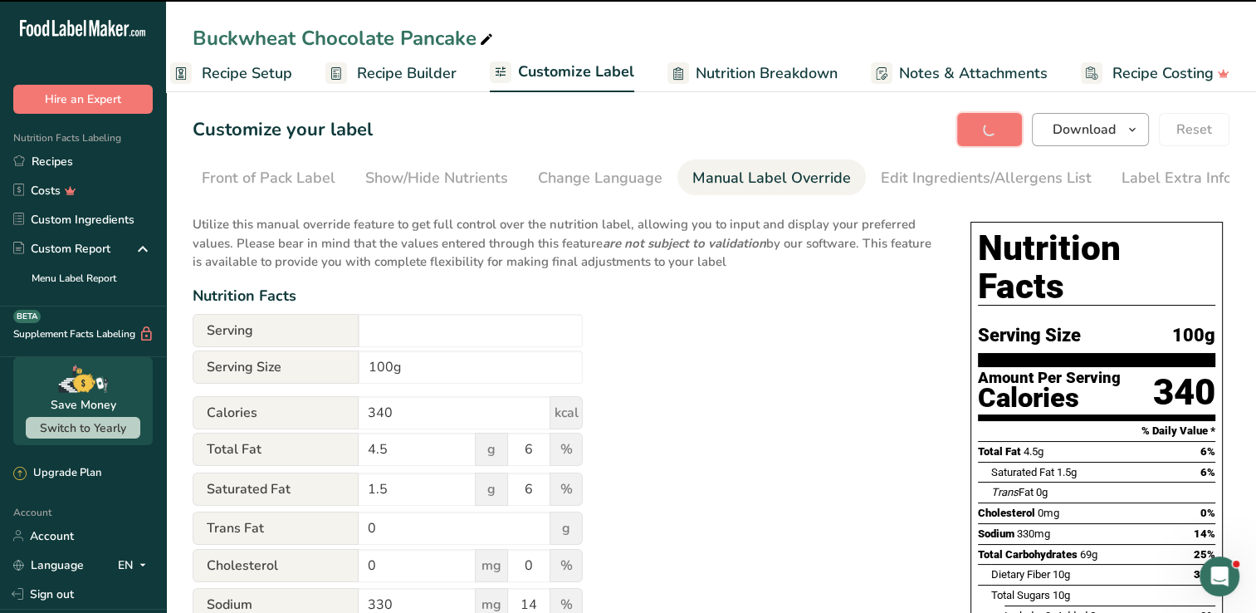
type input "‎"
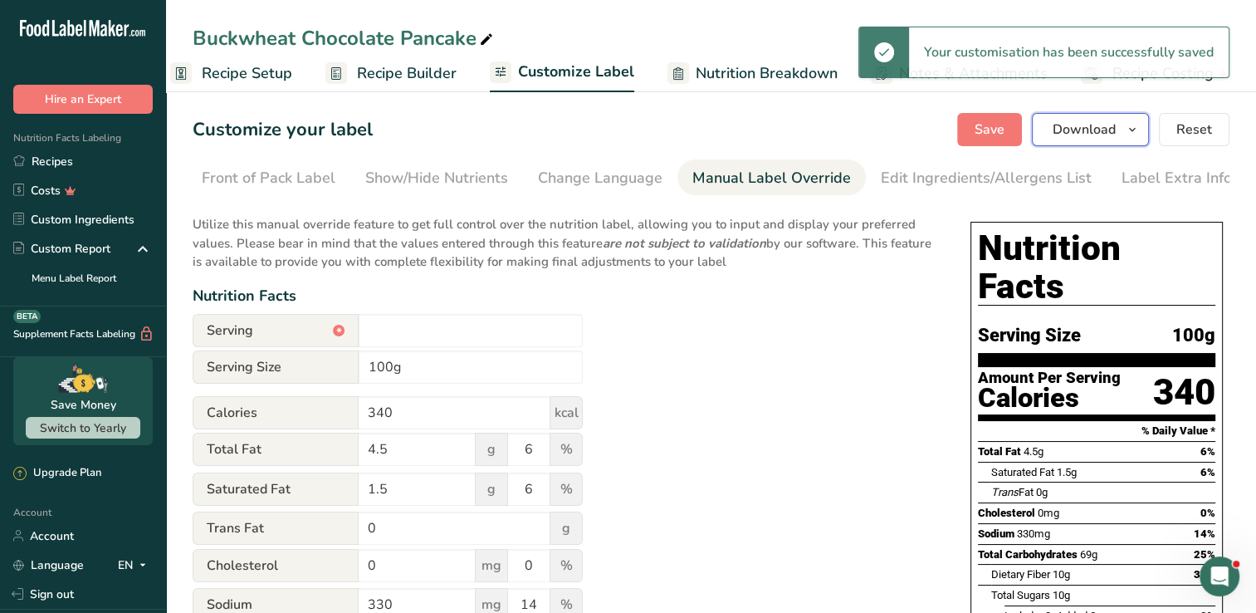
click at [1127, 136] on icon "button" at bounding box center [1132, 130] width 13 height 21
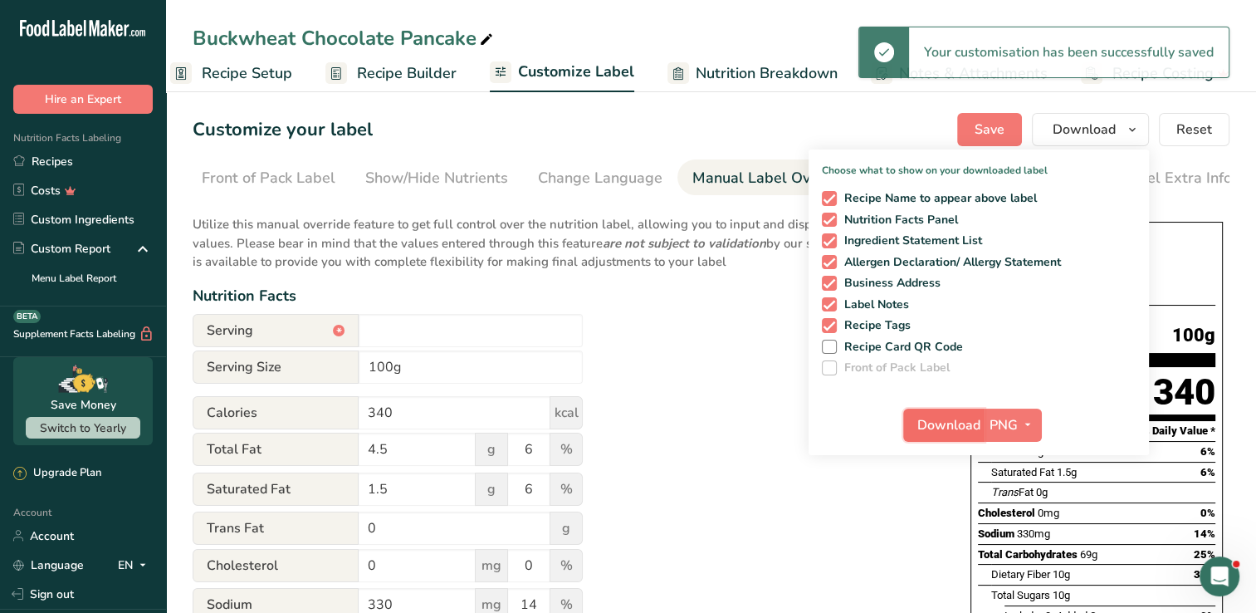
click at [963, 434] on button "Download" at bounding box center [943, 424] width 81 height 33
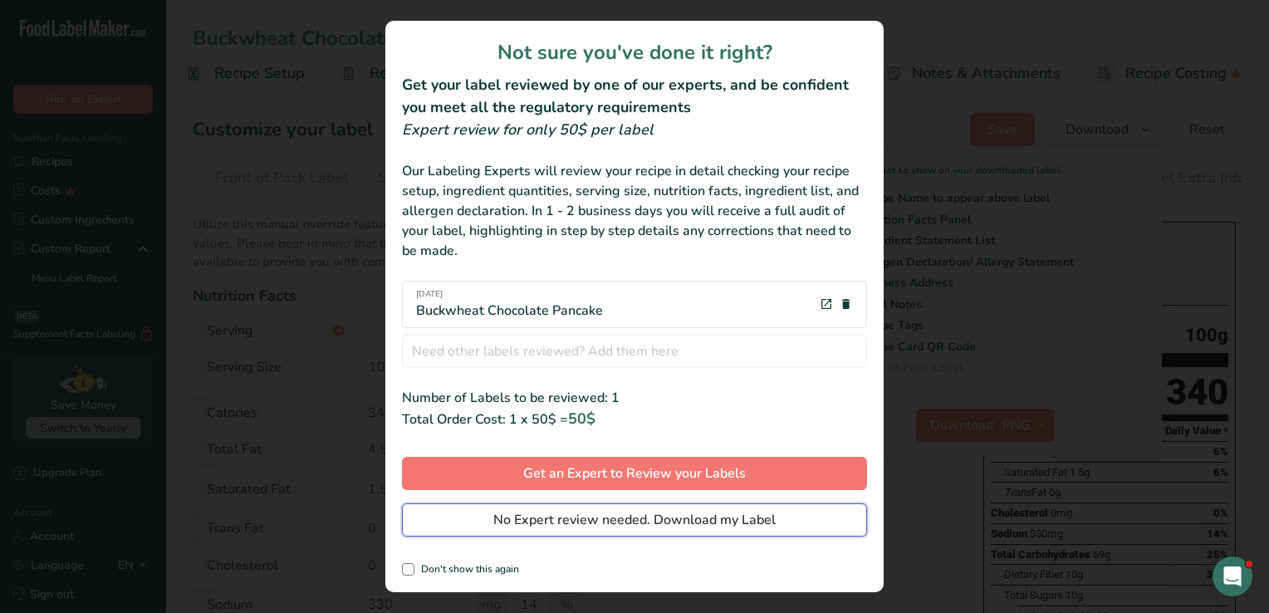
click at [639, 526] on span "No Expert review needed. Download my Label" at bounding box center [634, 520] width 282 height 20
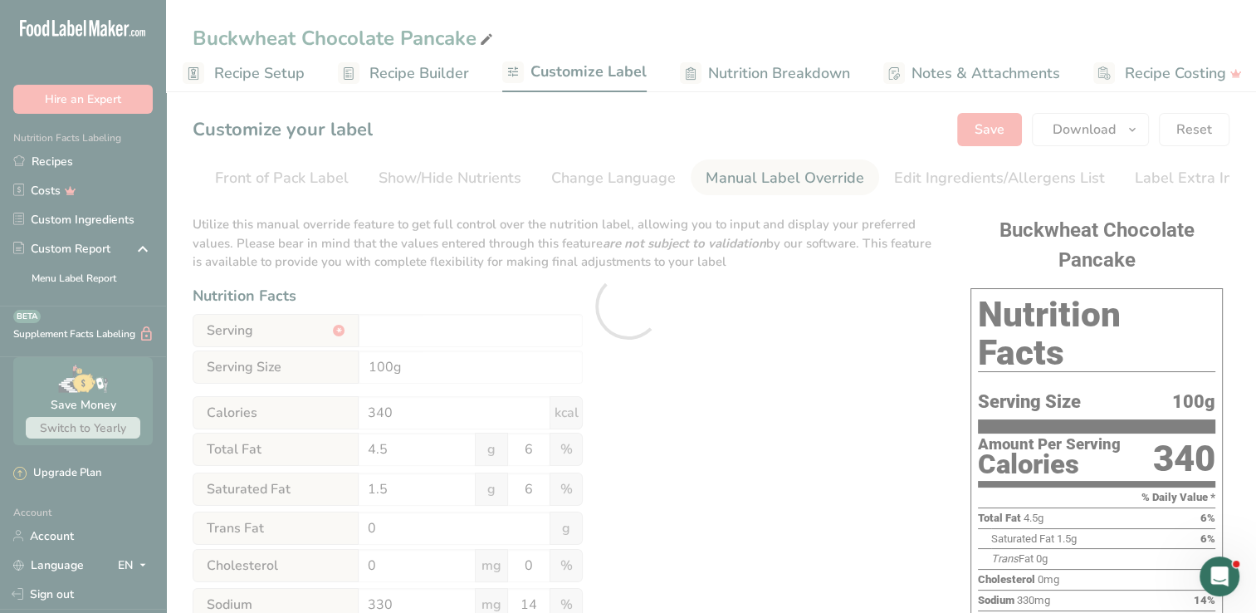
scroll to position [0, 0]
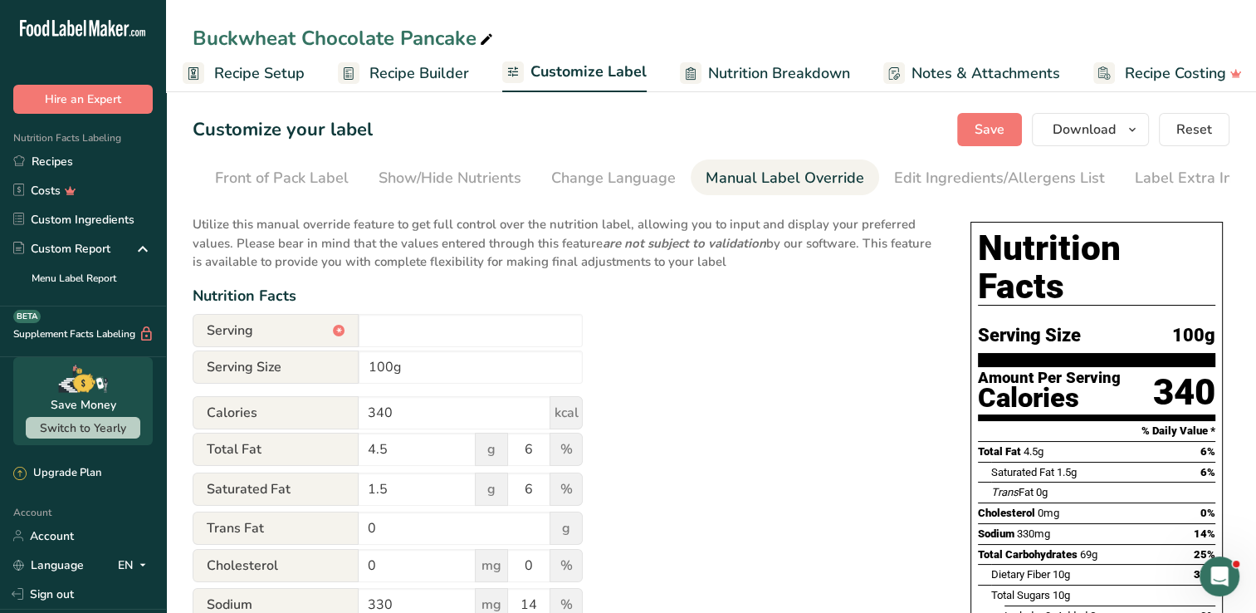
click at [907, 460] on div "Utilize this manual override feature to get full control over the nutrition lab…" at bounding box center [565, 612] width 745 height 814
click at [1010, 128] on button "Save" at bounding box center [989, 129] width 65 height 33
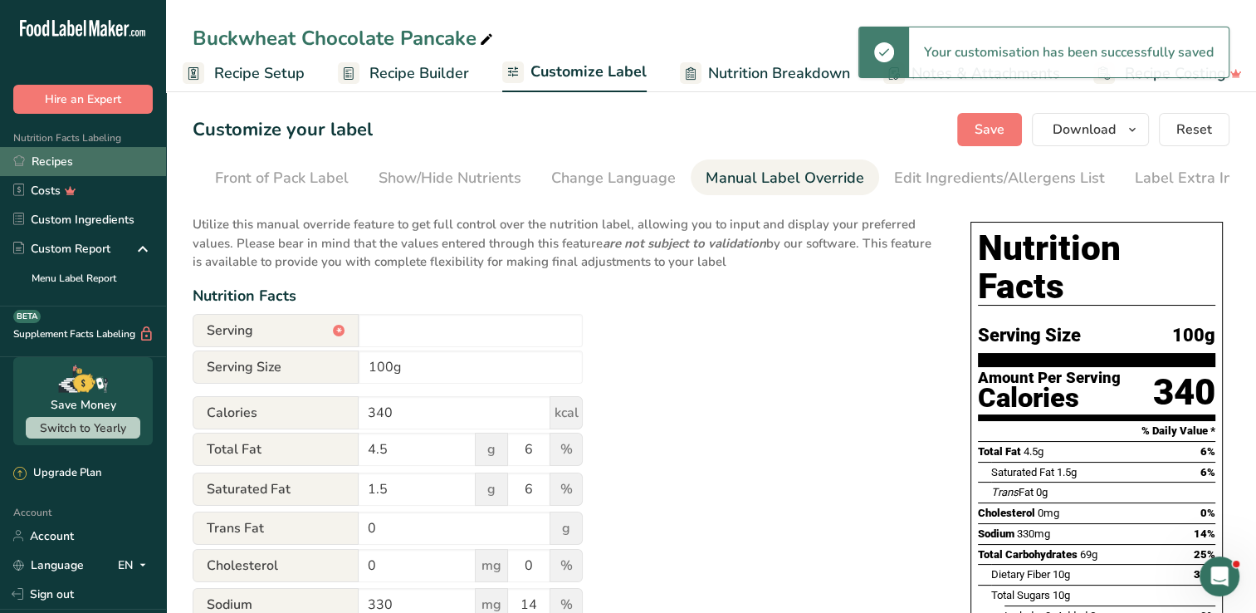
click at [53, 161] on link "Recipes" at bounding box center [83, 161] width 166 height 29
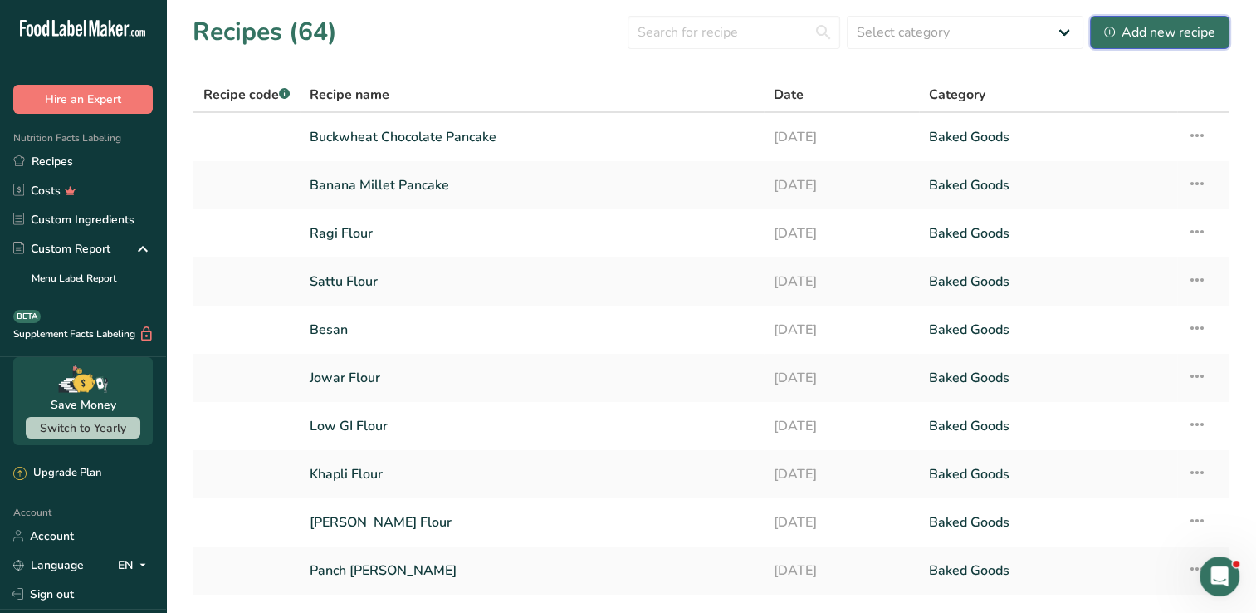
click at [1145, 35] on div "Add new recipe" at bounding box center [1159, 32] width 111 height 20
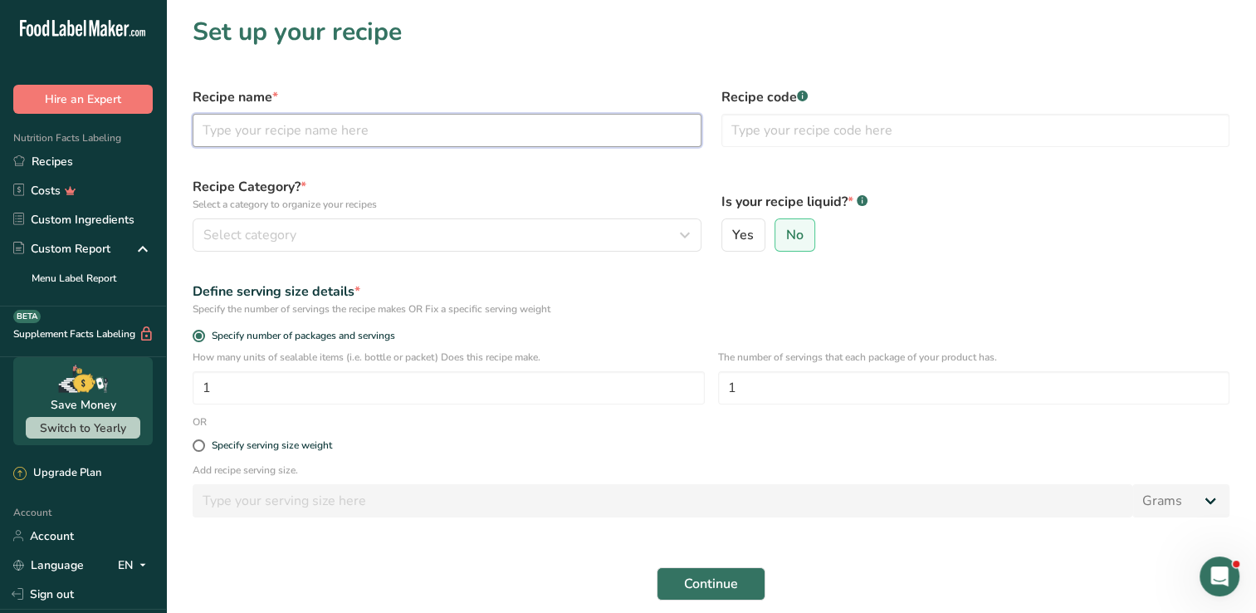
click at [263, 139] on input "text" at bounding box center [447, 130] width 509 height 33
type input "Vanilla Multigrain Pancake"
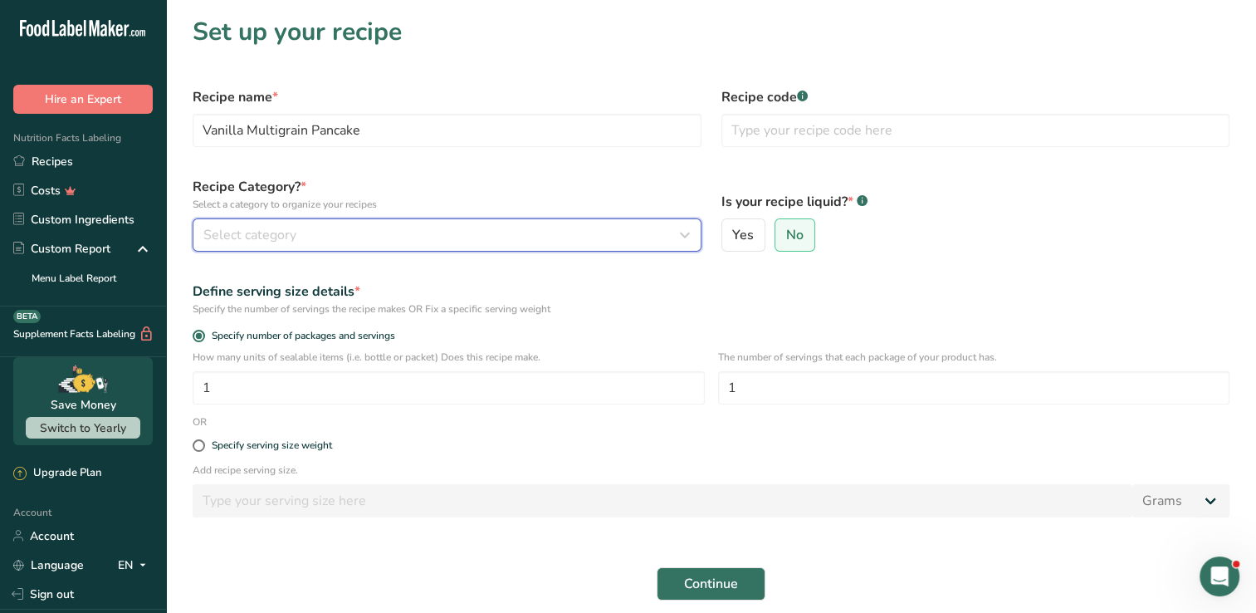
click at [316, 242] on div "Select category" at bounding box center [441, 235] width 477 height 20
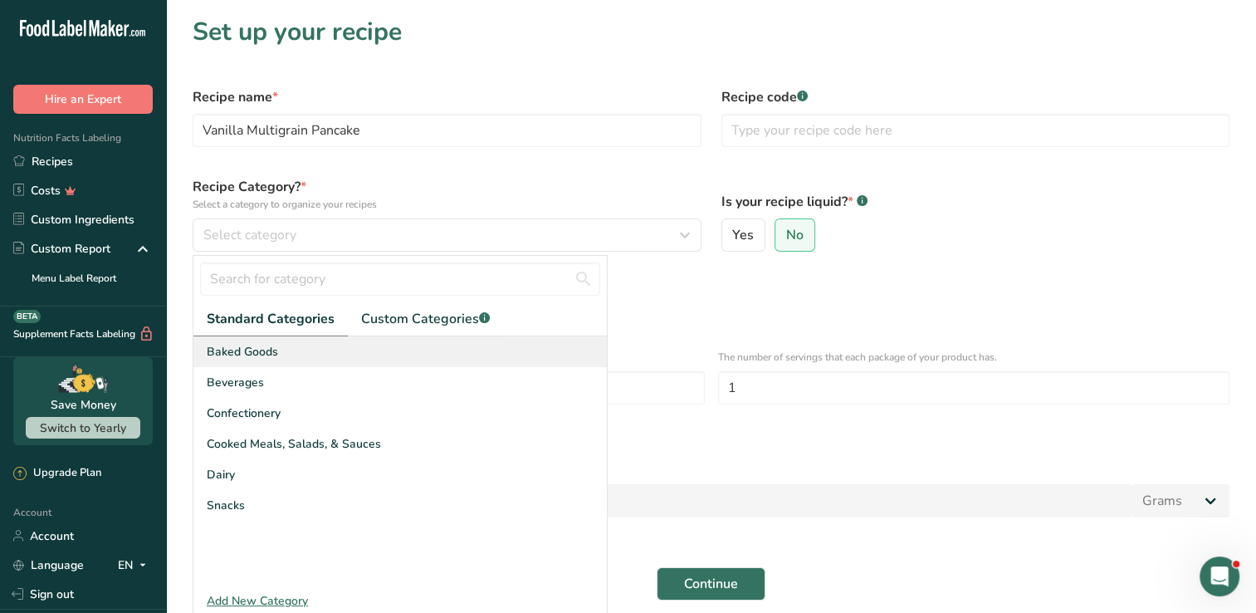
click at [276, 345] on span "Baked Goods" at bounding box center [242, 351] width 71 height 17
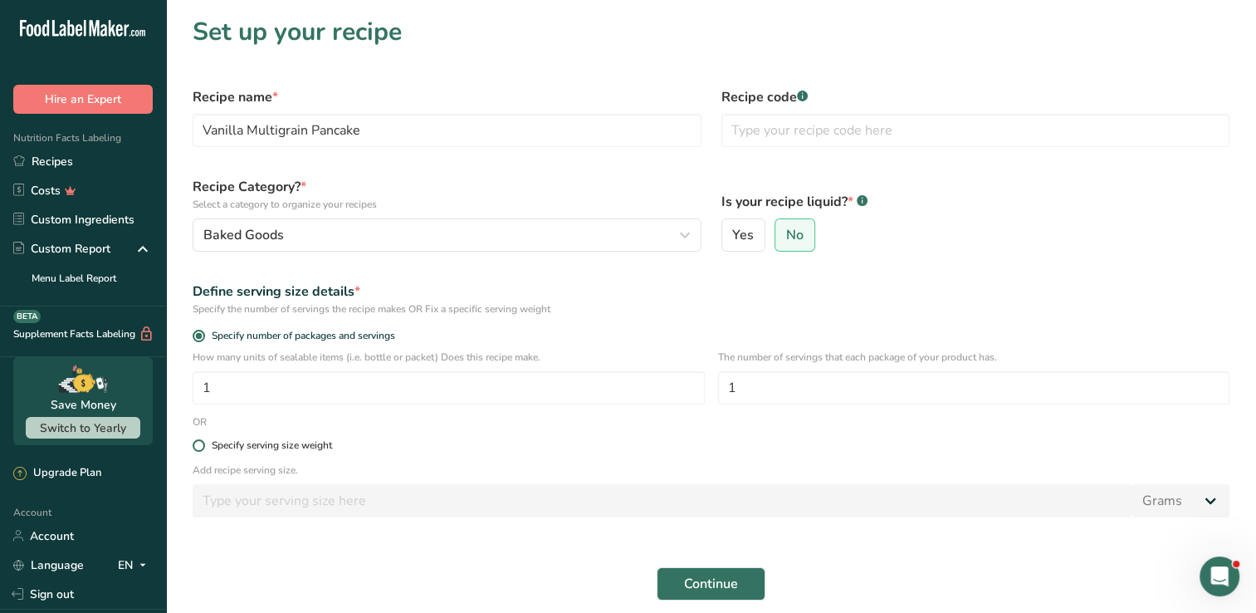
click at [257, 449] on div "Specify serving size weight" at bounding box center [272, 445] width 120 height 12
click at [203, 449] on input "Specify serving size weight" at bounding box center [198, 445] width 11 height 11
radio input "true"
radio input "false"
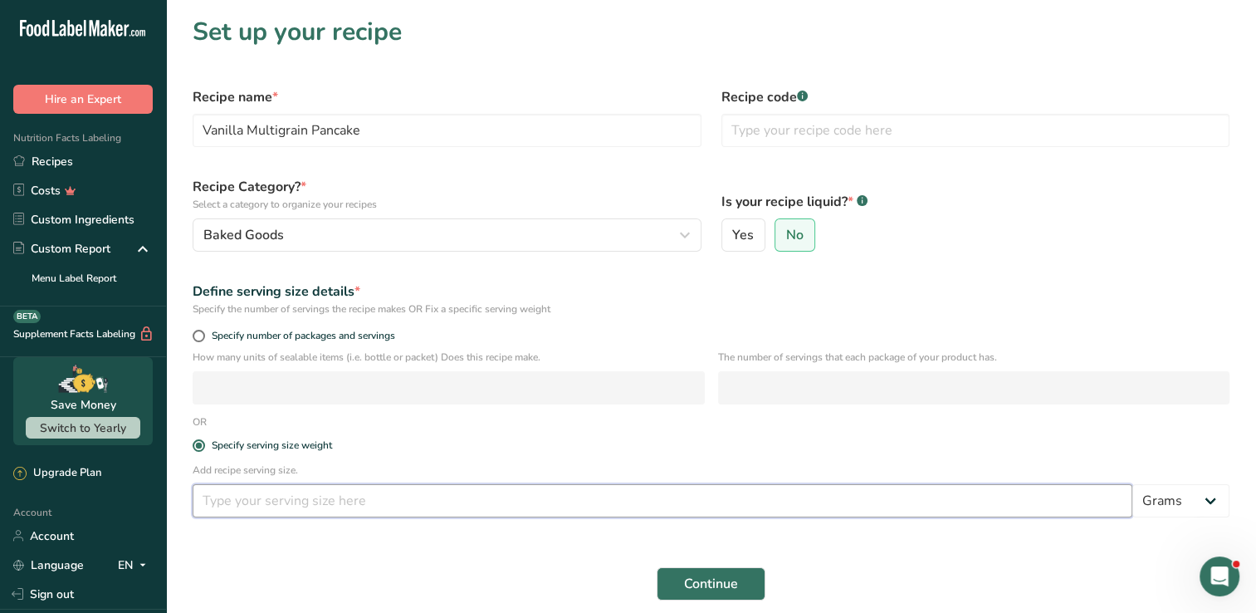
click at [552, 486] on input "number" at bounding box center [663, 500] width 940 height 33
type input "100"
click at [695, 571] on button "Continue" at bounding box center [711, 583] width 109 height 33
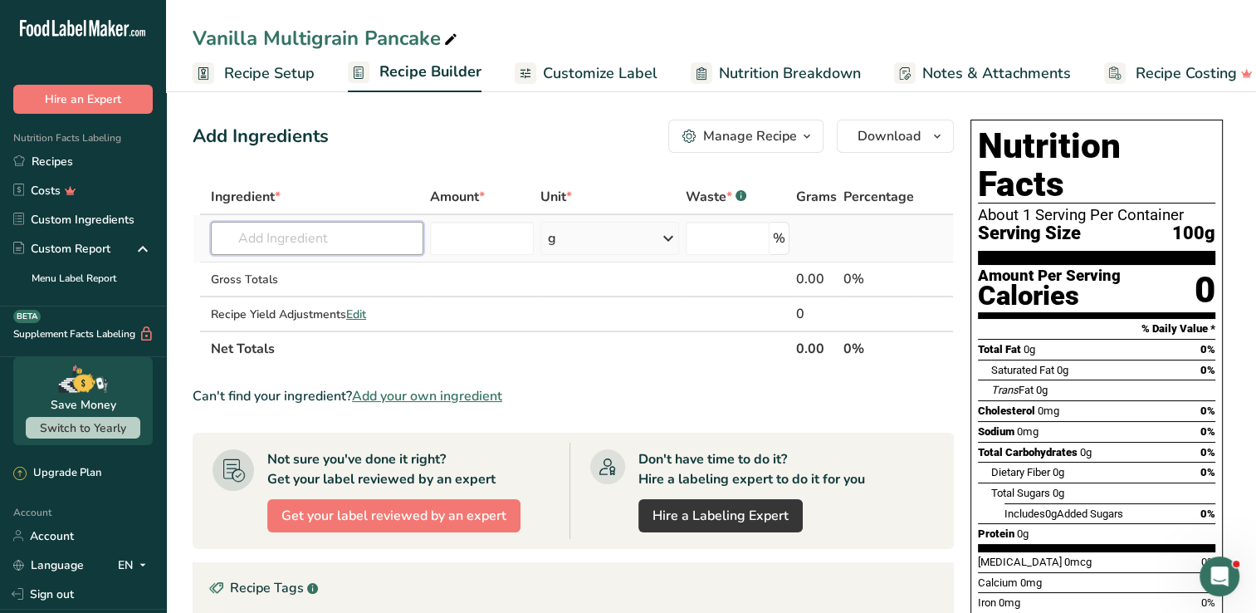
click at [315, 237] on input "text" at bounding box center [317, 238] width 213 height 33
type input "foxtasil"
click at [308, 267] on div "Foxtail millet" at bounding box center [303, 271] width 159 height 17
type input "Foxtail millet"
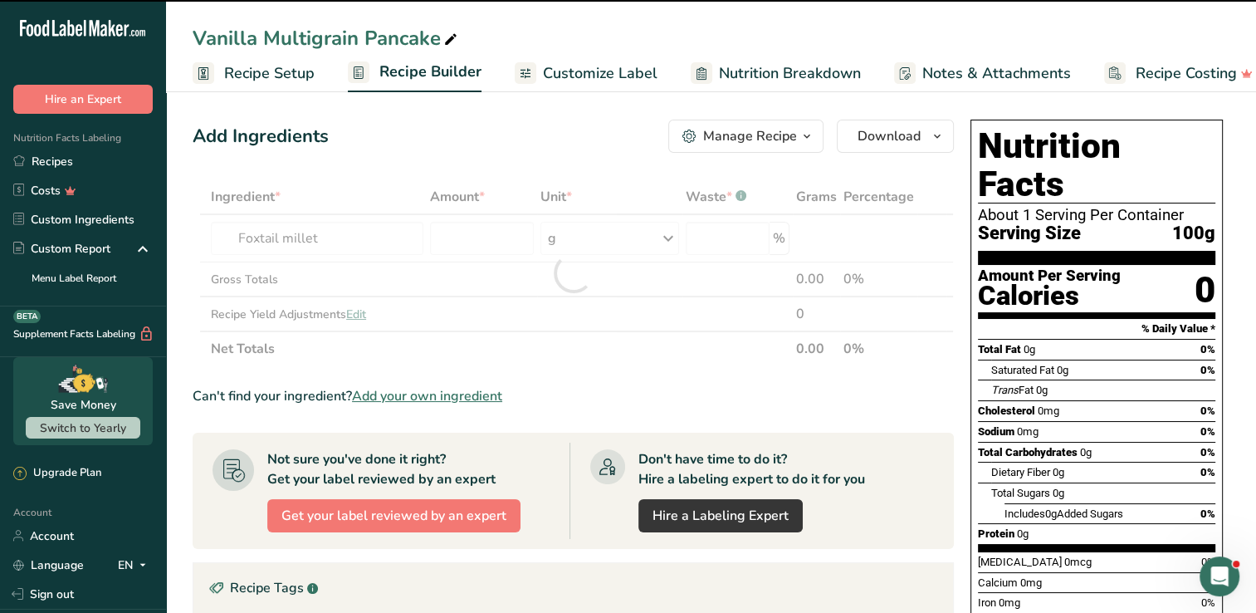
type input "0"
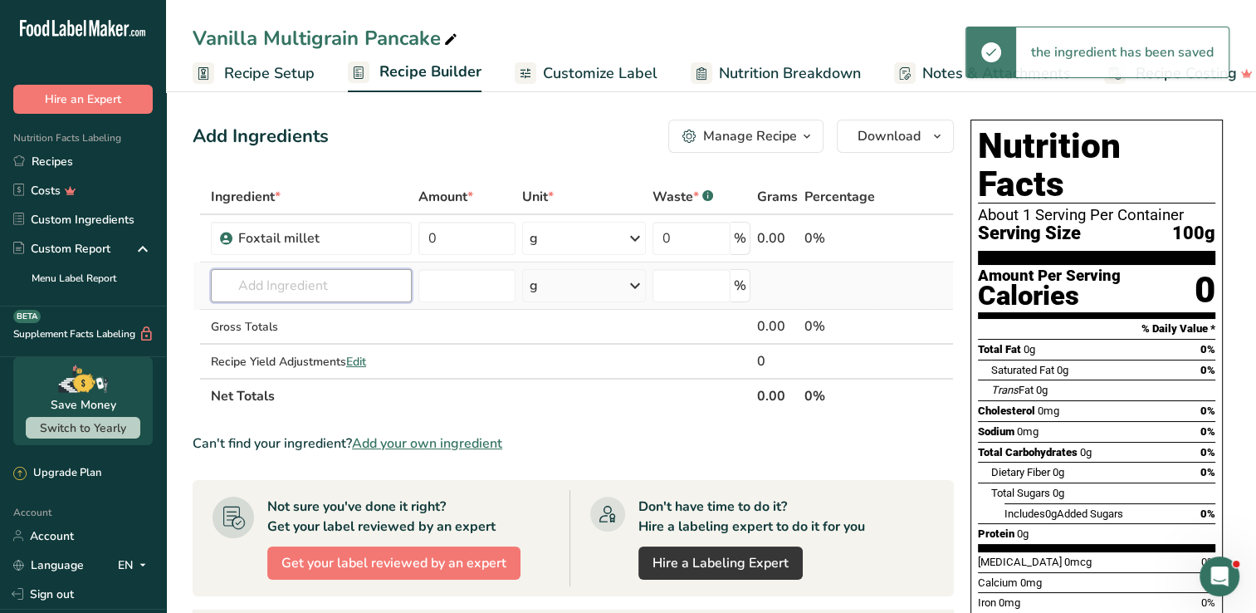
click at [302, 276] on input "text" at bounding box center [311, 285] width 201 height 33
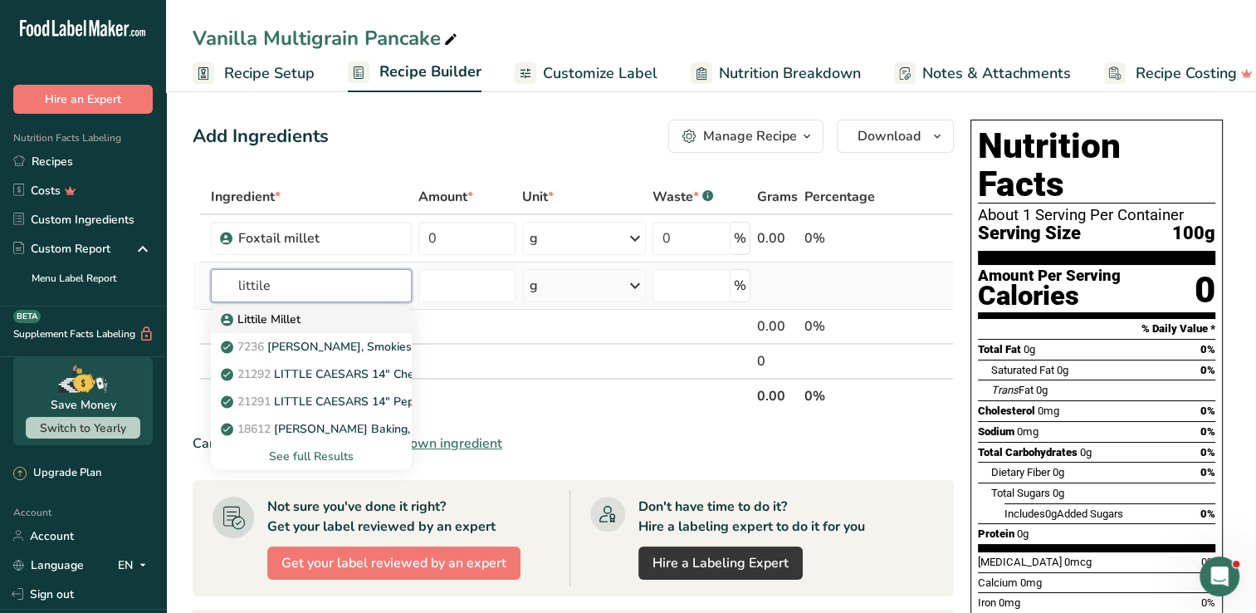
type input "littile"
click at [277, 319] on p "Littile Millet" at bounding box center [262, 318] width 76 height 17
type input "Littile Millet"
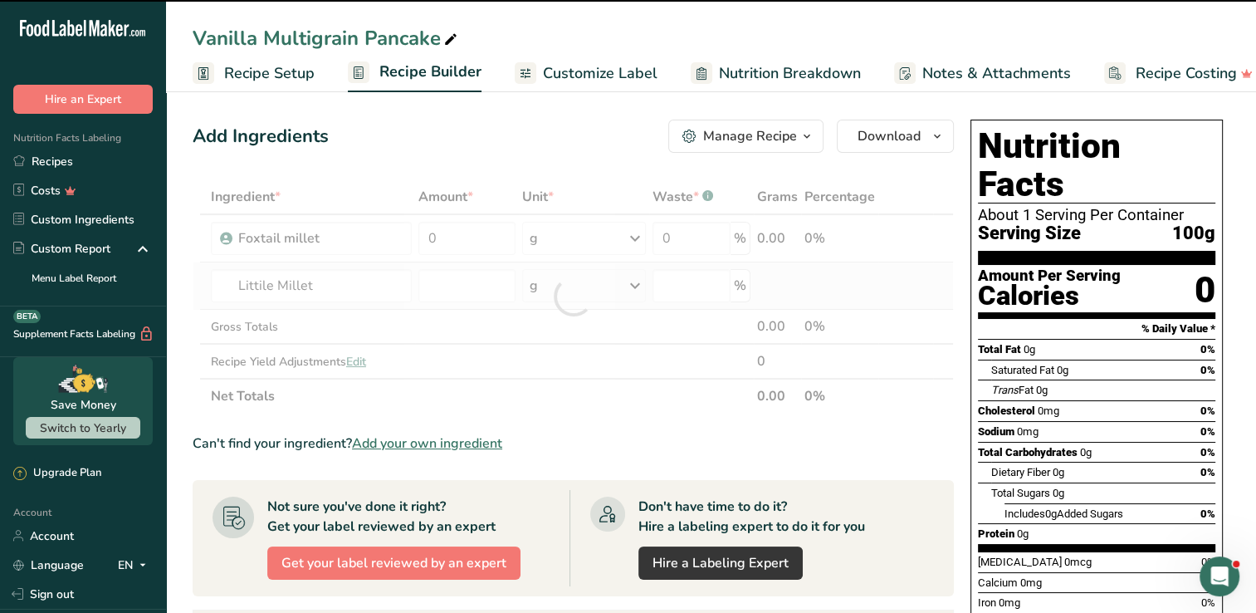
type input "0"
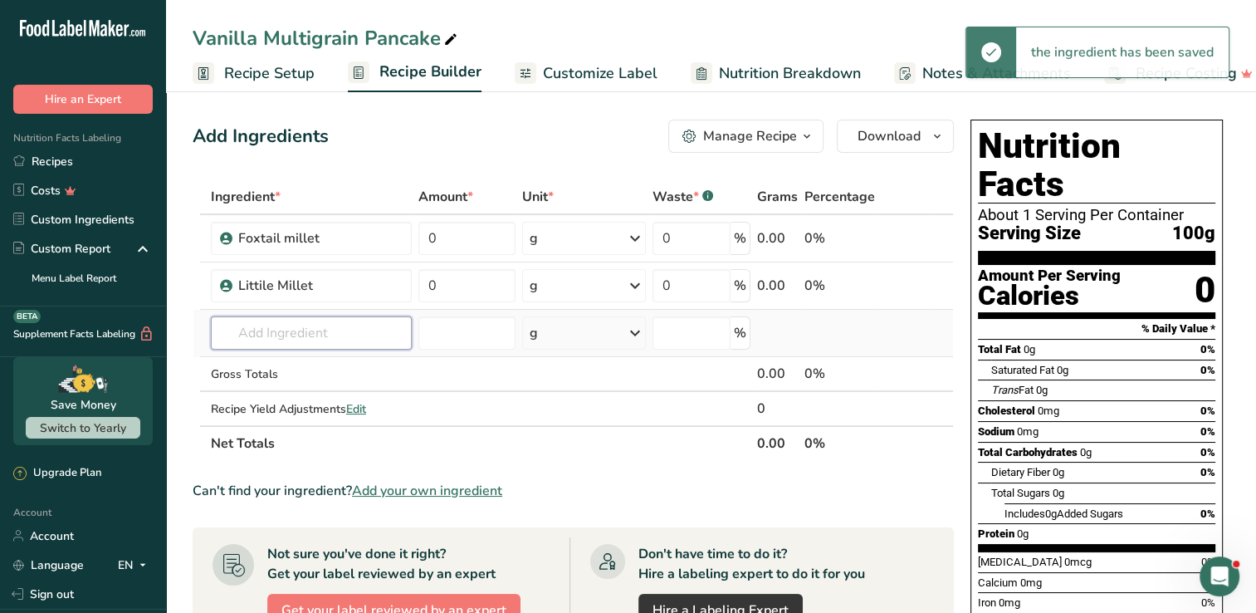
click at [265, 318] on input "text" at bounding box center [311, 332] width 201 height 33
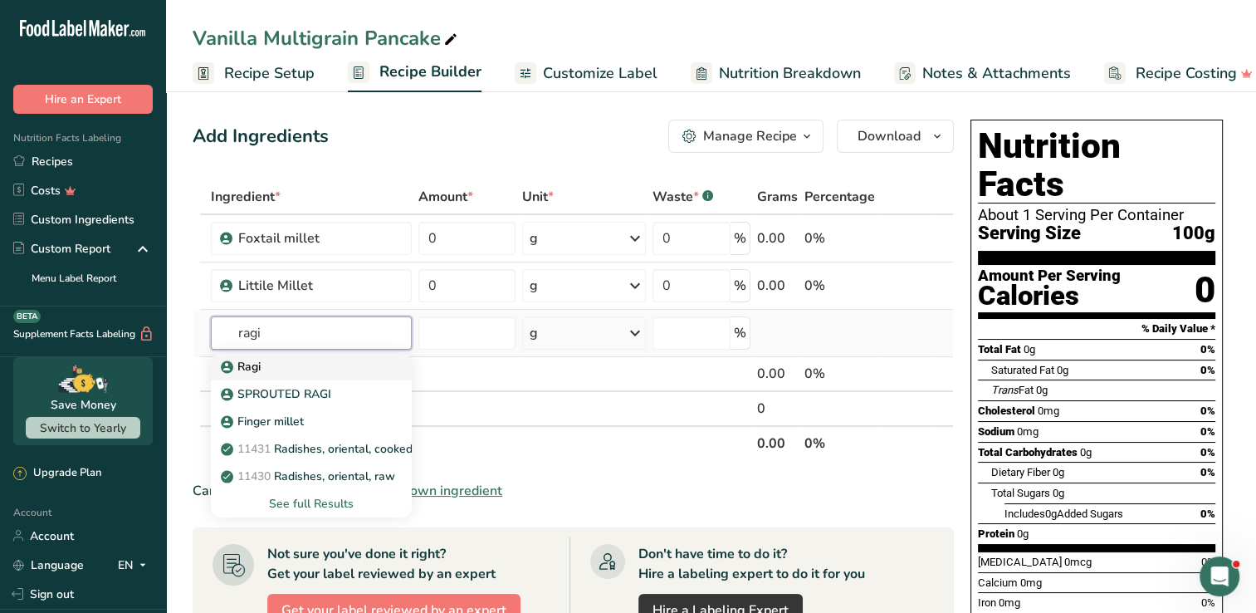
type input "ragi"
click at [237, 369] on p "Ragi" at bounding box center [242, 366] width 37 height 17
type input "Ragi"
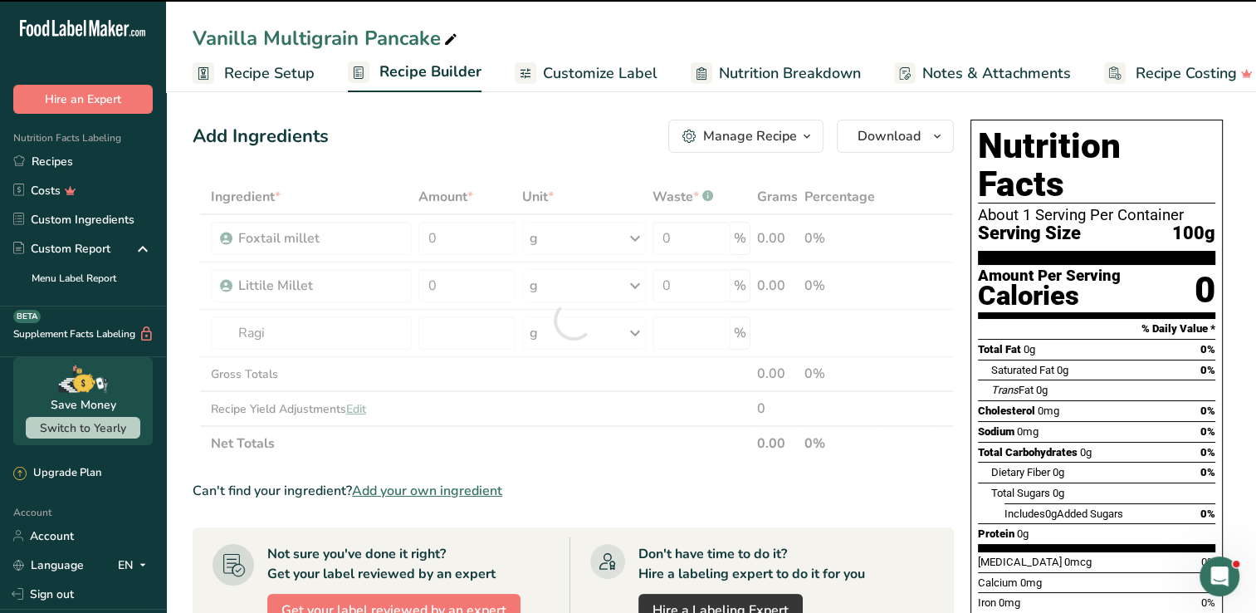
type input "0"
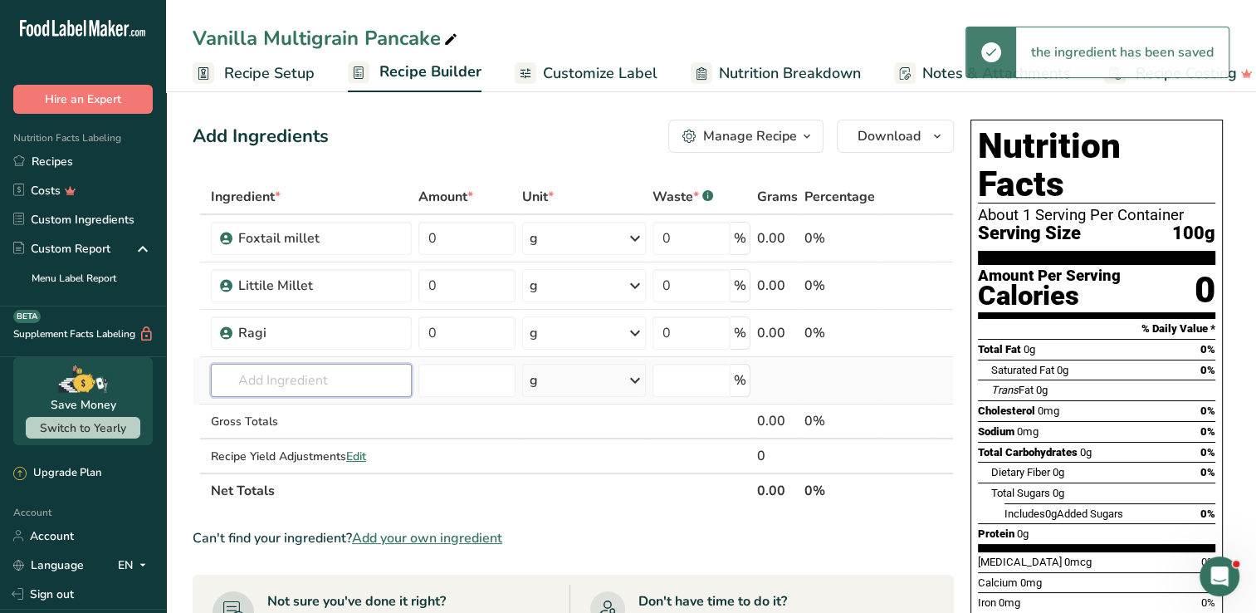
click at [282, 375] on input "text" at bounding box center [311, 380] width 201 height 33
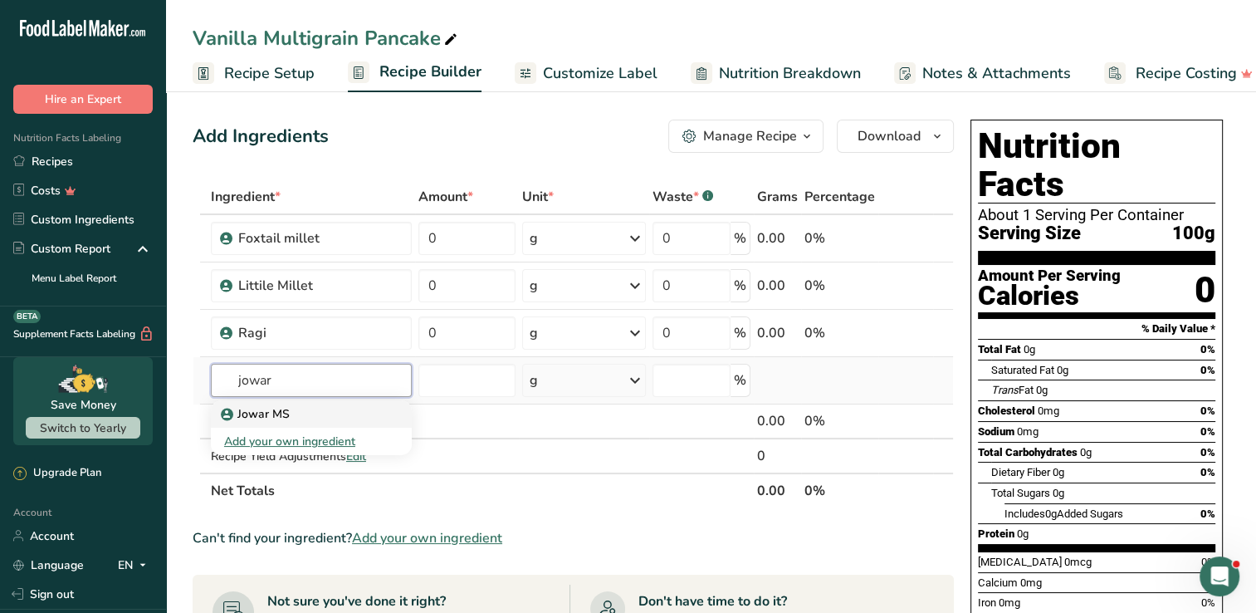
type input "jowar"
click at [302, 410] on div "Jowar MS" at bounding box center [298, 413] width 148 height 17
type input "Jowar MS"
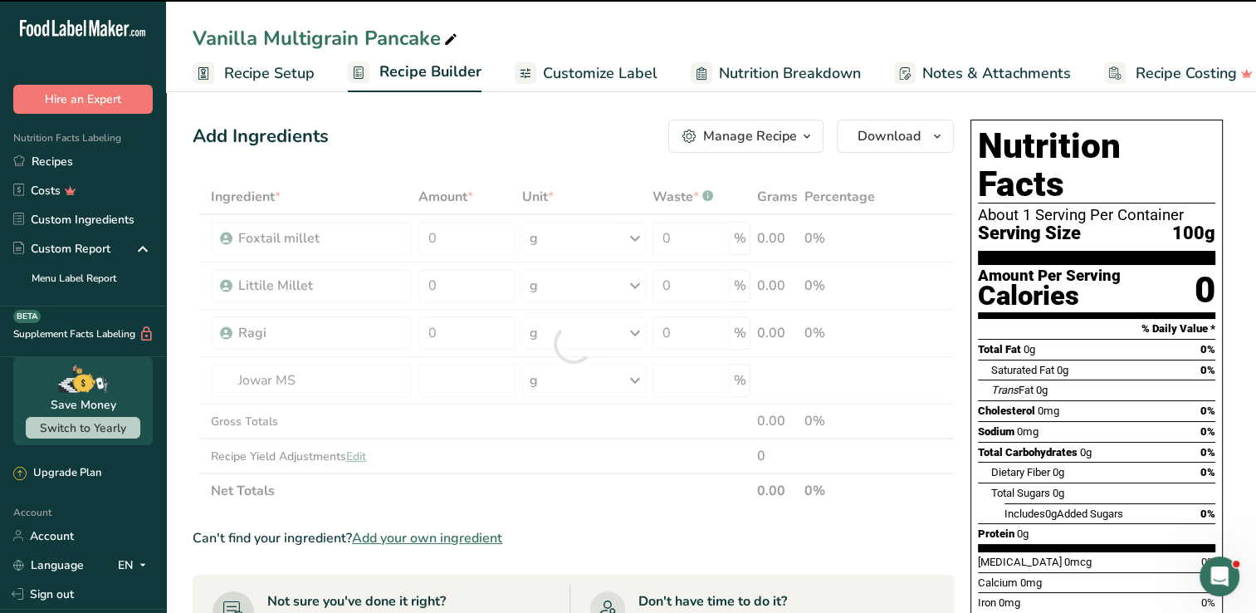
type input "0"
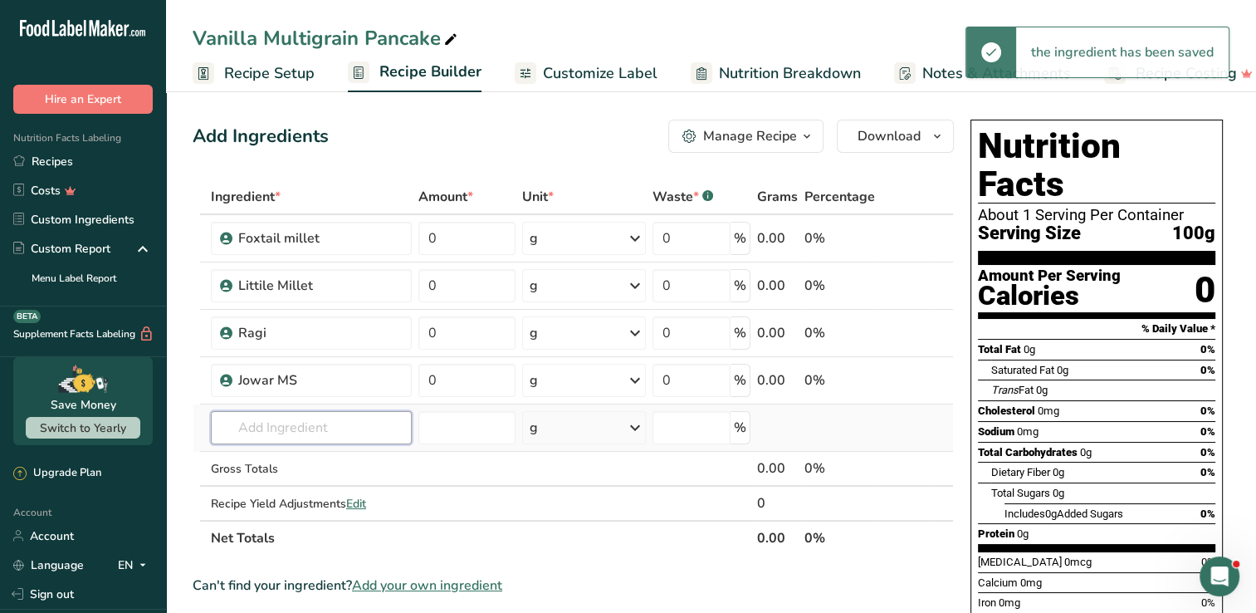
click at [291, 421] on input "text" at bounding box center [311, 427] width 201 height 33
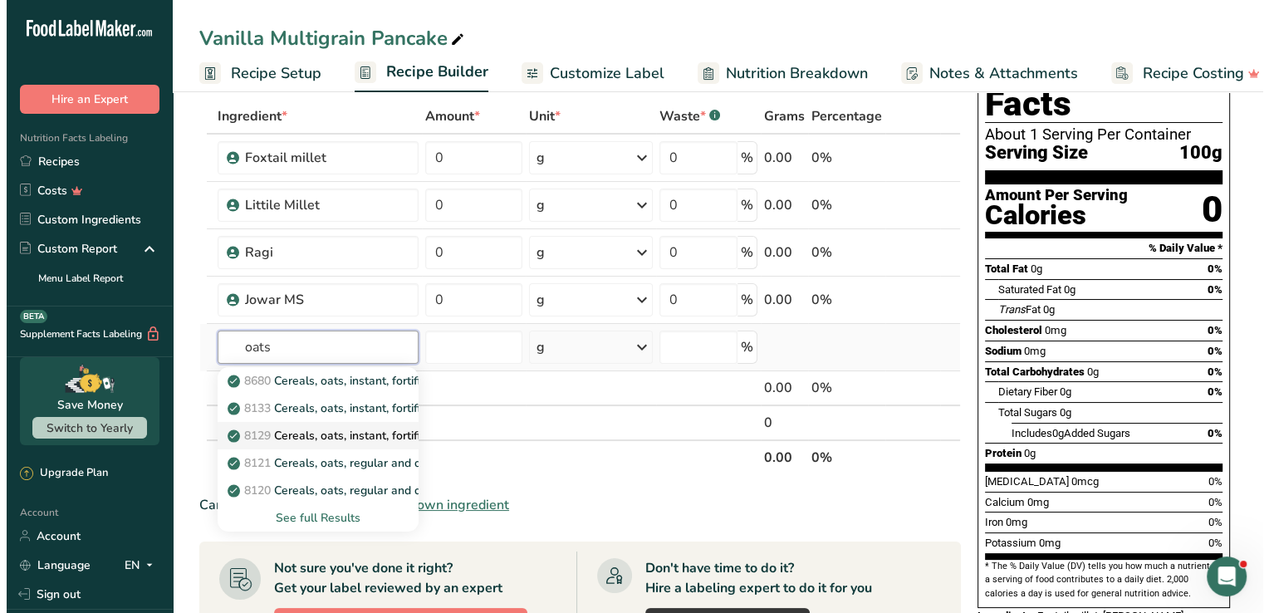
scroll to position [83, 0]
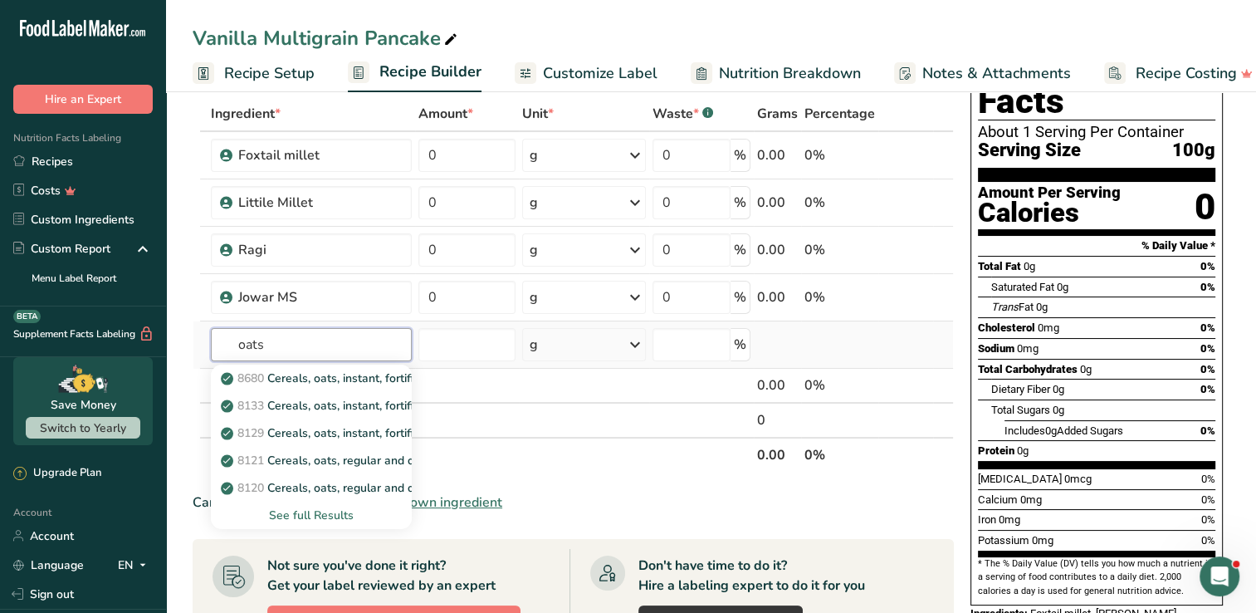
type input "oats"
click at [291, 513] on div "See full Results" at bounding box center [311, 514] width 174 height 17
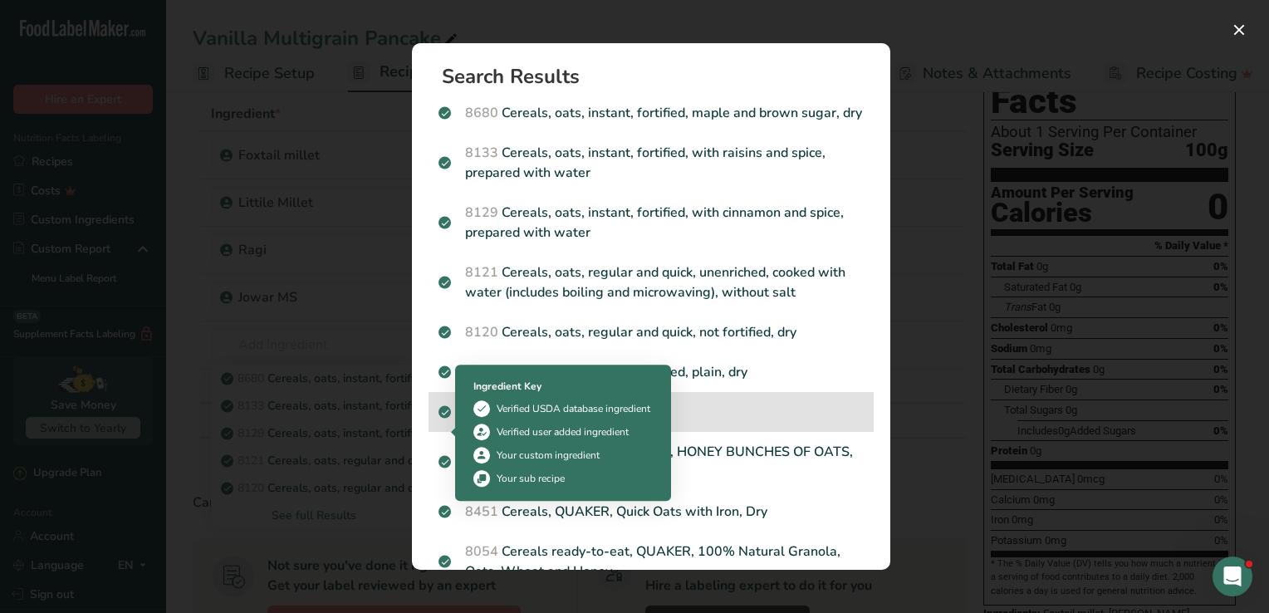
click at [465, 426] on div "Ingredient Key Verified USDA database ingredient Verified user added ingredient…" at bounding box center [562, 433] width 199 height 128
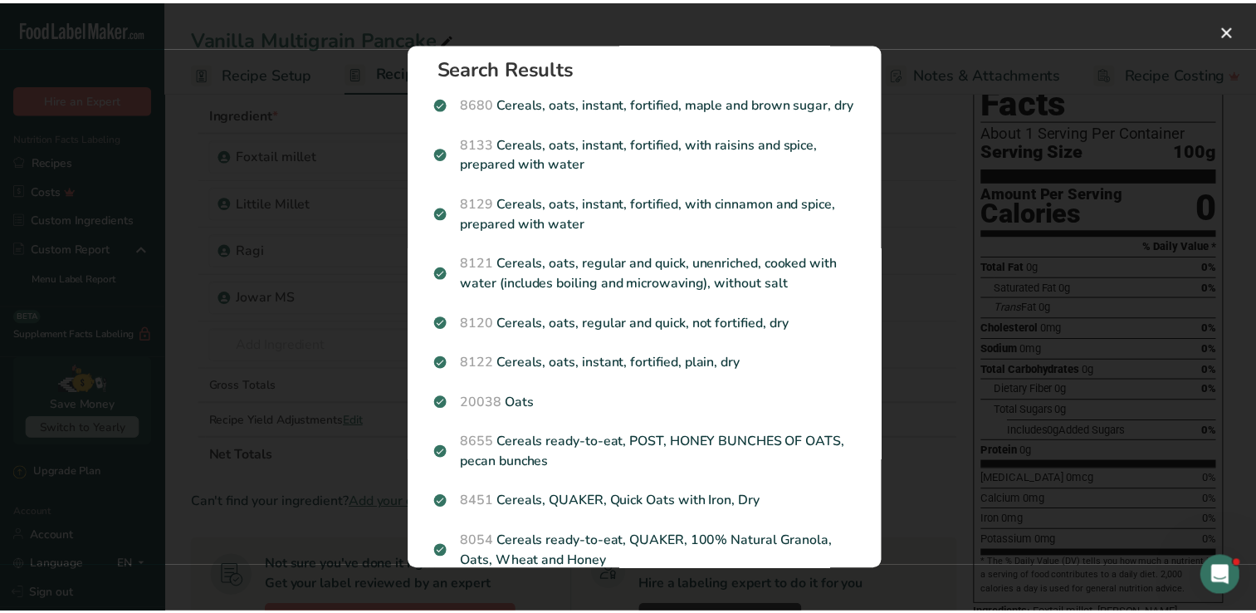
scroll to position [0, 0]
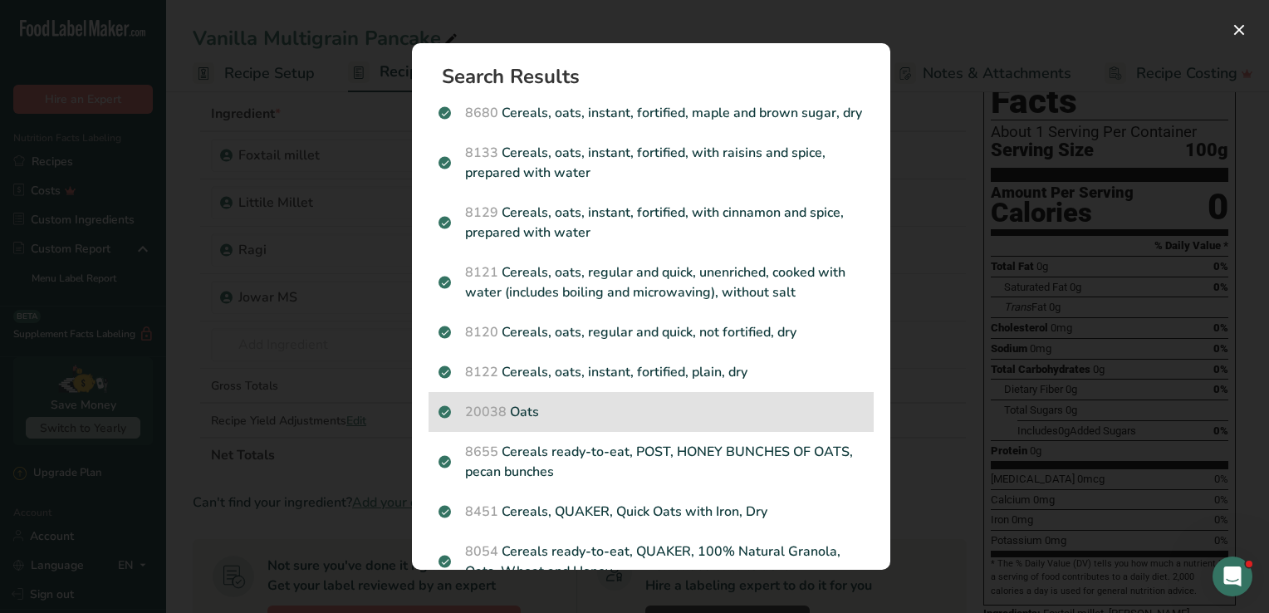
click at [549, 422] on p "20038 Oats" at bounding box center [650, 412] width 425 height 20
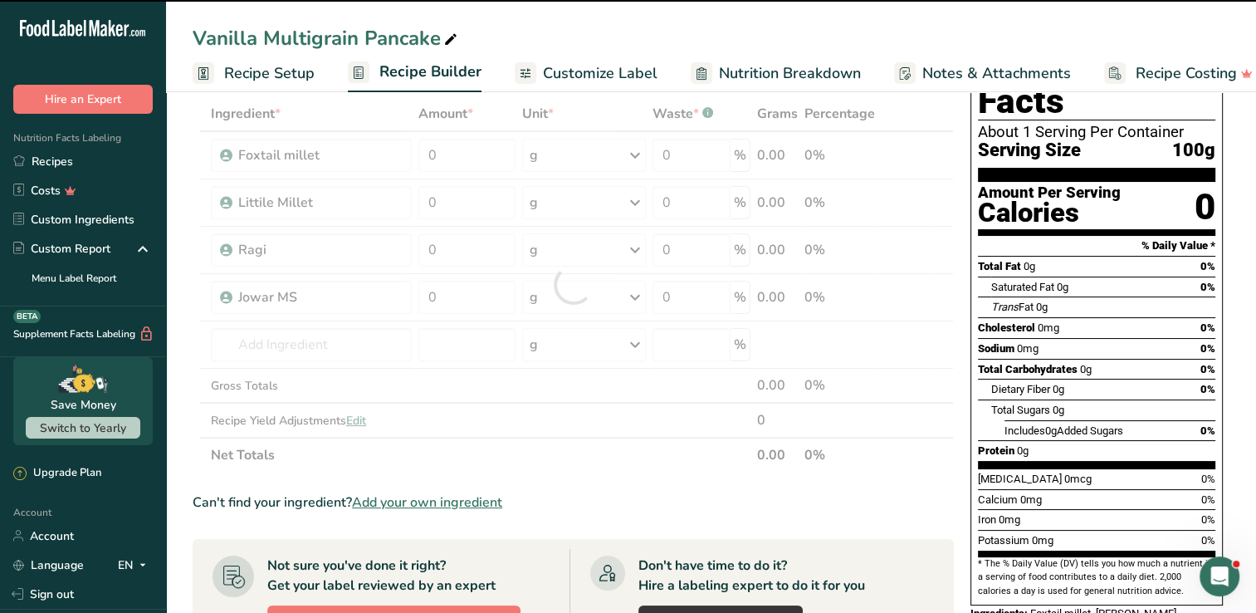
type input "0"
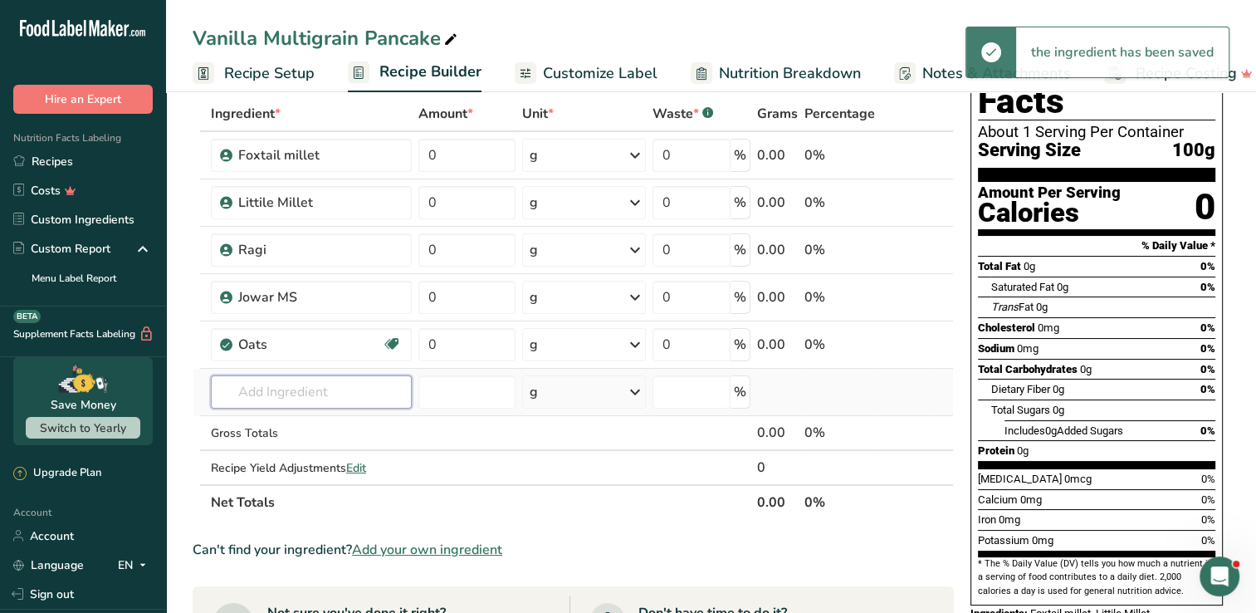
click at [284, 389] on input "text" at bounding box center [311, 391] width 201 height 33
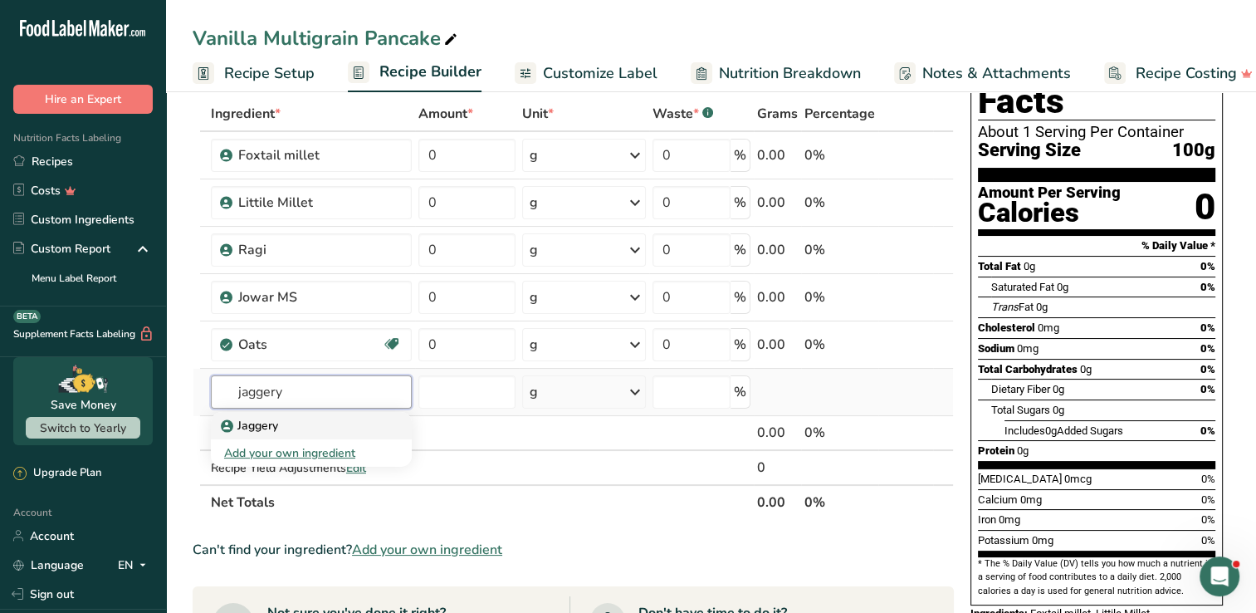
type input "jaggery"
click at [272, 421] on p "Jaggery" at bounding box center [251, 425] width 54 height 17
type input "Jaggery"
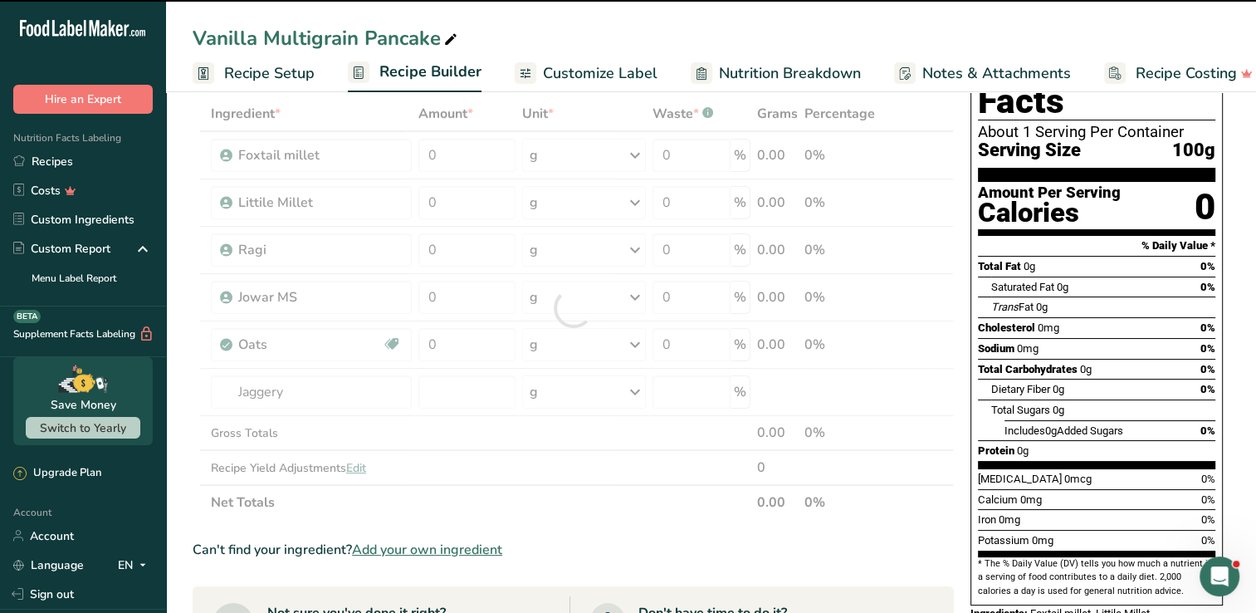
type input "0"
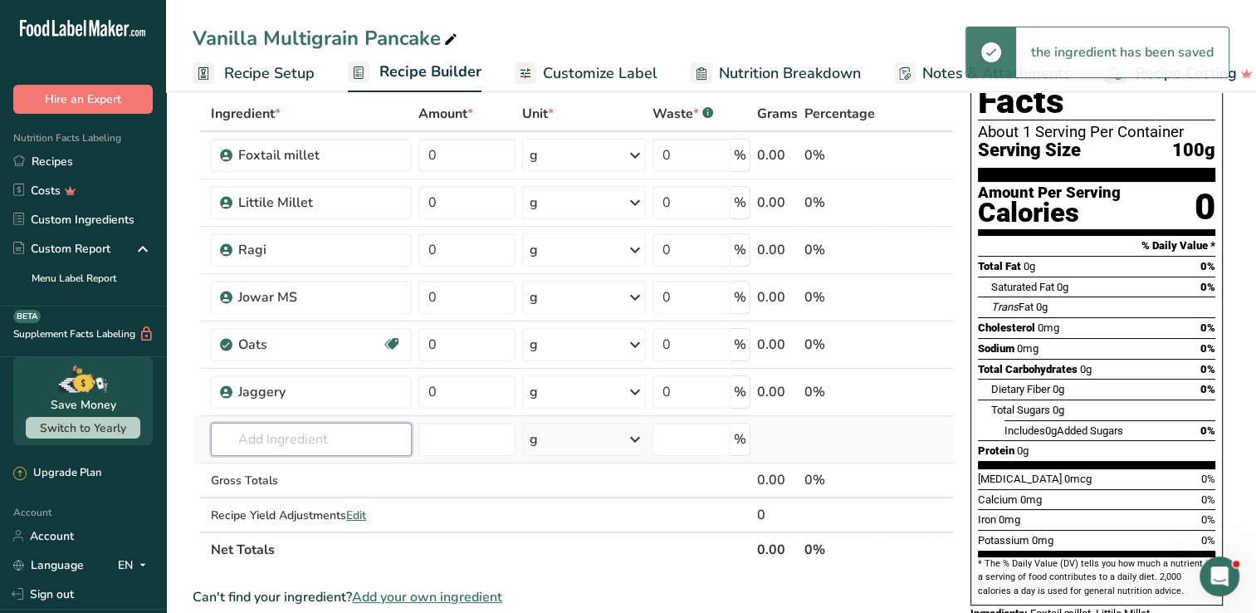
click at [294, 433] on input "text" at bounding box center [311, 439] width 201 height 33
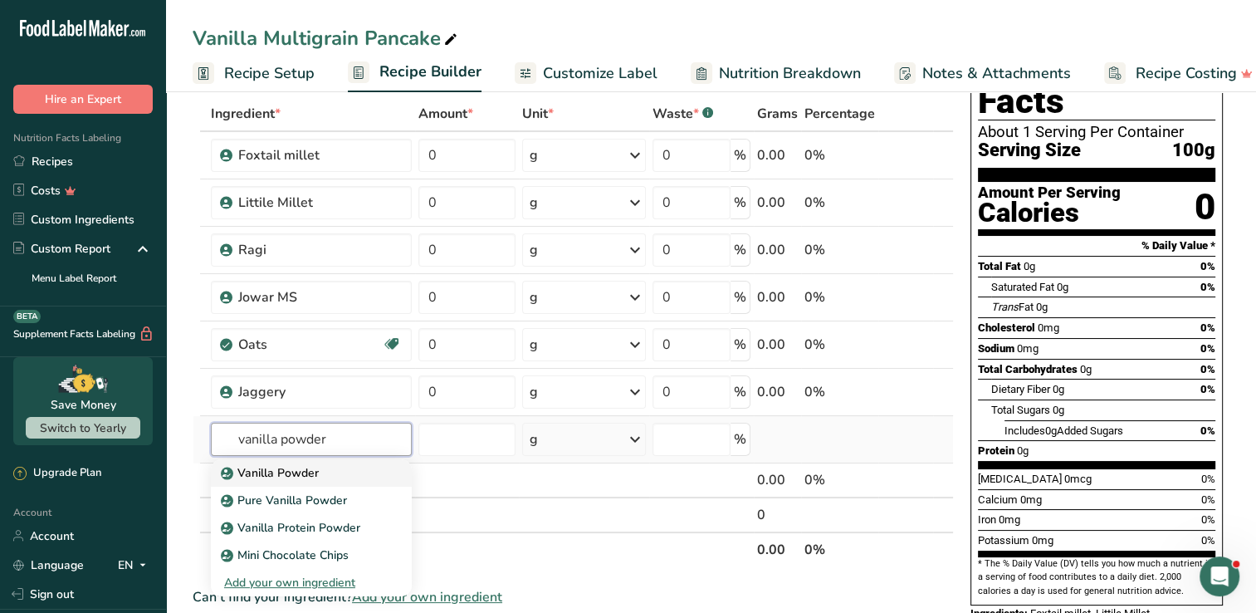
type input "vanilla powder"
click at [309, 470] on p "Vanilla Powder" at bounding box center [271, 472] width 95 height 17
type input "Vanilla Powder"
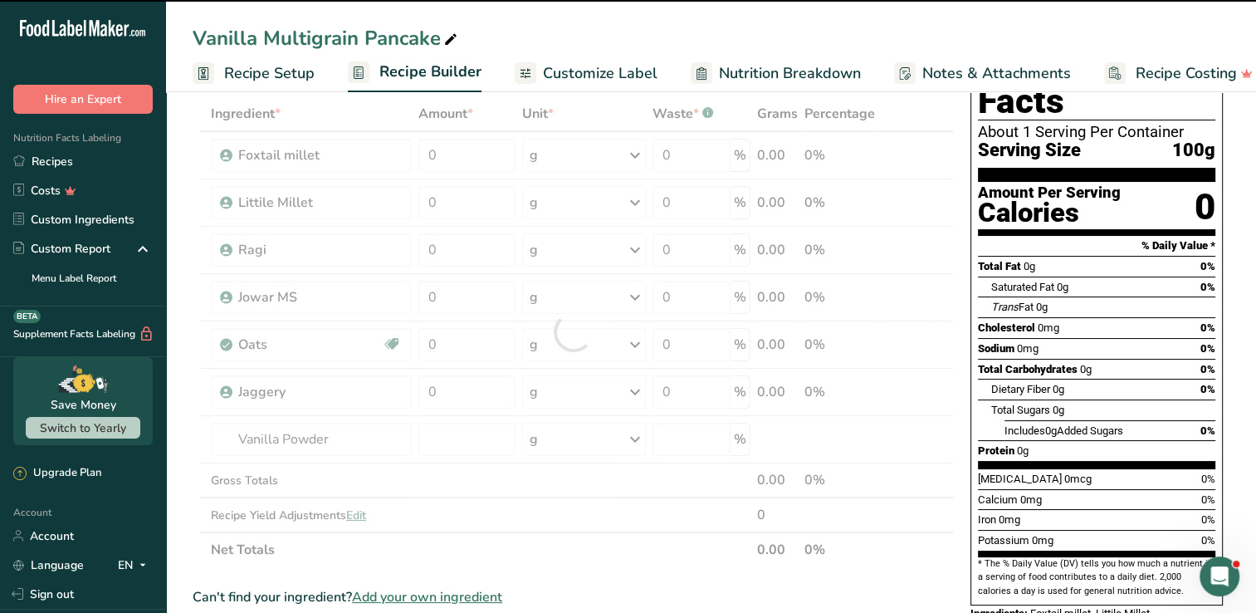
type input "0"
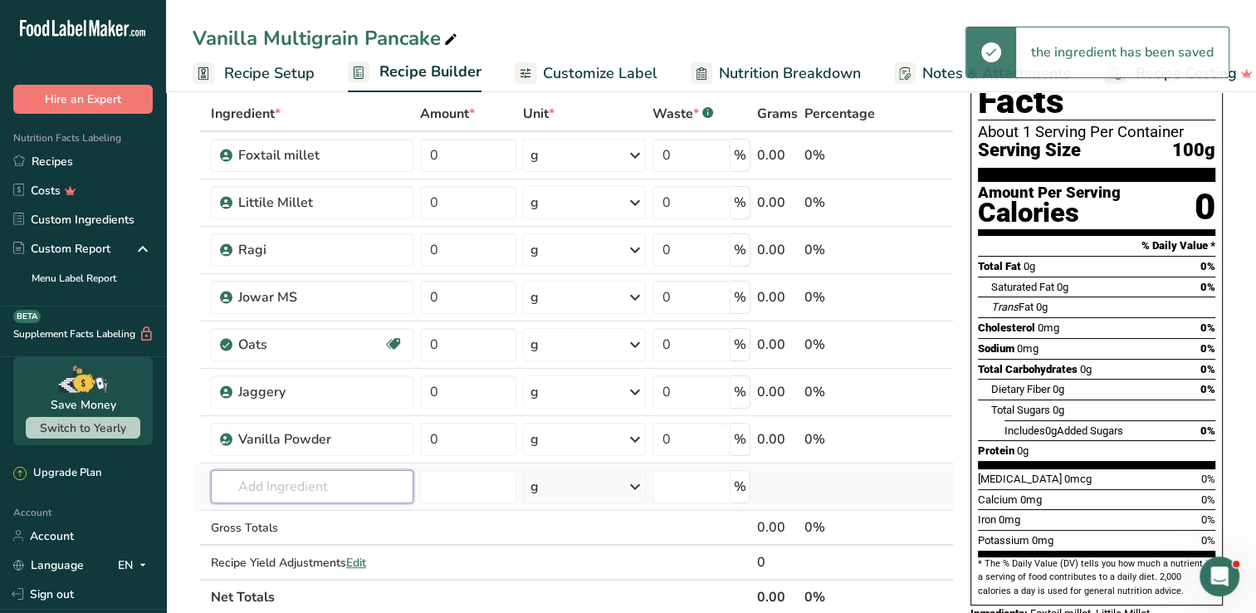
click at [294, 470] on input "text" at bounding box center [312, 486] width 203 height 33
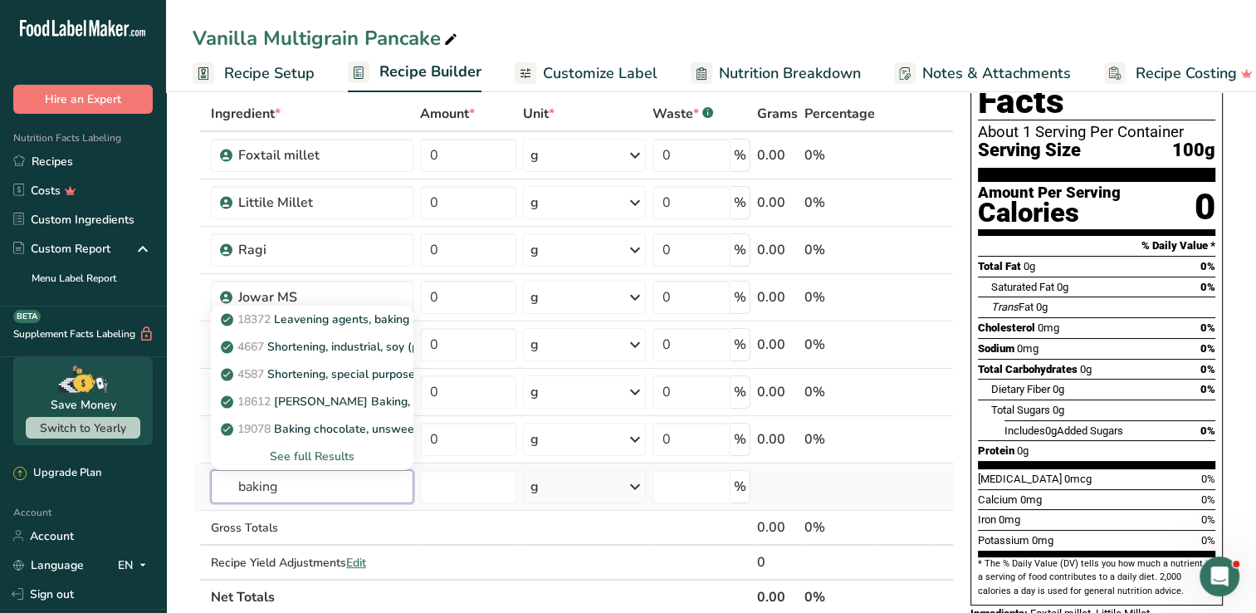
type input "baking"
click at [301, 451] on div "See full Results" at bounding box center [312, 455] width 176 height 17
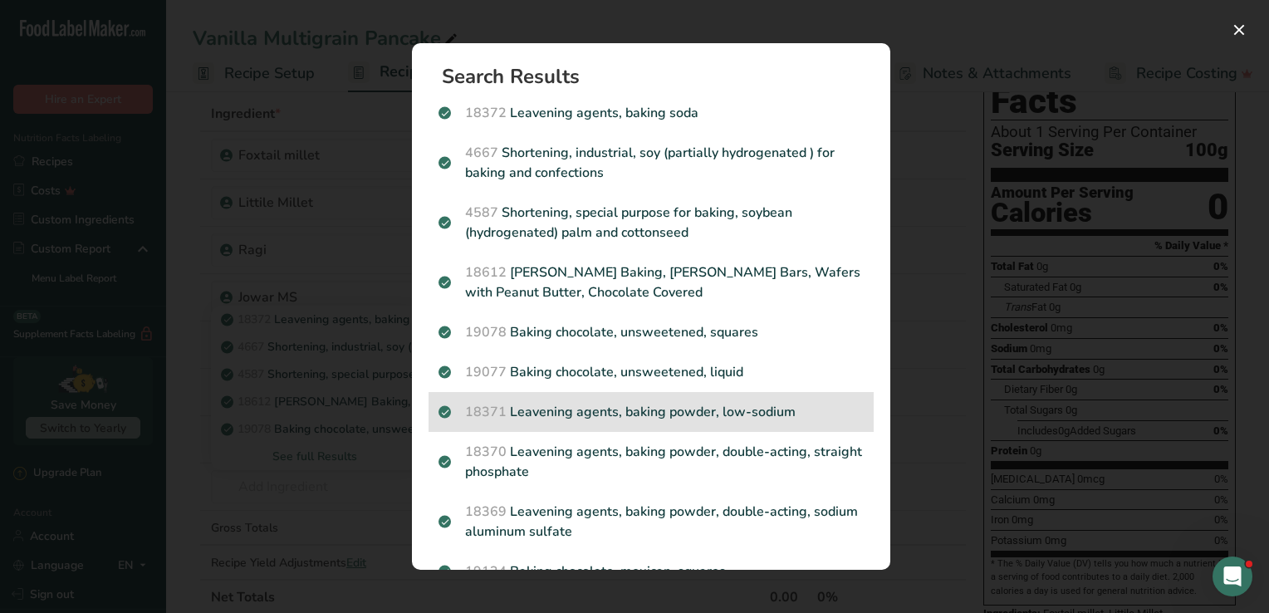
click at [648, 413] on p "18371 Leavening agents, baking powder, low-sodium" at bounding box center [650, 412] width 425 height 20
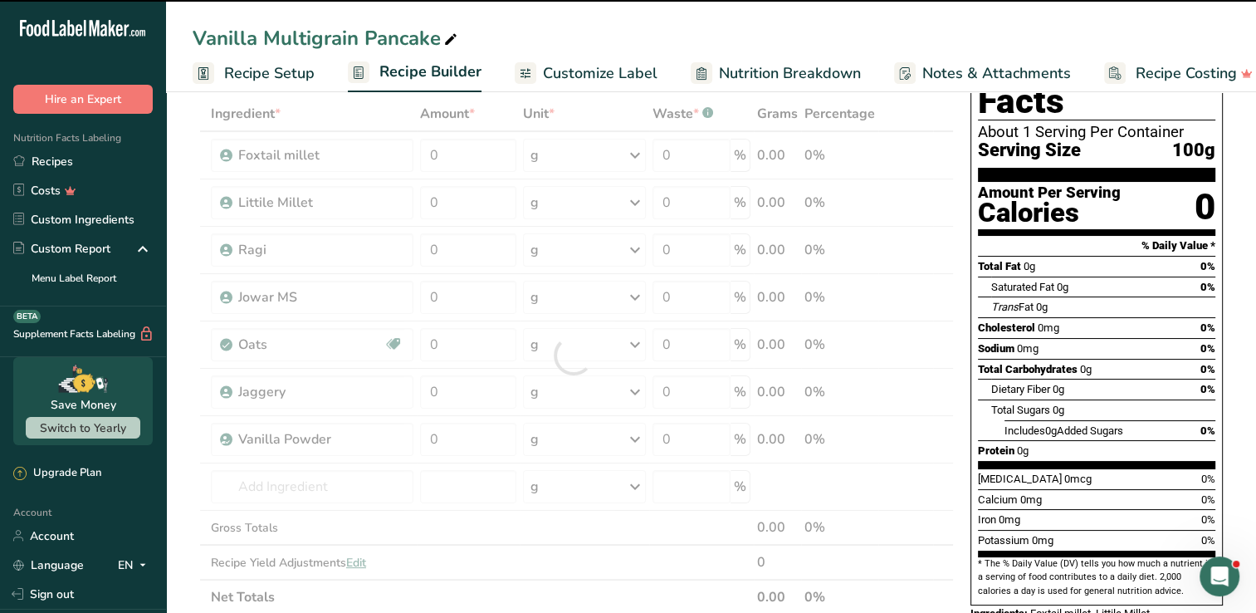
type input "0"
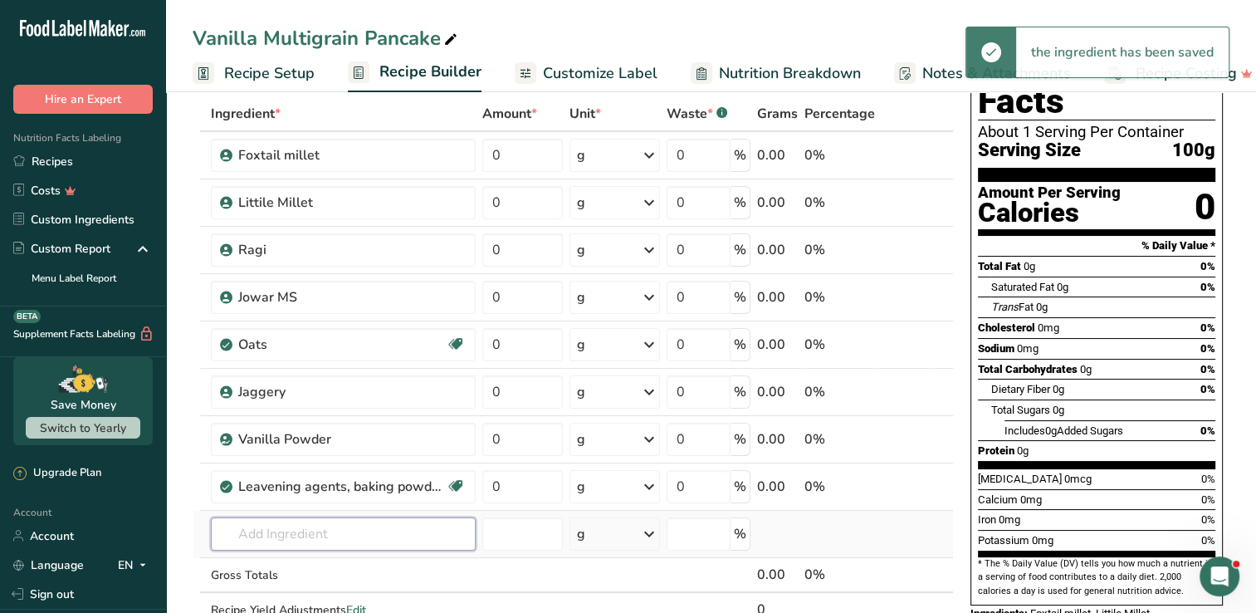
click at [315, 545] on input "text" at bounding box center [343, 533] width 265 height 33
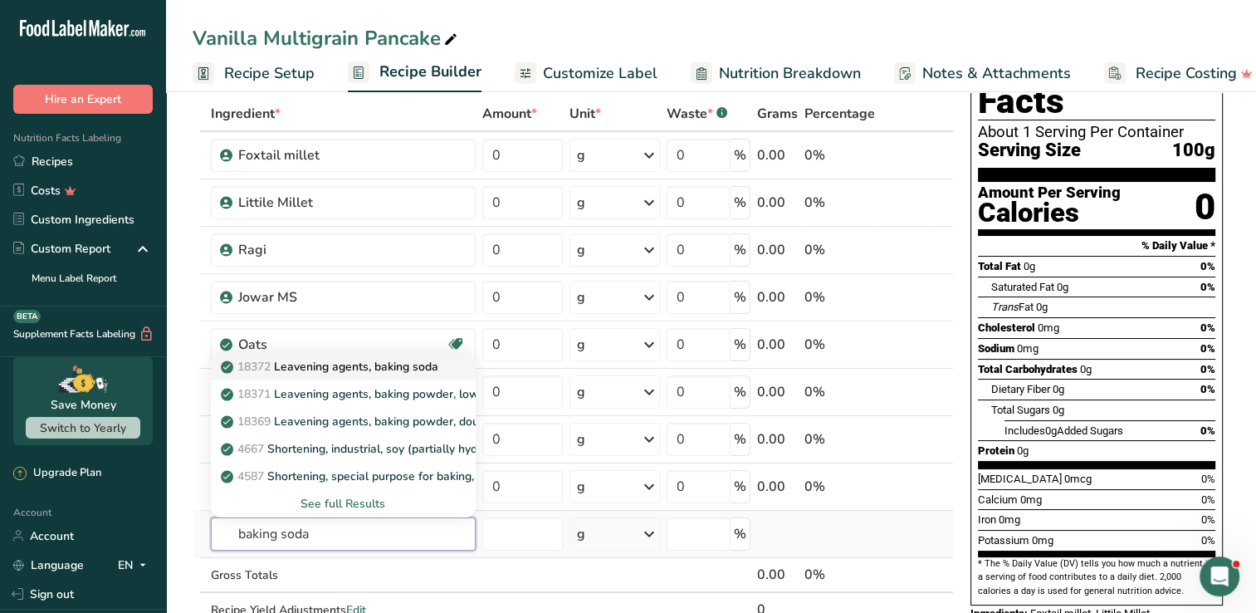
type input "baking soda"
click at [350, 364] on p "18372 Leavening agents, baking soda" at bounding box center [331, 366] width 214 height 17
type input "Leavening agents, baking soda"
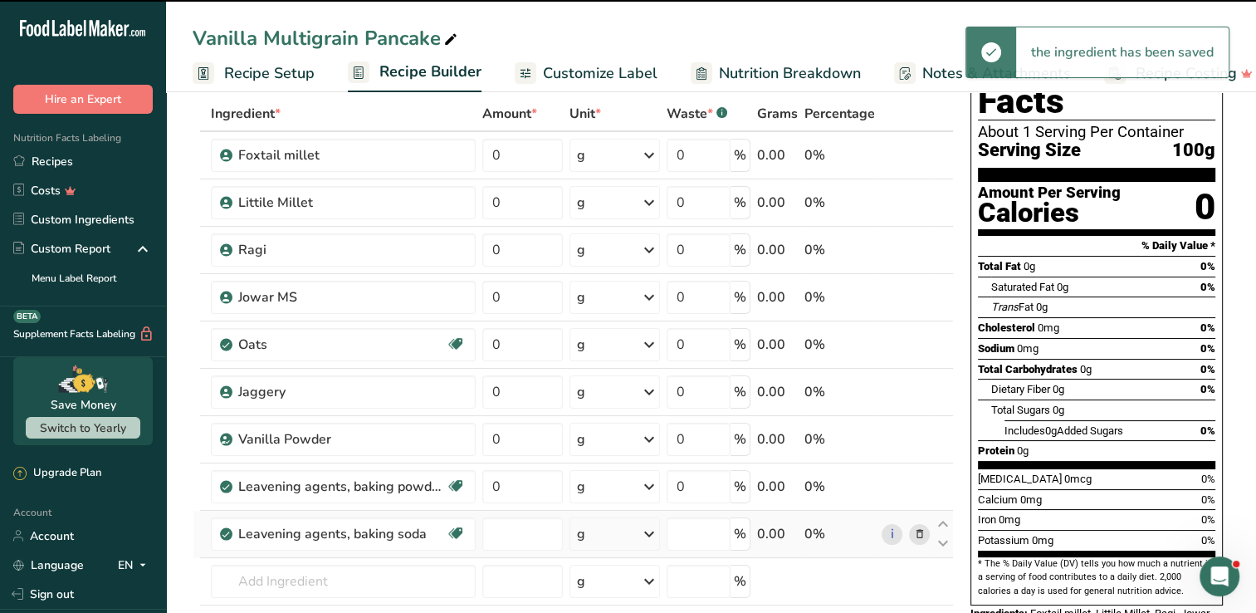
type input "0"
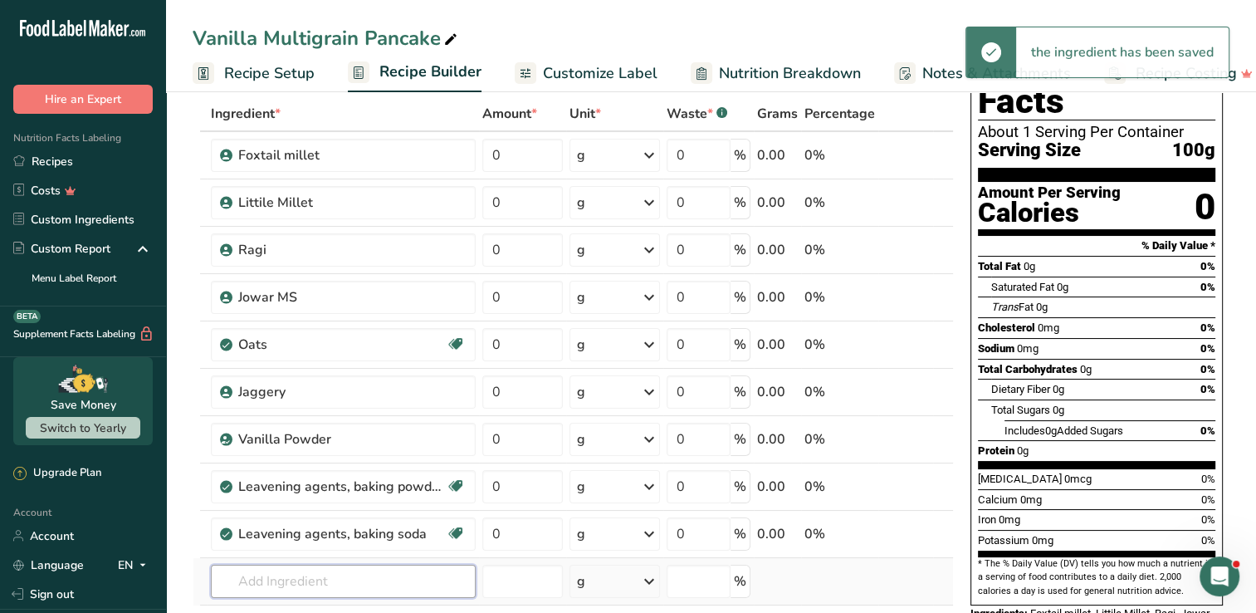
click at [319, 576] on input "text" at bounding box center [343, 581] width 265 height 33
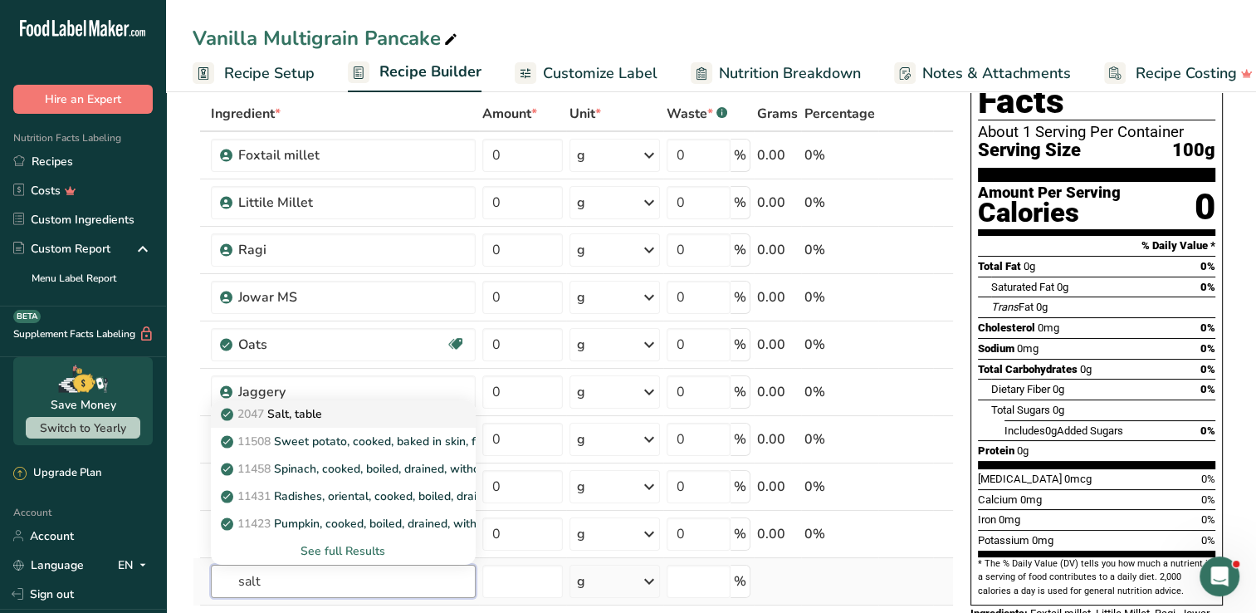
type input "salt"
click at [317, 423] on link "2047 Salt, table" at bounding box center [343, 413] width 265 height 27
type input "Salt, table"
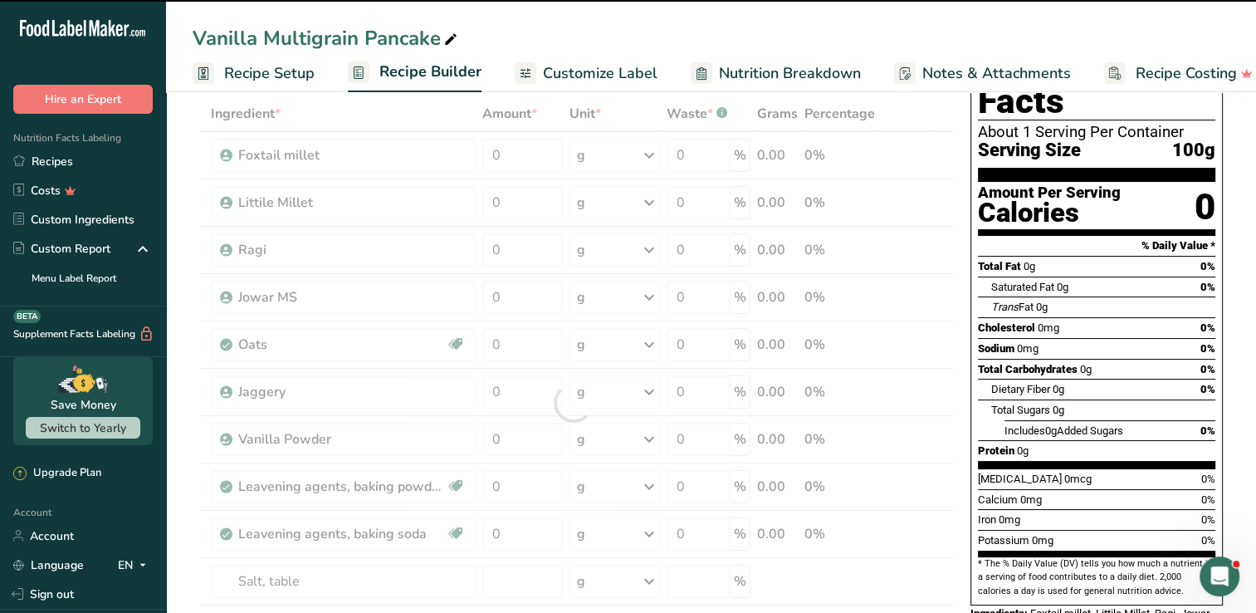
type input "0"
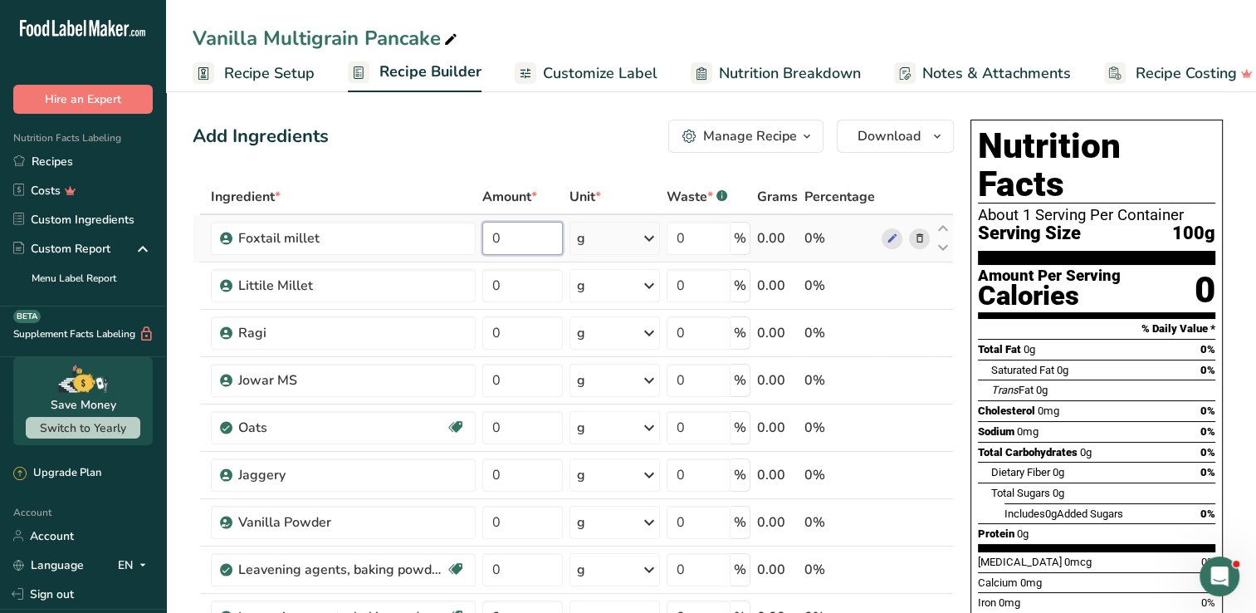
click at [516, 247] on input "0" at bounding box center [522, 238] width 81 height 33
click at [518, 244] on input "25.000001" at bounding box center [522, 238] width 81 height 33
drag, startPoint x: 506, startPoint y: 237, endPoint x: 633, endPoint y: 237, distance: 127.0
click at [633, 237] on tr "Foxtail millet 25.000001 g Weight Units g kg mg See more Volume Units l mL fl o…" at bounding box center [573, 238] width 760 height 47
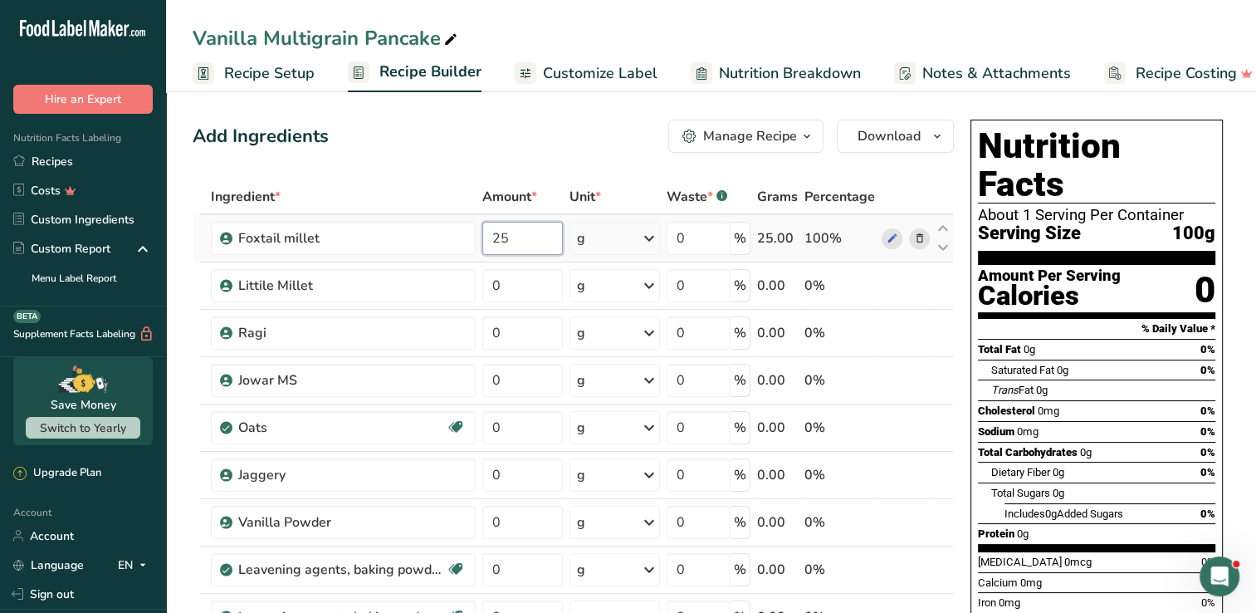
scroll to position [0, 0]
type input "25"
click at [526, 271] on div "Ingredient * Amount * Unit * Waste * .a-a{fill:#347362;}.b-a{fill:#fff;} Grams …" at bounding box center [573, 509] width 761 height 660
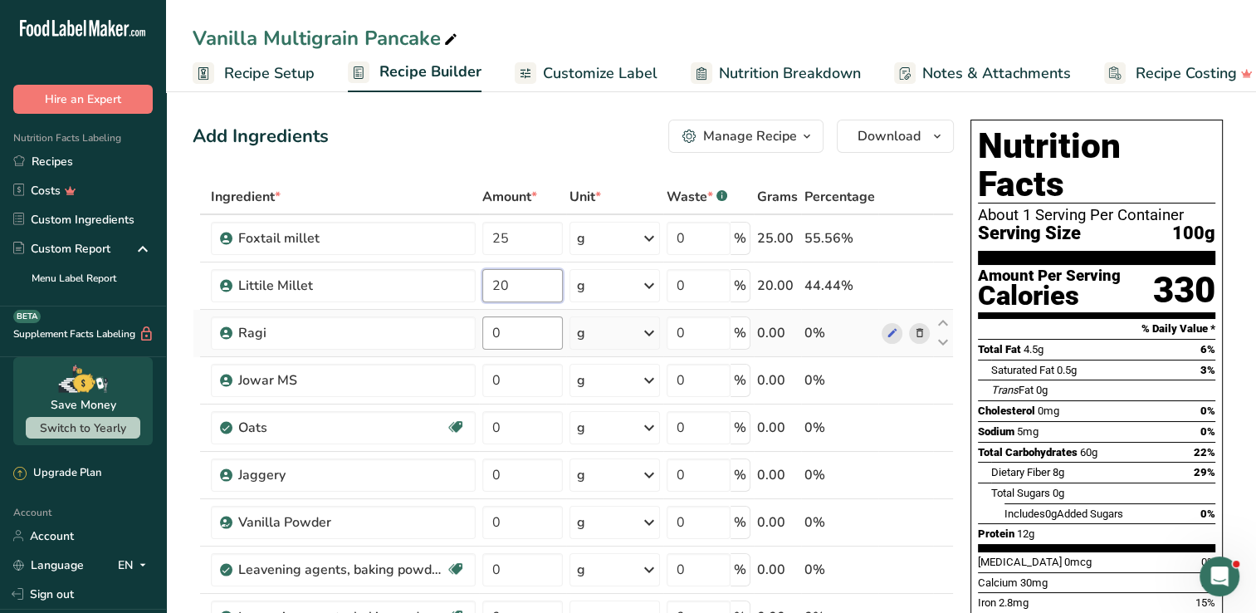
type input "20"
click at [525, 324] on div "Ingredient * Amount * Unit * Waste * .a-a{fill:#347362;}.b-a{fill:#fff;} Grams …" at bounding box center [573, 509] width 761 height 660
type input "8"
click at [515, 376] on div "Ingredient * Amount * Unit * Waste * .a-a{fill:#347362;}.b-a{fill:#fff;} Grams …" at bounding box center [573, 509] width 761 height 660
type input "15"
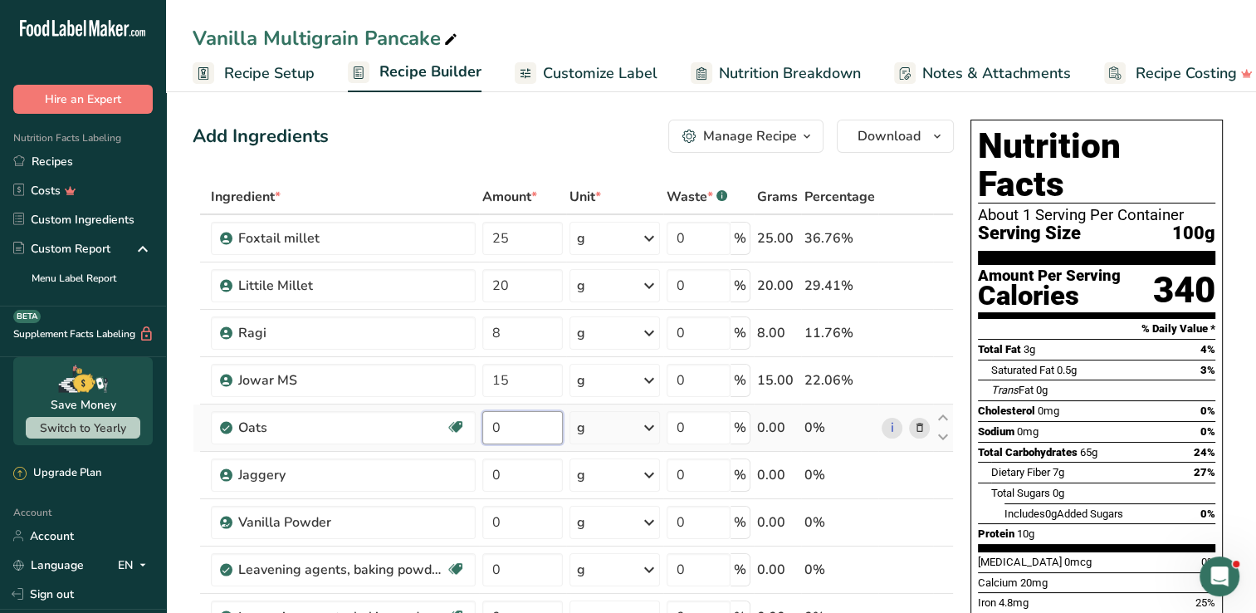
click at [527, 433] on div "Ingredient * Amount * Unit * Waste * .a-a{fill:#347362;}.b-a{fill:#fff;} Grams …" at bounding box center [573, 509] width 761 height 660
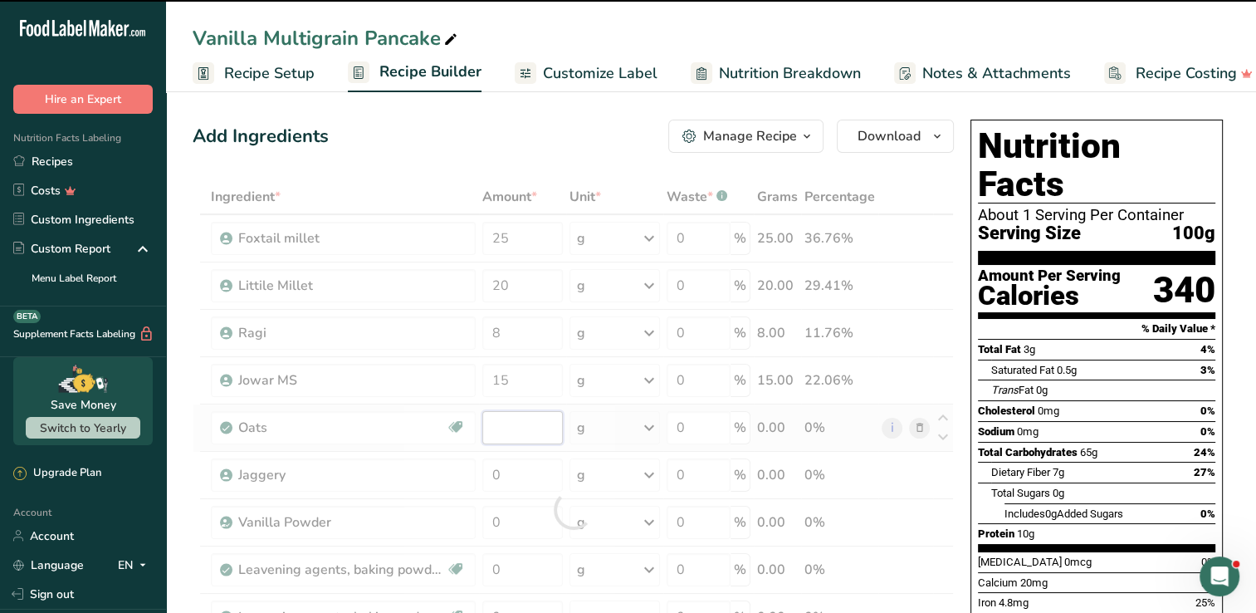
type input "0"
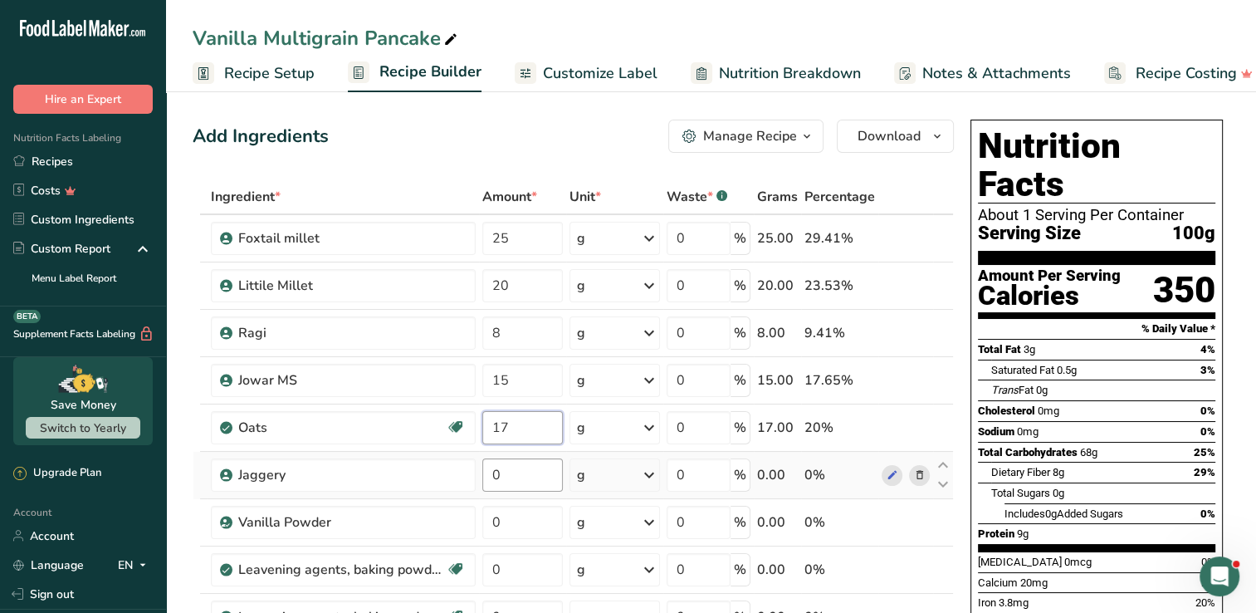
type input "17"
click at [525, 460] on div "Ingredient * Amount * Unit * Waste * .a-a{fill:#347362;}.b-a{fill:#fff;} Grams …" at bounding box center [573, 509] width 761 height 660
type input "12"
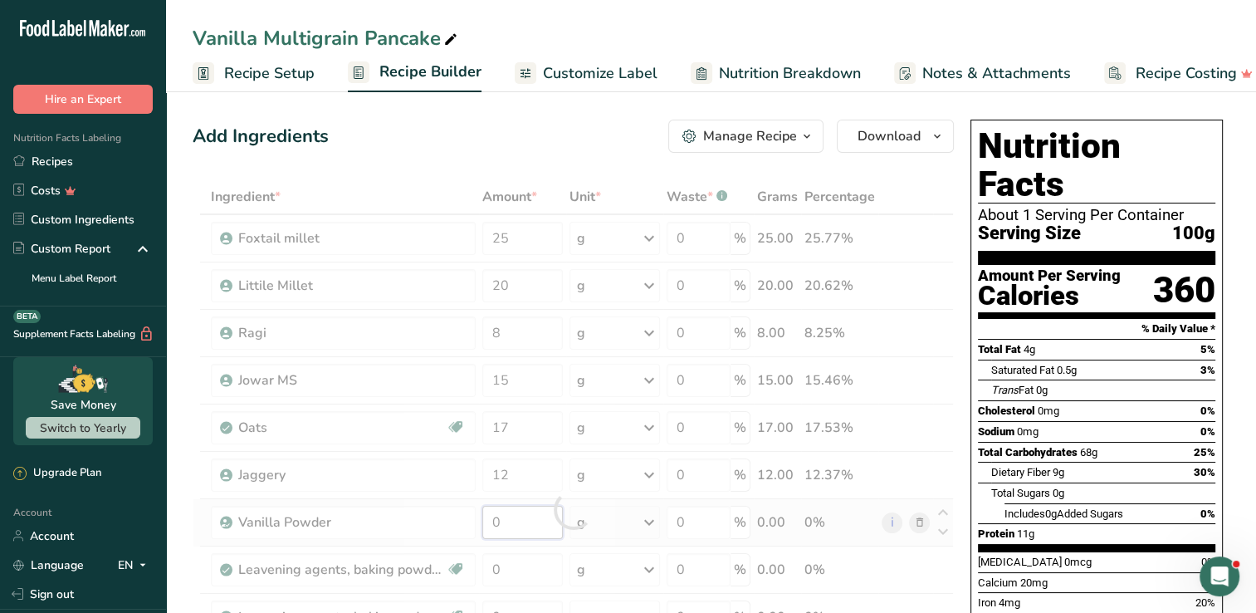
click at [525, 519] on div "Ingredient * Amount * Unit * Waste * .a-a{fill:#347362;}.b-a{fill:#fff;} Grams …" at bounding box center [573, 509] width 761 height 660
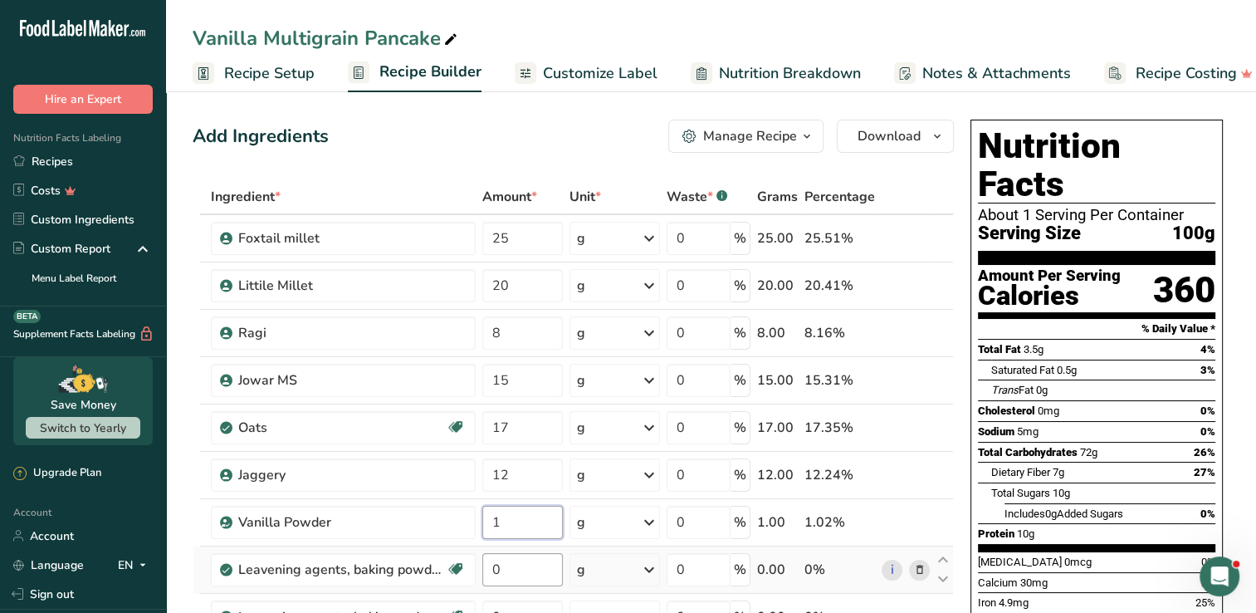
type input "1"
click at [523, 560] on div "Ingredient * Amount * Unit * Waste * .a-a{fill:#347362;}.b-a{fill:#fff;} Grams …" at bounding box center [573, 509] width 761 height 660
type input "2"
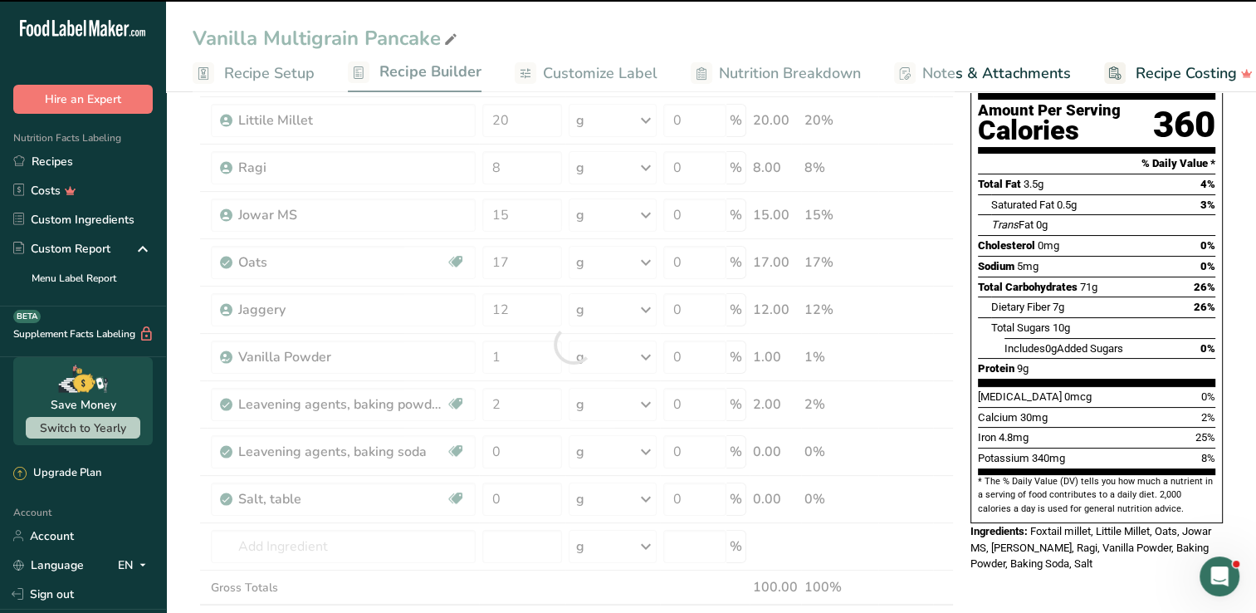
scroll to position [166, 0]
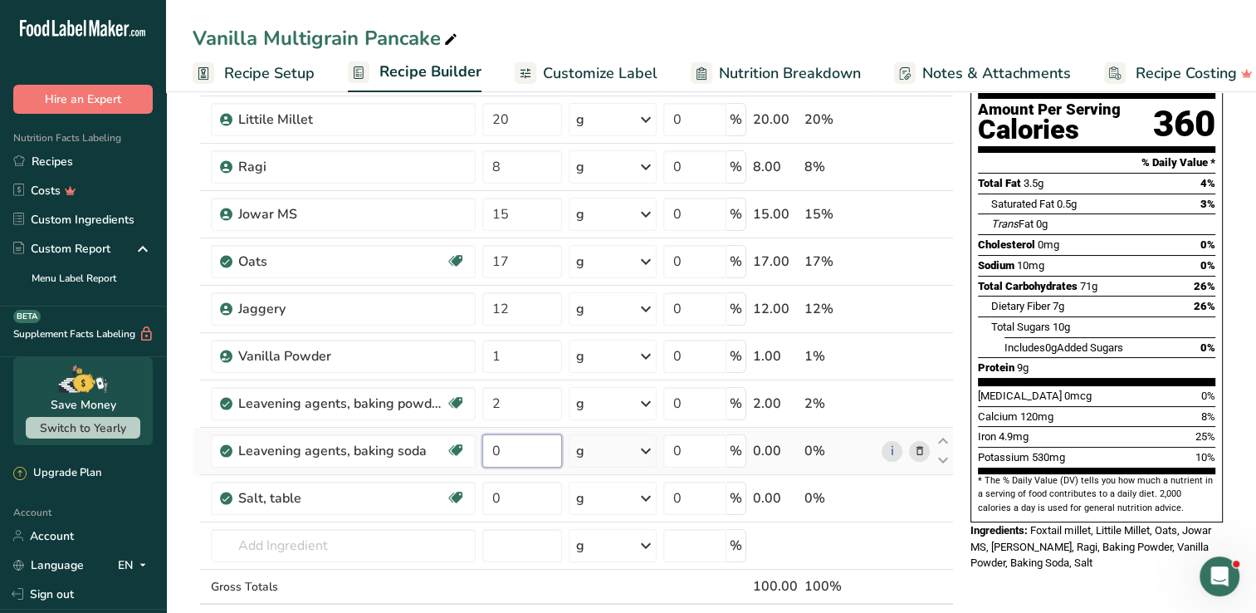
click at [511, 442] on input "0" at bounding box center [522, 450] width 80 height 33
type input "0.5"
click at [521, 496] on div "Ingredient * Amount * Unit * Waste * .a-a{fill:#347362;}.b-a{fill:#fff;} Grams …" at bounding box center [573, 343] width 761 height 660
type input "0.5"
click at [178, 525] on section "Add Ingredients Manage Recipe Delete Recipe Duplicate Recipe Scale Recipe Save …" at bounding box center [711, 596] width 1090 height 1352
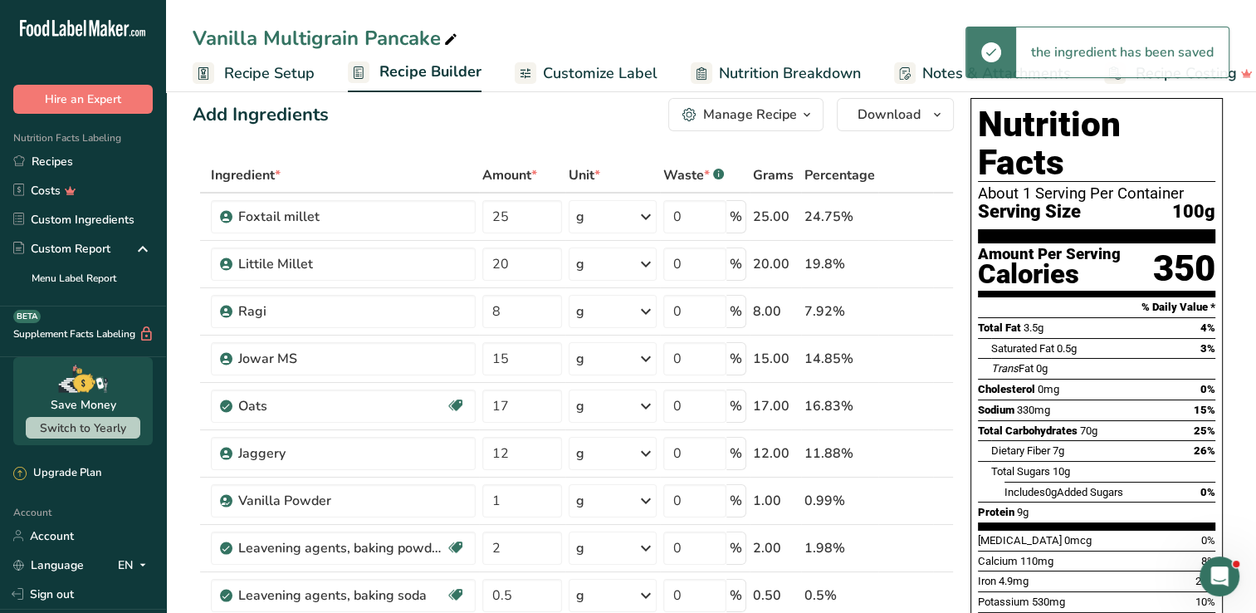
scroll to position [0, 0]
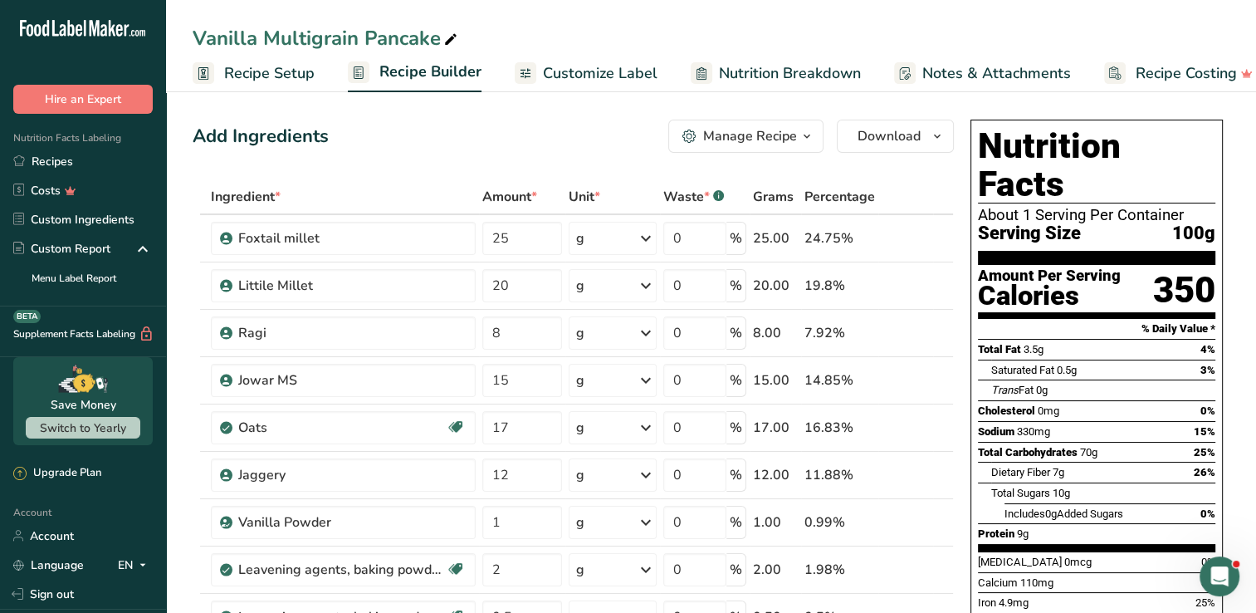
click at [629, 74] on span "Customize Label" at bounding box center [600, 73] width 115 height 22
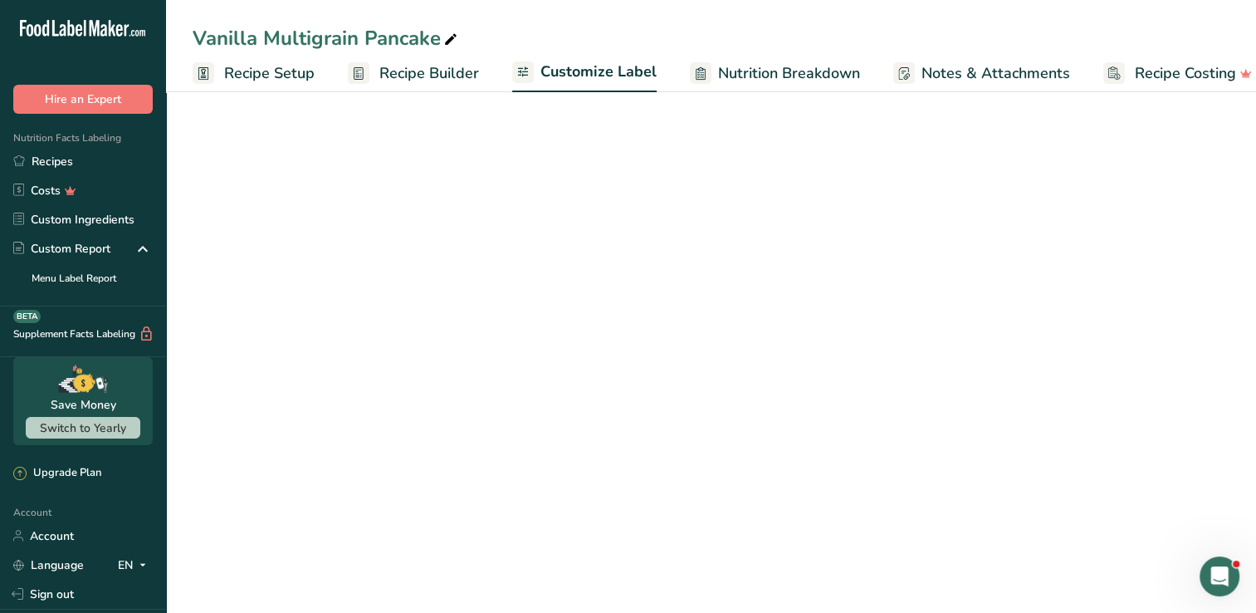
scroll to position [0, 22]
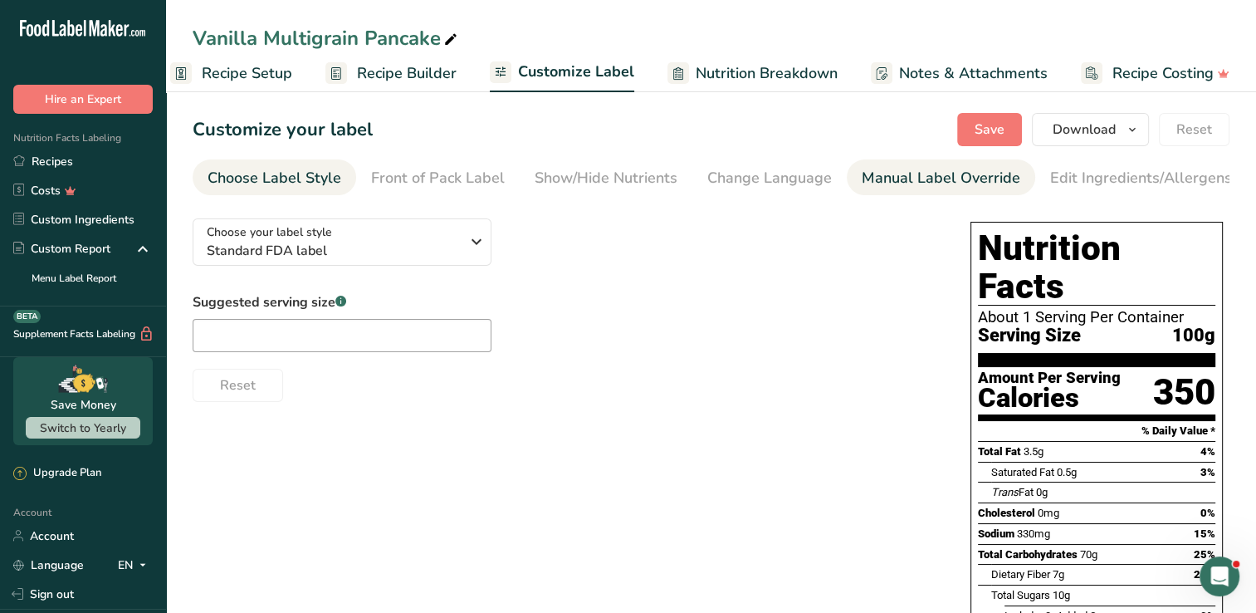
click at [868, 178] on div "Manual Label Override" at bounding box center [941, 178] width 159 height 22
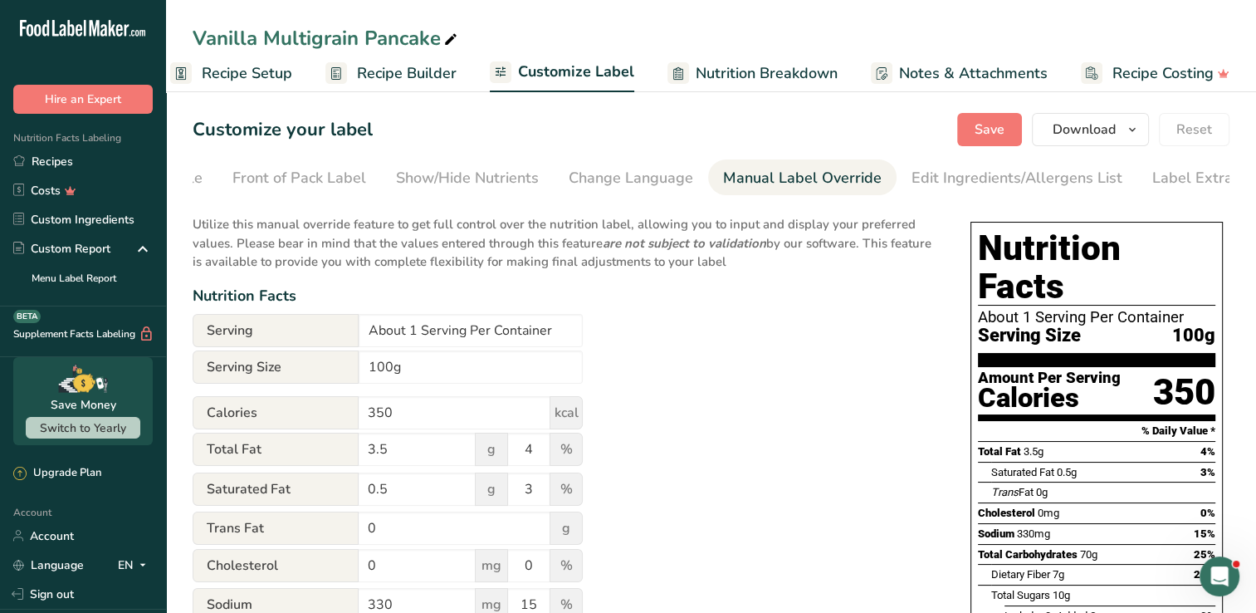
scroll to position [0, 169]
click at [402, 333] on input "About 1 Serving Per Container" at bounding box center [471, 330] width 224 height 33
paste input "‎"
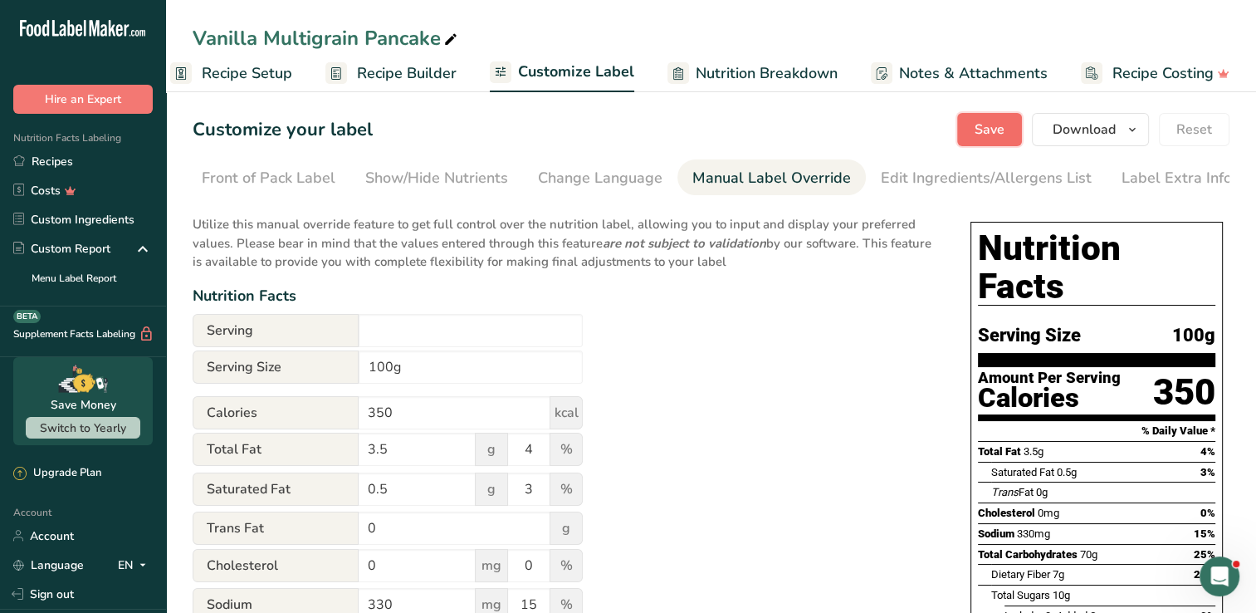
click at [983, 123] on span "Save" at bounding box center [990, 130] width 30 height 20
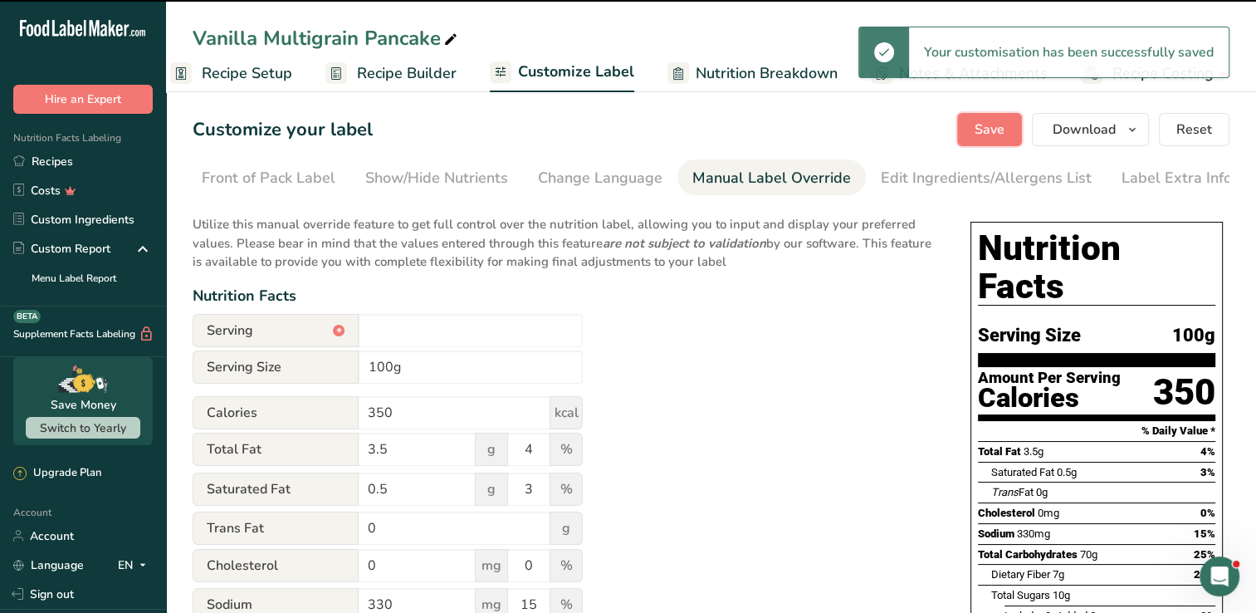
type input "‎"
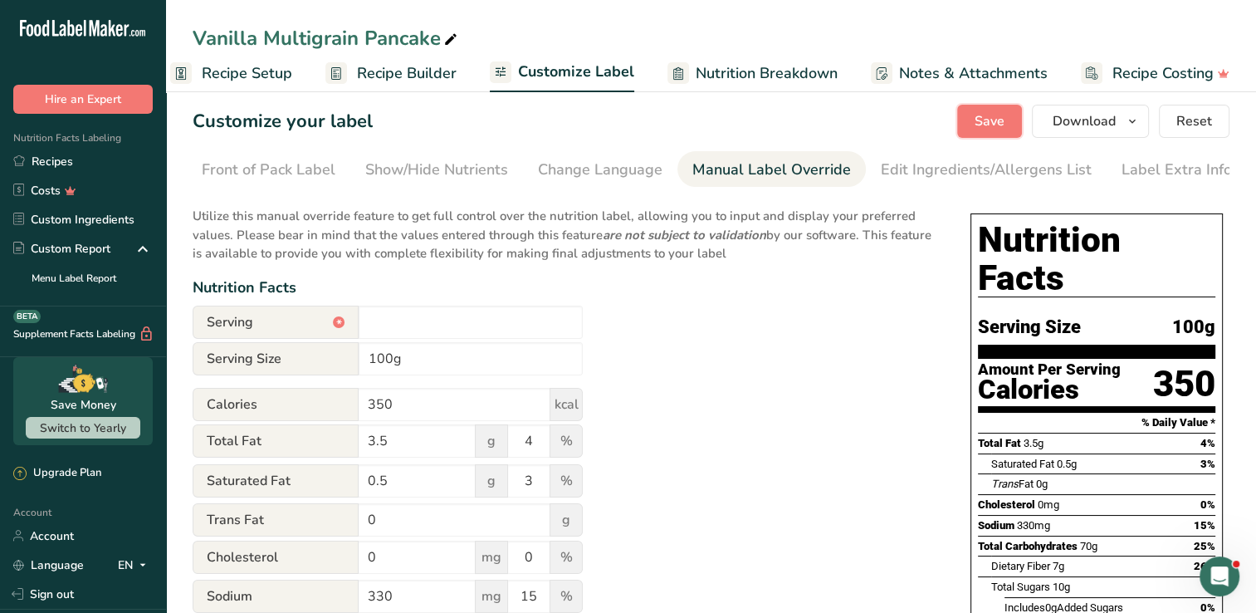
scroll to position [0, 0]
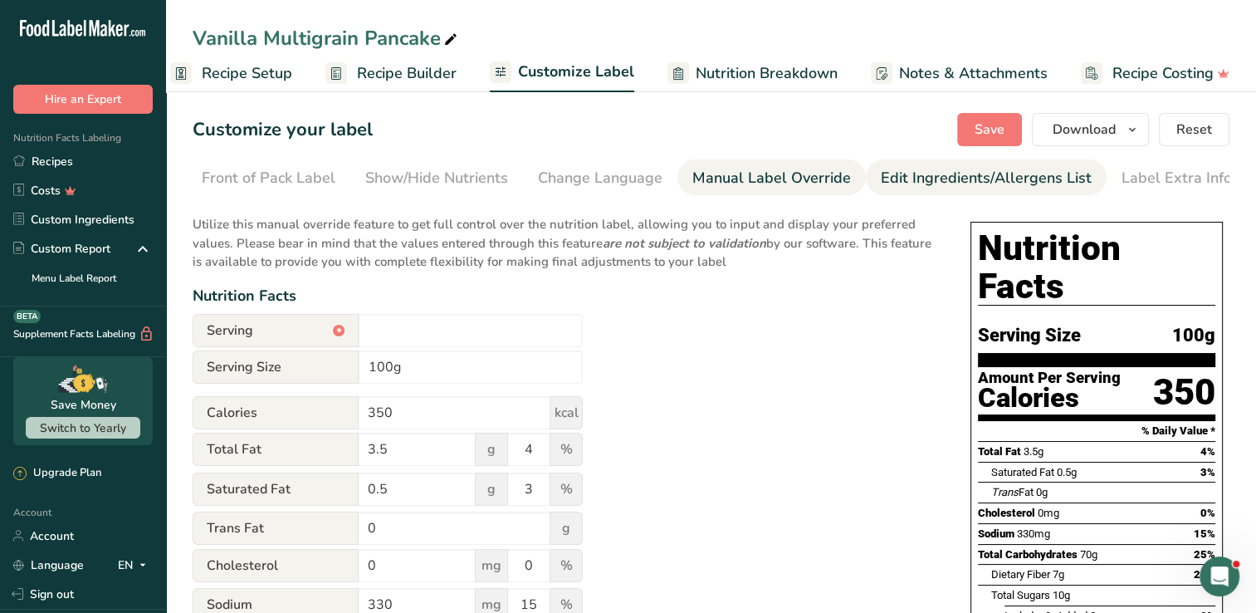
click at [917, 165] on link "Edit Ingredients/Allergens List" at bounding box center [986, 177] width 211 height 37
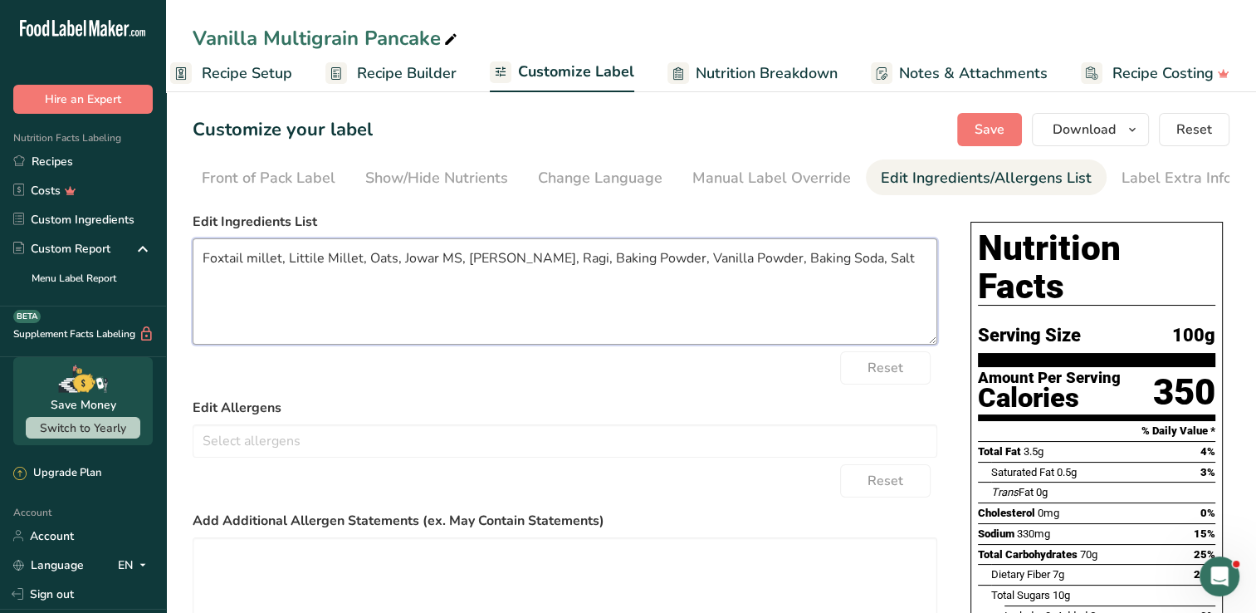
click at [453, 261] on textarea "Foxtail millet, Littile Millet, Oats, Jowar MS, [PERSON_NAME], Ragi, Baking Pow…" at bounding box center [565, 291] width 745 height 106
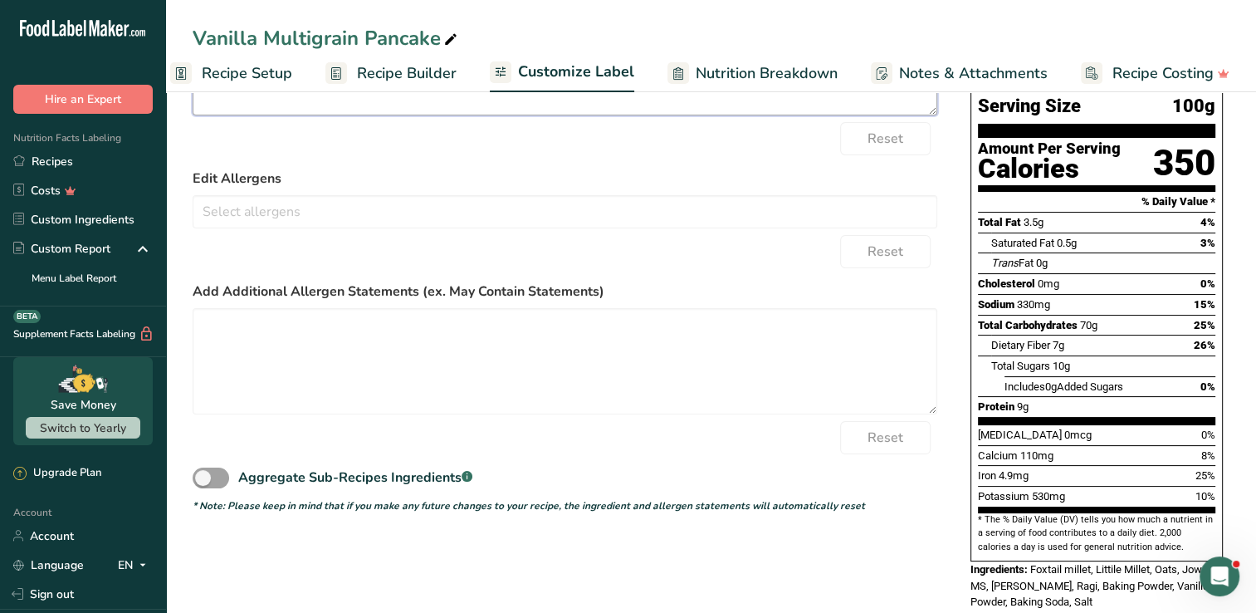
scroll to position [232, 0]
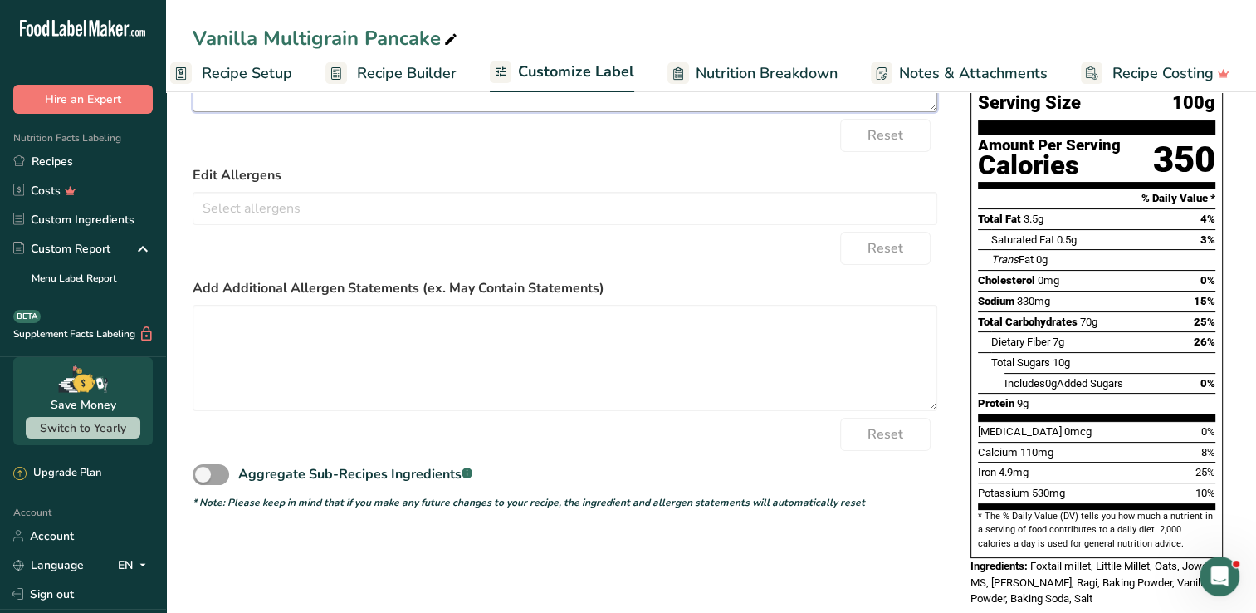
type textarea "Foxtail millet, Littile Millet, Oats, Jowar, Jaggery, Ragi, Baking Powder, Vani…"
click at [958, 276] on div "Choose your label style Standard FDA label USA (FDA) Standard FDA label Tabular…" at bounding box center [711, 298] width 1037 height 651
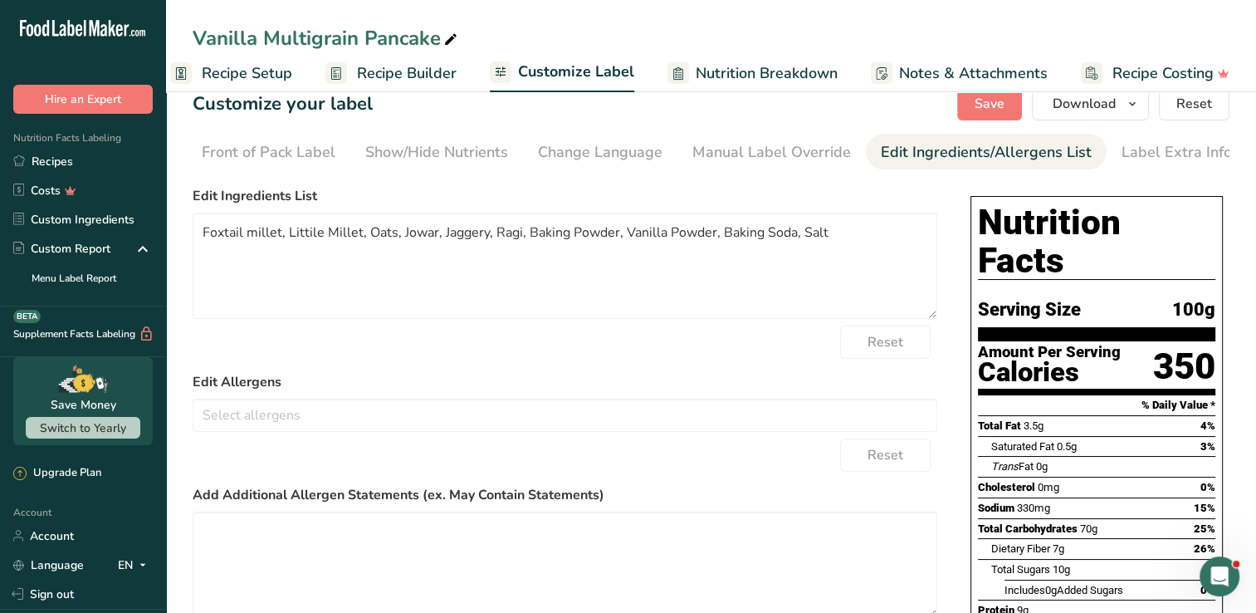
scroll to position [0, 0]
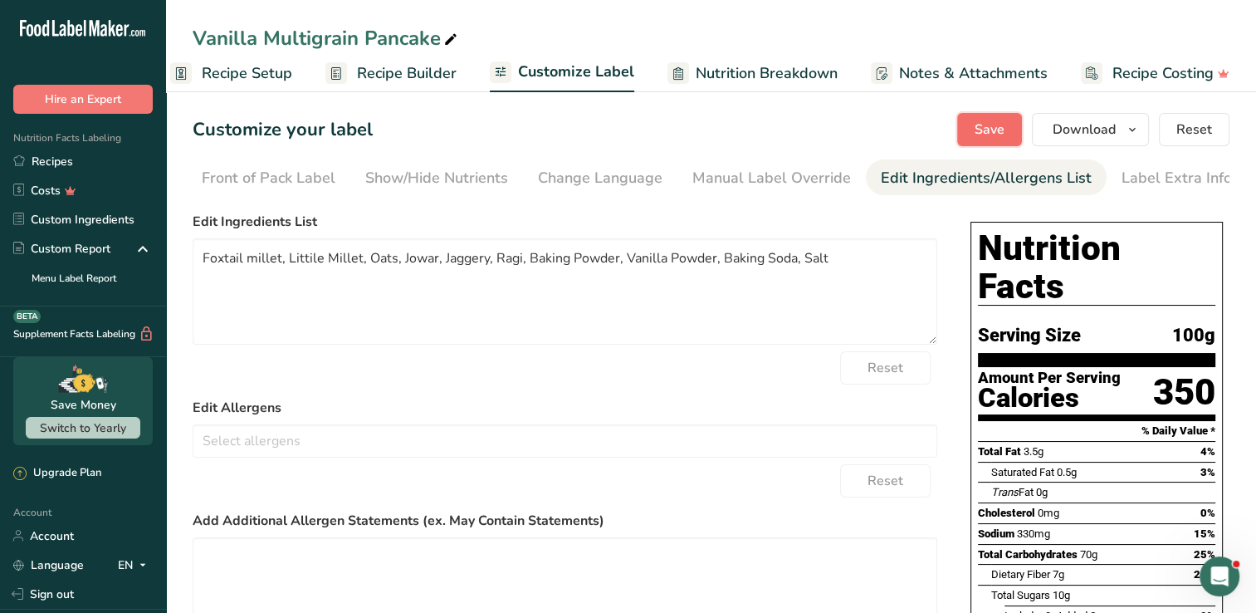
click at [1013, 125] on button "Save" at bounding box center [989, 129] width 65 height 33
click at [356, 170] on li "Show/Hide Nutrients" at bounding box center [436, 177] width 173 height 36
click at [404, 174] on div "Show/Hide Nutrients" at bounding box center [436, 178] width 143 height 22
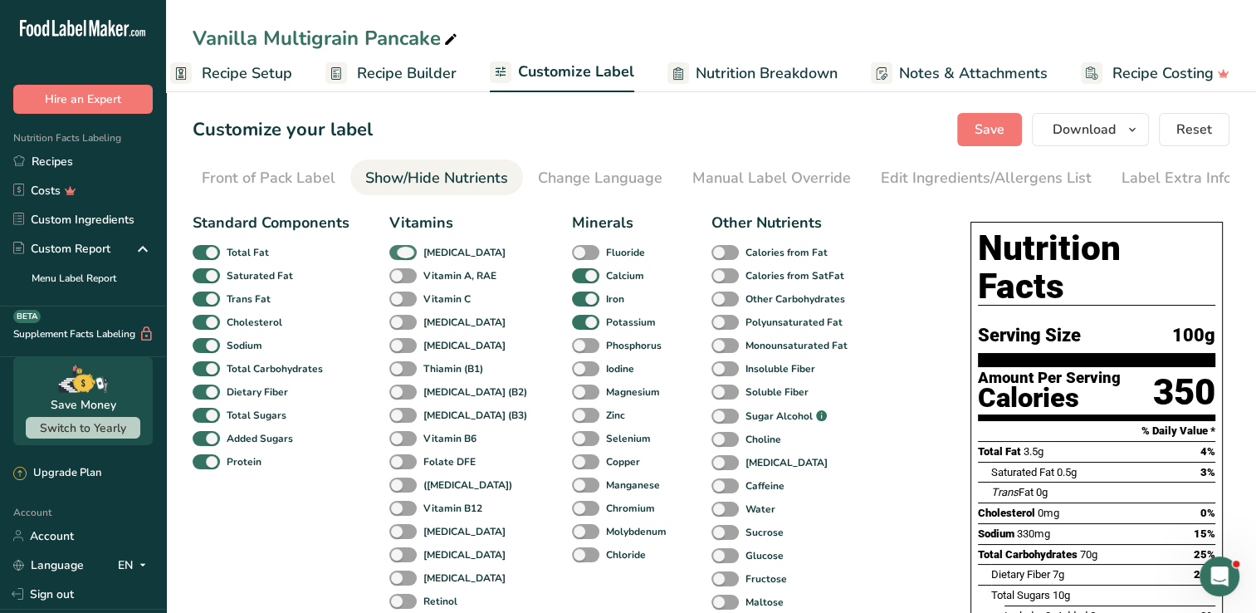
click at [402, 254] on span at bounding box center [402, 253] width 27 height 16
click at [400, 254] on input "[MEDICAL_DATA]" at bounding box center [394, 252] width 11 height 11
checkbox input "false"
click at [973, 134] on button "Save" at bounding box center [989, 129] width 65 height 33
click at [973, 133] on button "Save" at bounding box center [989, 129] width 65 height 33
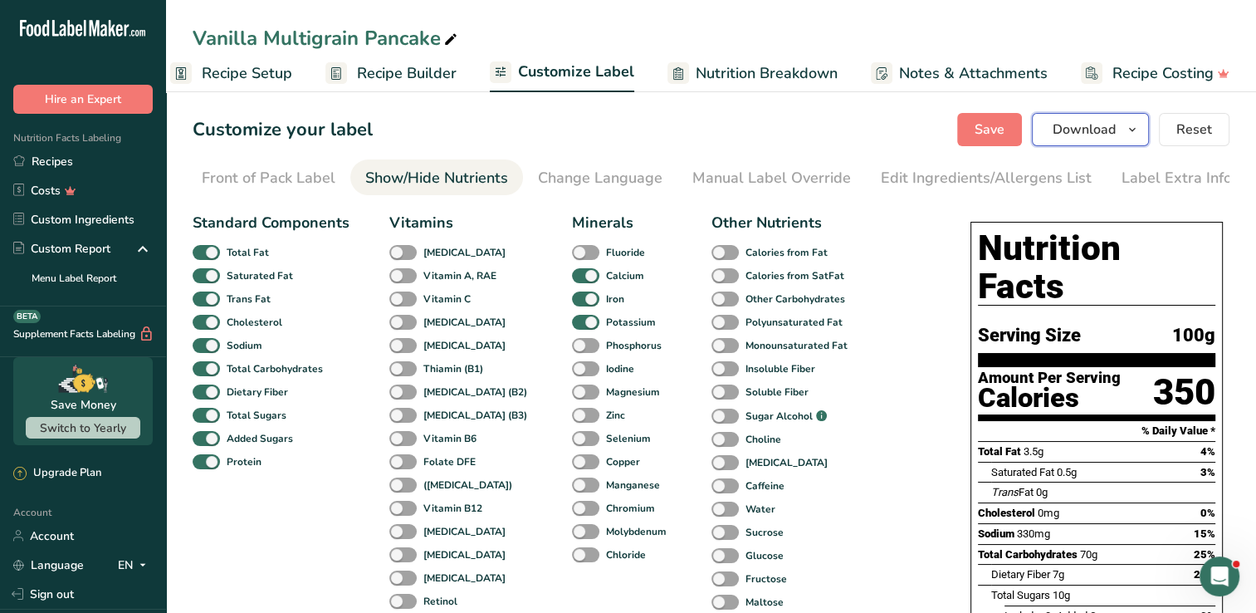
click at [1048, 137] on button "Download" at bounding box center [1090, 129] width 117 height 33
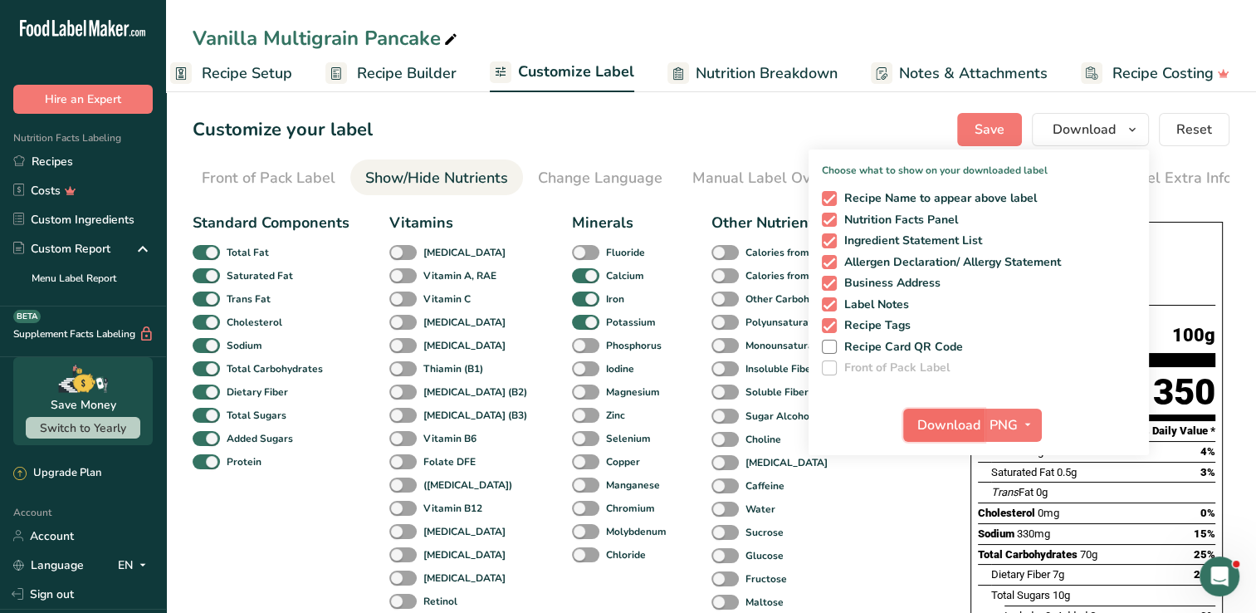
click at [963, 416] on span "Download" at bounding box center [948, 425] width 63 height 20
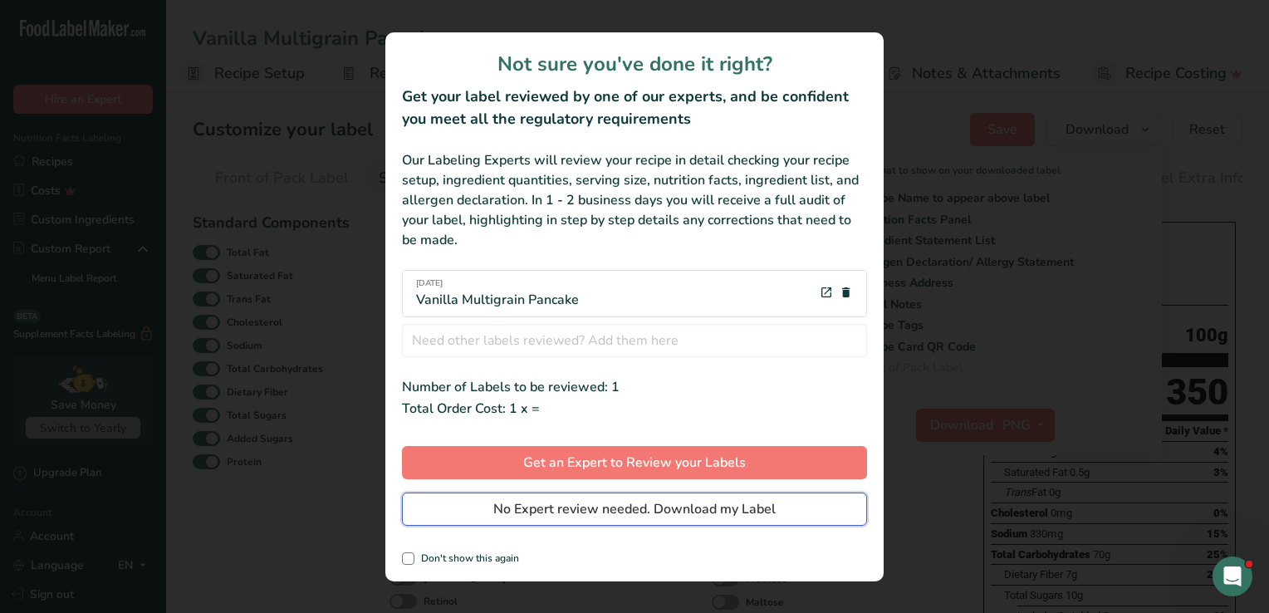
click at [760, 511] on span "No Expert review needed. Download my Label" at bounding box center [634, 509] width 282 height 20
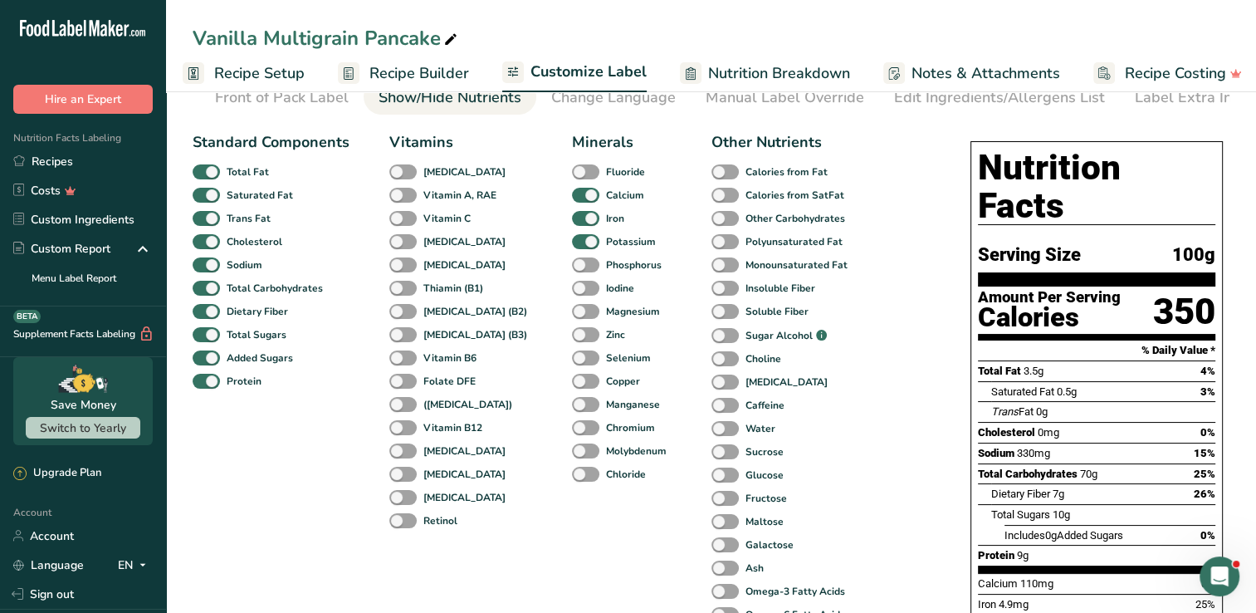
scroll to position [83, 0]
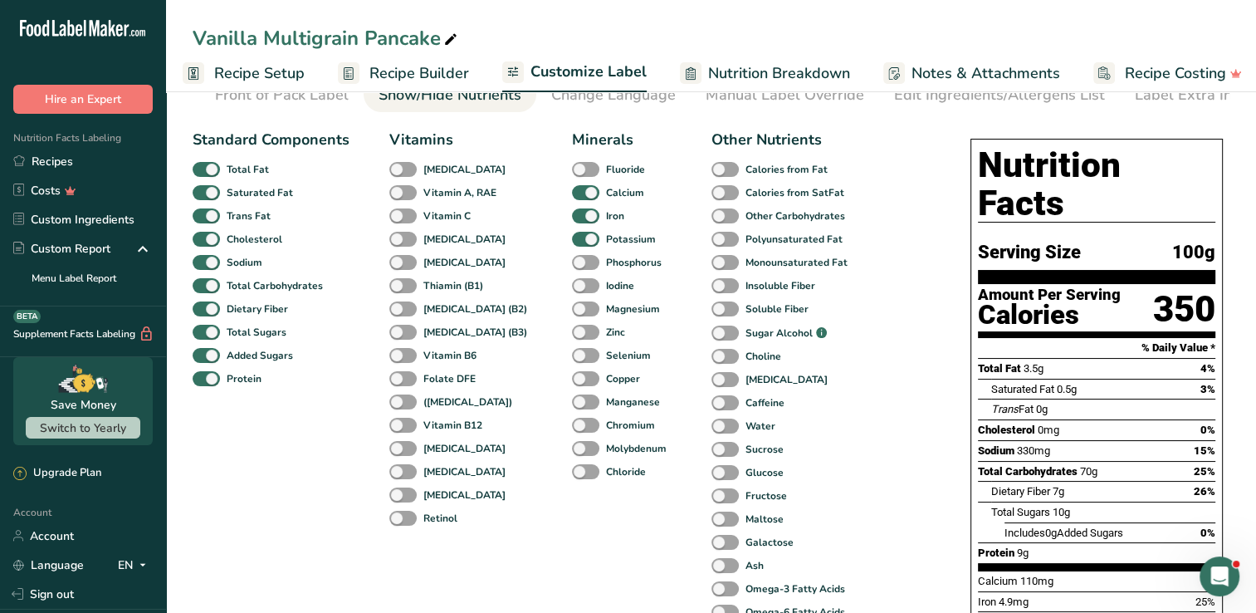
click at [902, 238] on div "Standard Components Total Fat Saturated Fat Trans Fat Cholesterol Sodium Total …" at bounding box center [565, 470] width 745 height 697
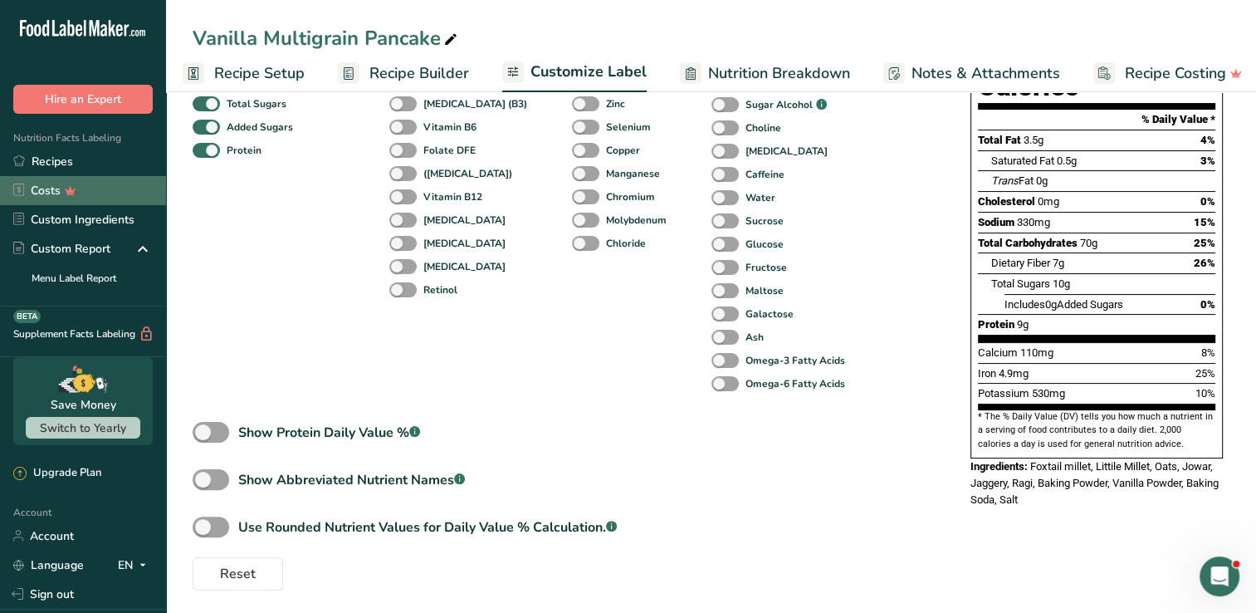
scroll to position [71, 0]
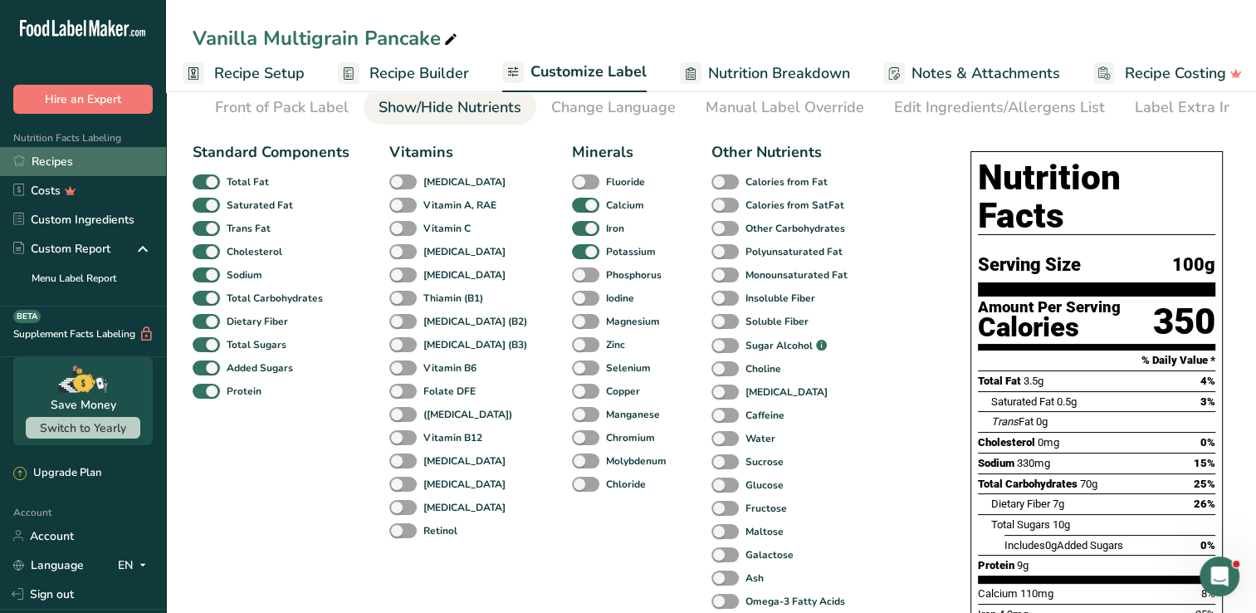
click at [54, 148] on link "Recipes" at bounding box center [83, 161] width 166 height 29
